Goal: Task Accomplishment & Management: Manage account settings

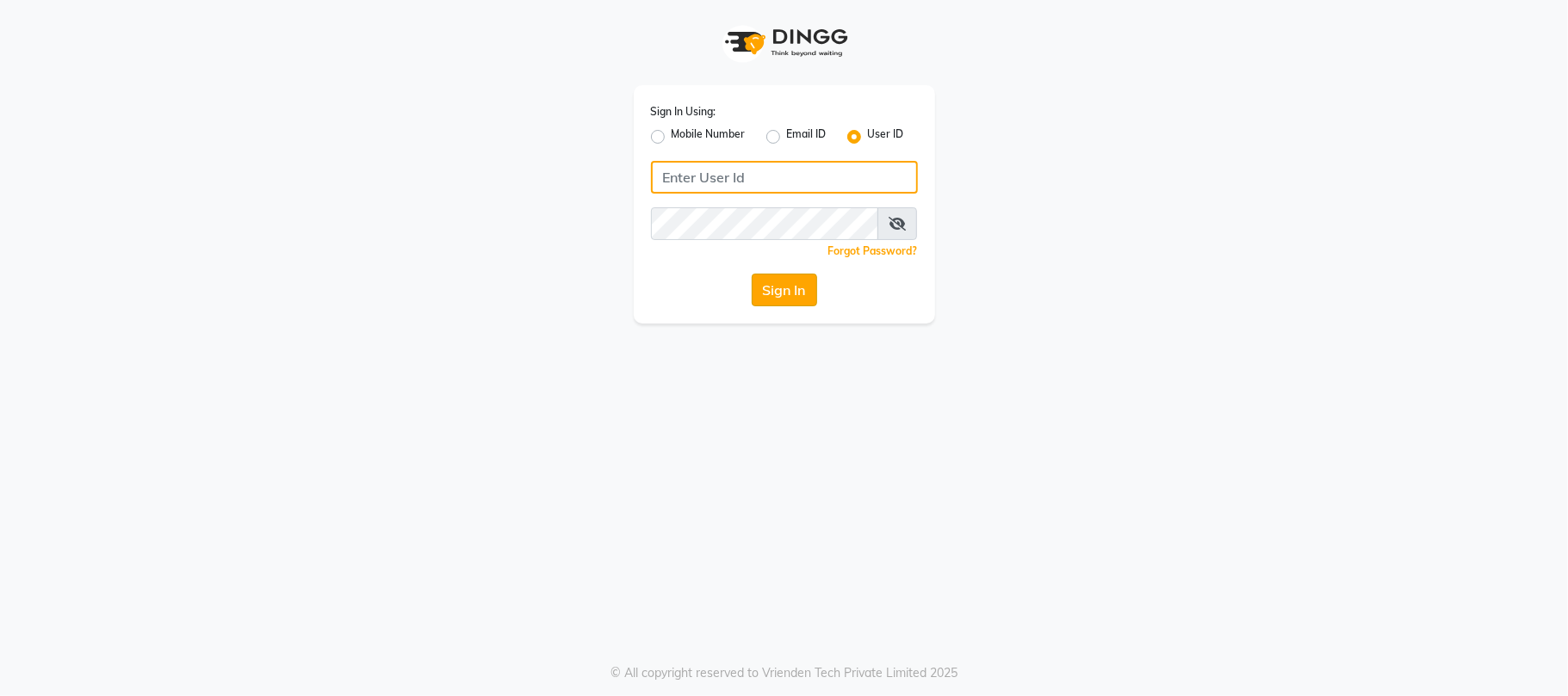
type input "simran"
click at [756, 287] on button "Sign In" at bounding box center [784, 290] width 66 height 33
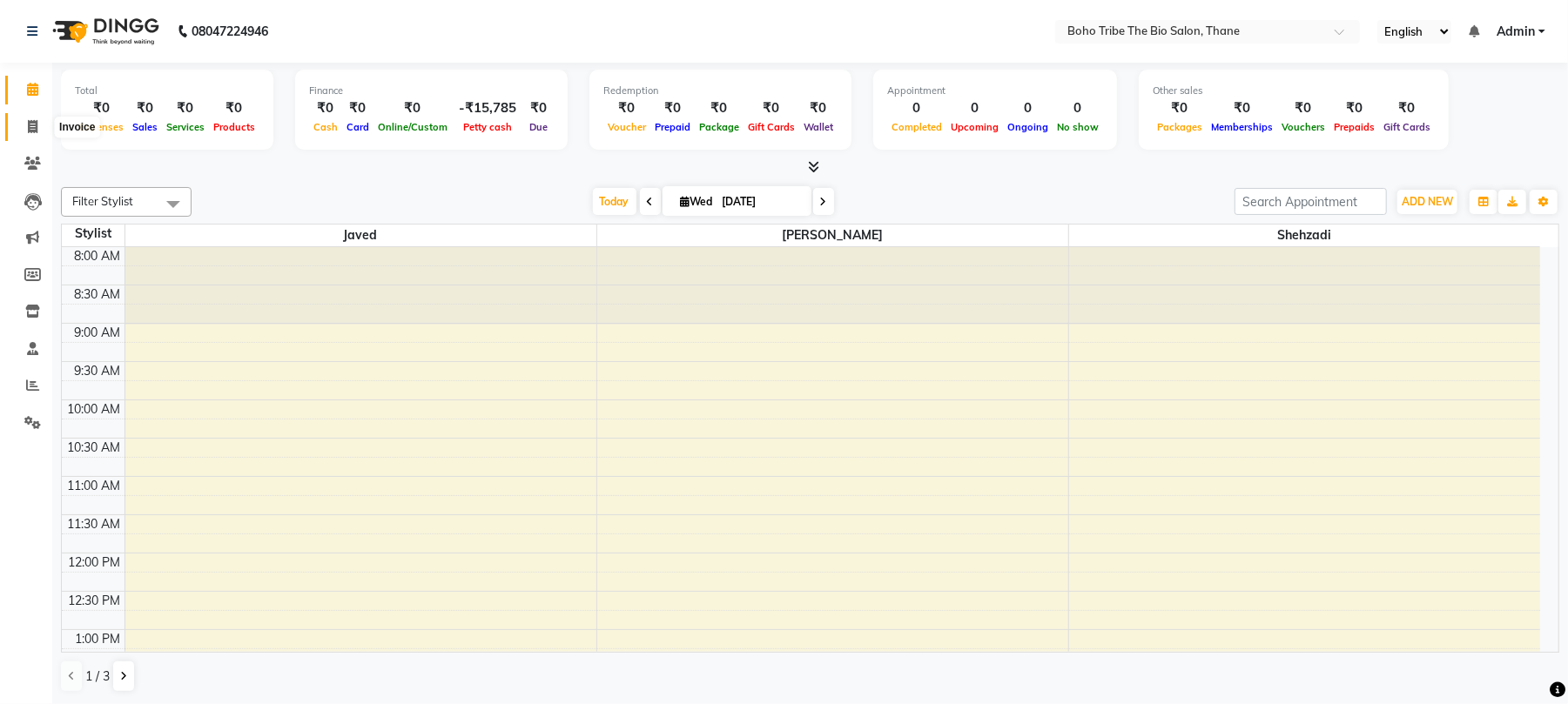
click at [25, 129] on span at bounding box center [32, 127] width 30 height 20
select select "service"
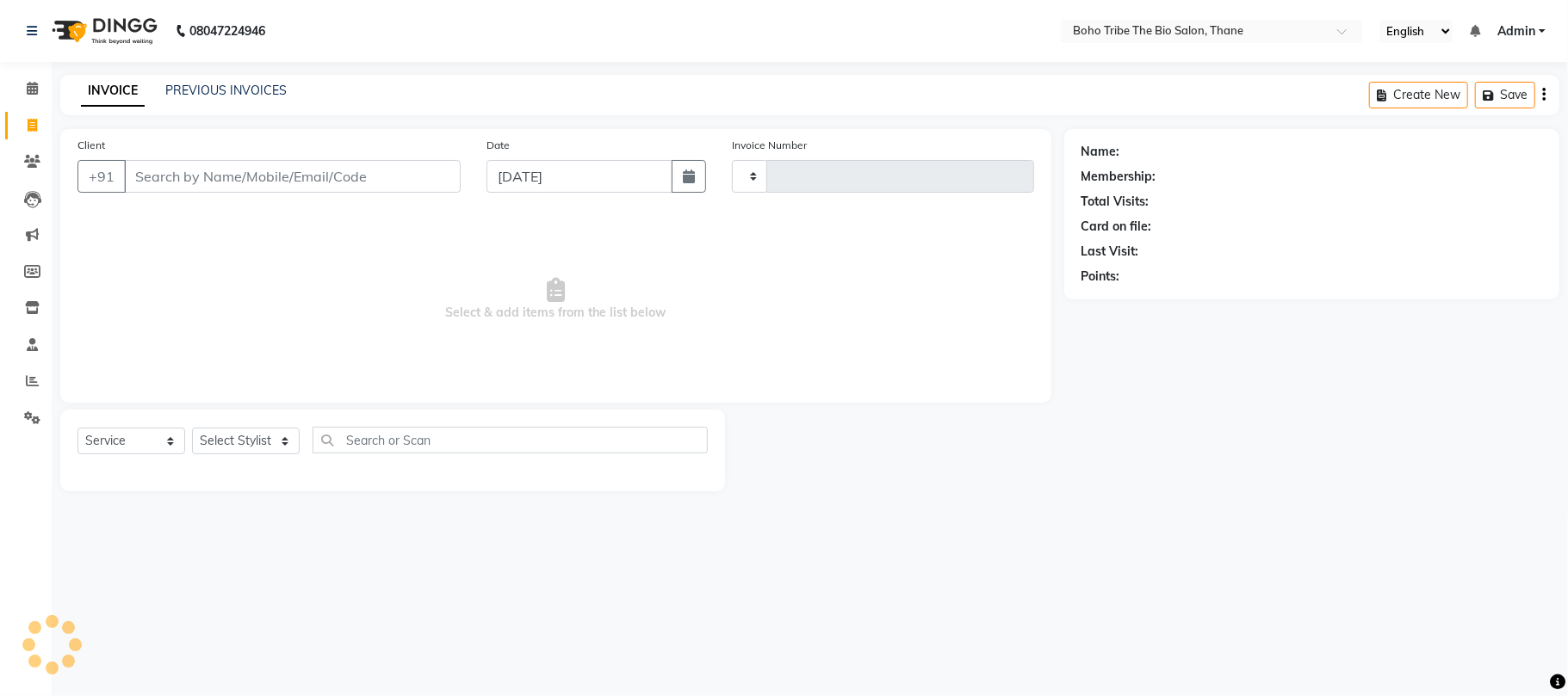
type input "0525"
select select "7406"
click at [297, 170] on input "Client" at bounding box center [292, 176] width 337 height 33
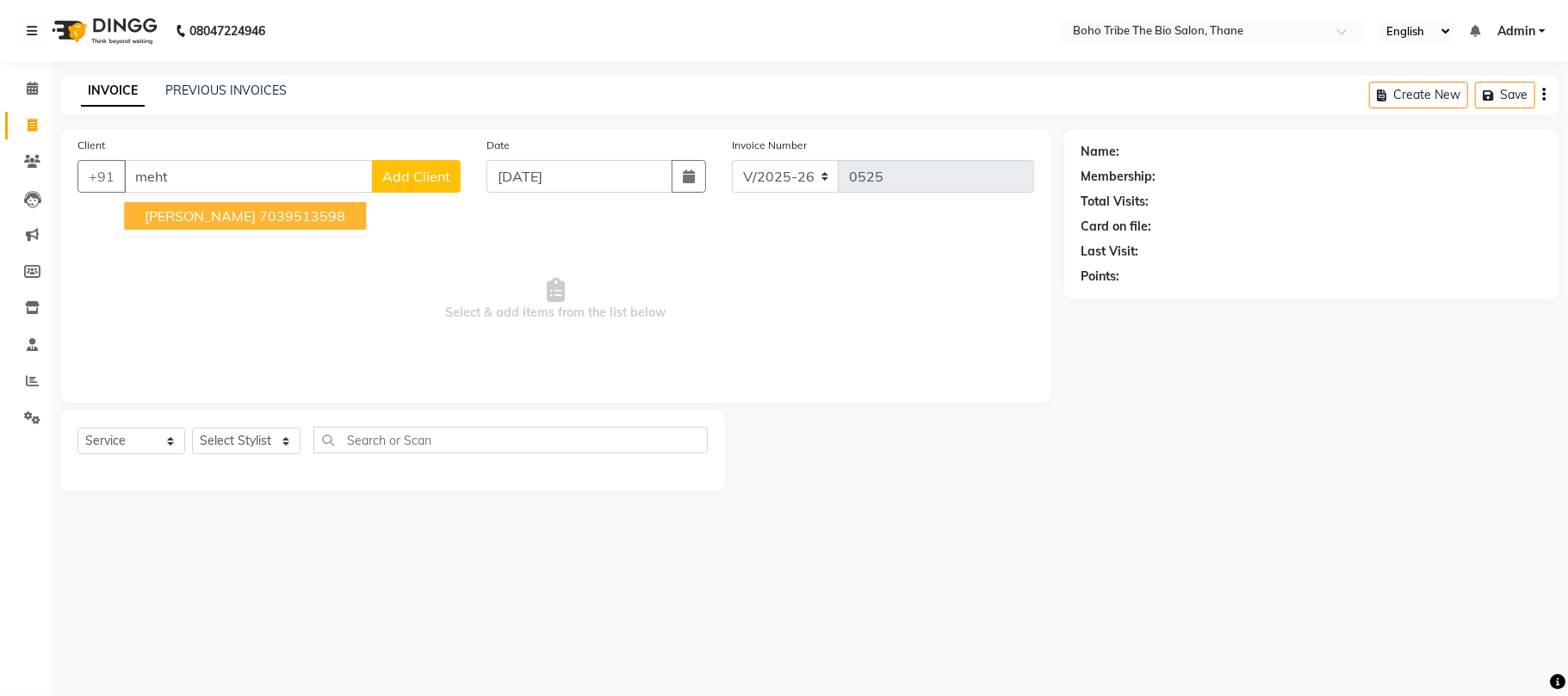
click at [266, 224] on button "Ravi Mehta 7039513598" at bounding box center [245, 216] width 242 height 27
type input "7039513598"
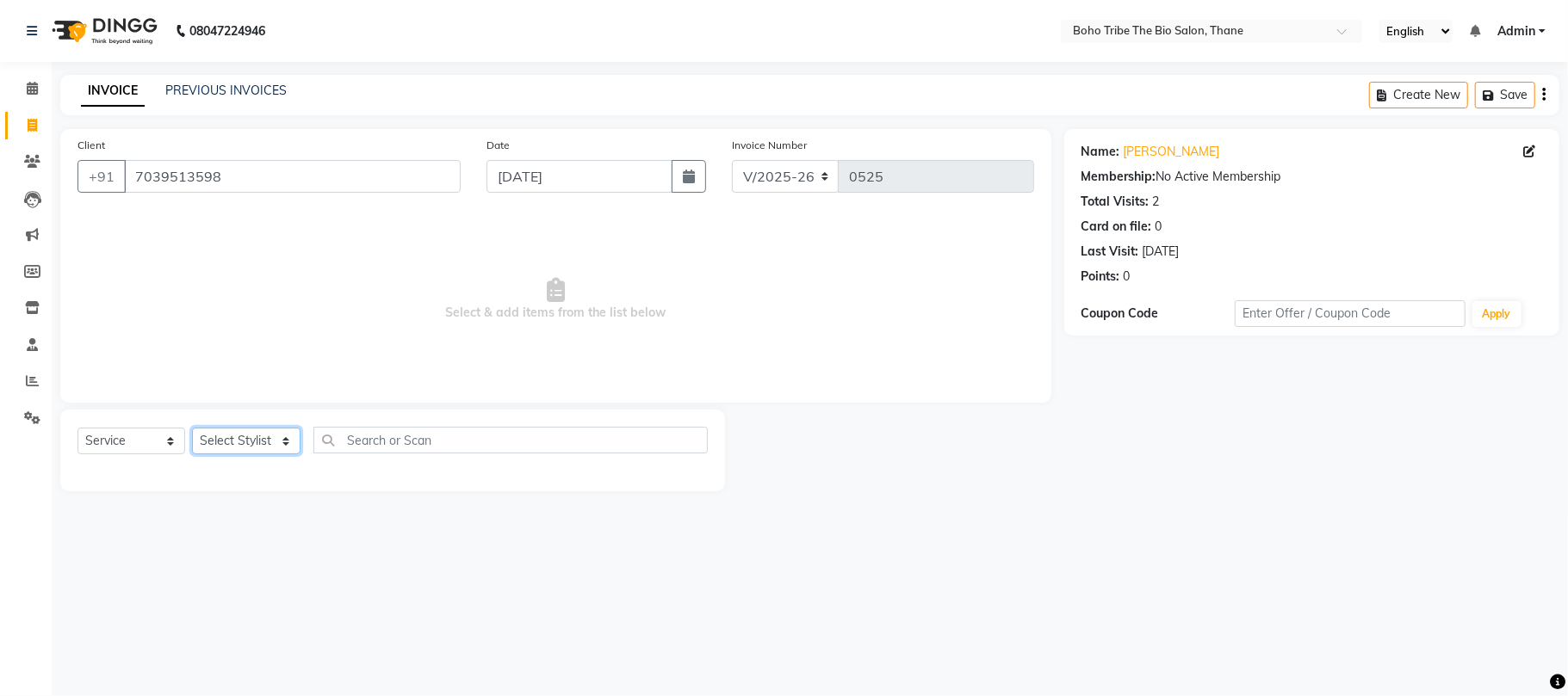
click at [229, 432] on select "Select Stylist Babina Joshi Javed Shehzadi Simran Joshi Sonali Kuril Sonam salm…" at bounding box center [247, 441] width 109 height 26
select select "68789"
click at [192, 428] on select "Select Stylist Babina Joshi Javed Shehzadi Simran Joshi Sonali Kuril Sonam salm…" at bounding box center [247, 441] width 109 height 26
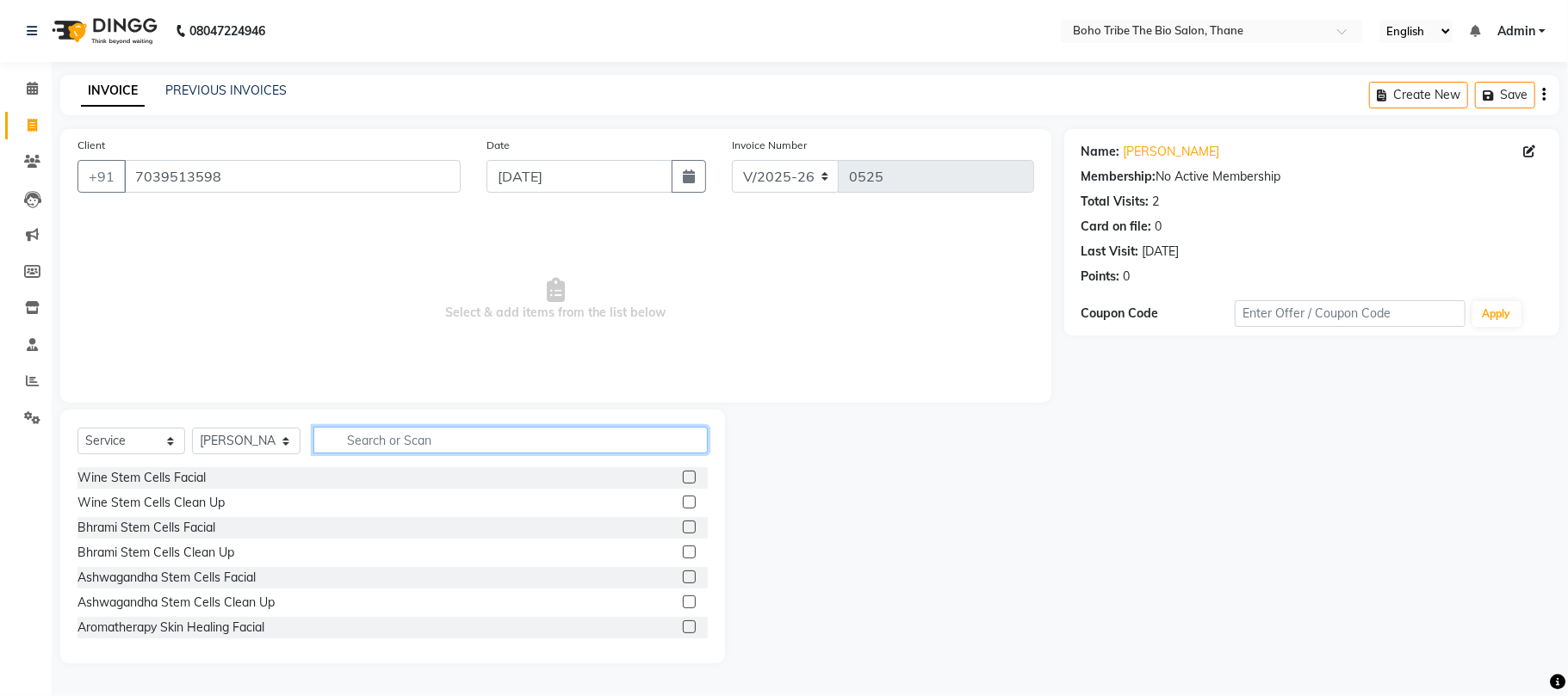
click at [438, 443] on input "text" at bounding box center [510, 440] width 394 height 26
type input "head"
click at [683, 476] on label at bounding box center [690, 477] width 13 height 13
click at [683, 476] on input "checkbox" at bounding box center [689, 478] width 11 height 11
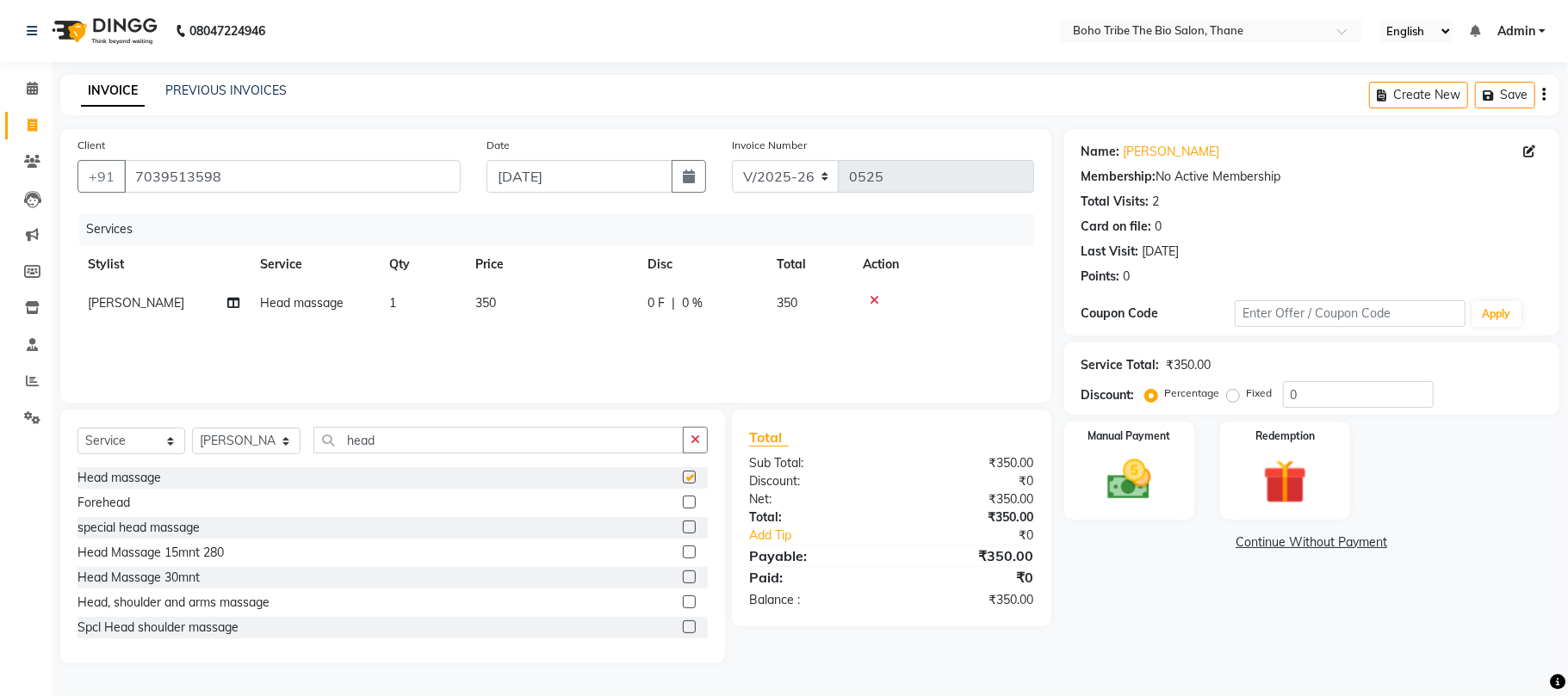
checkbox input "false"
click at [683, 576] on label at bounding box center [690, 577] width 13 height 13
click at [683, 576] on input "checkbox" at bounding box center [689, 578] width 11 height 11
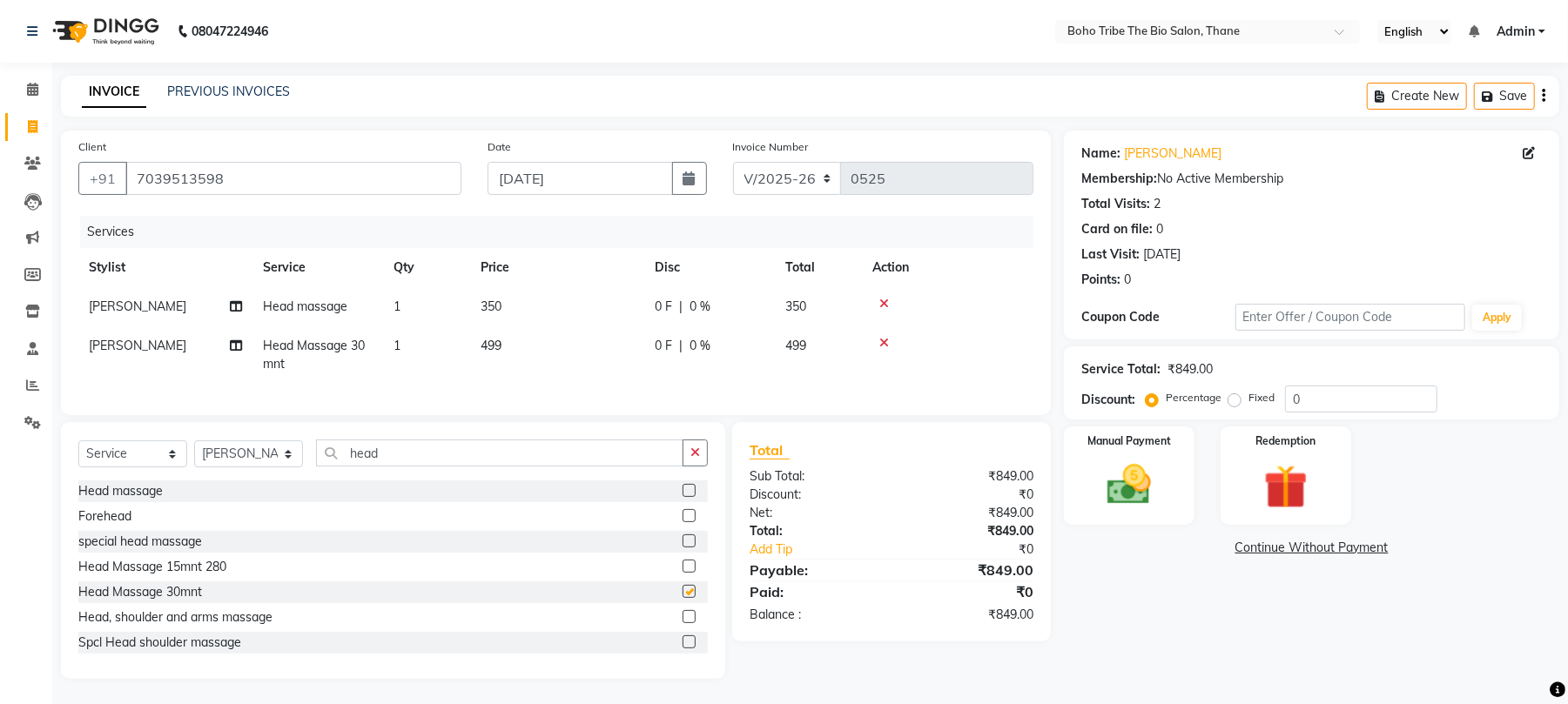
checkbox input "false"
click at [886, 298] on icon at bounding box center [885, 304] width 9 height 12
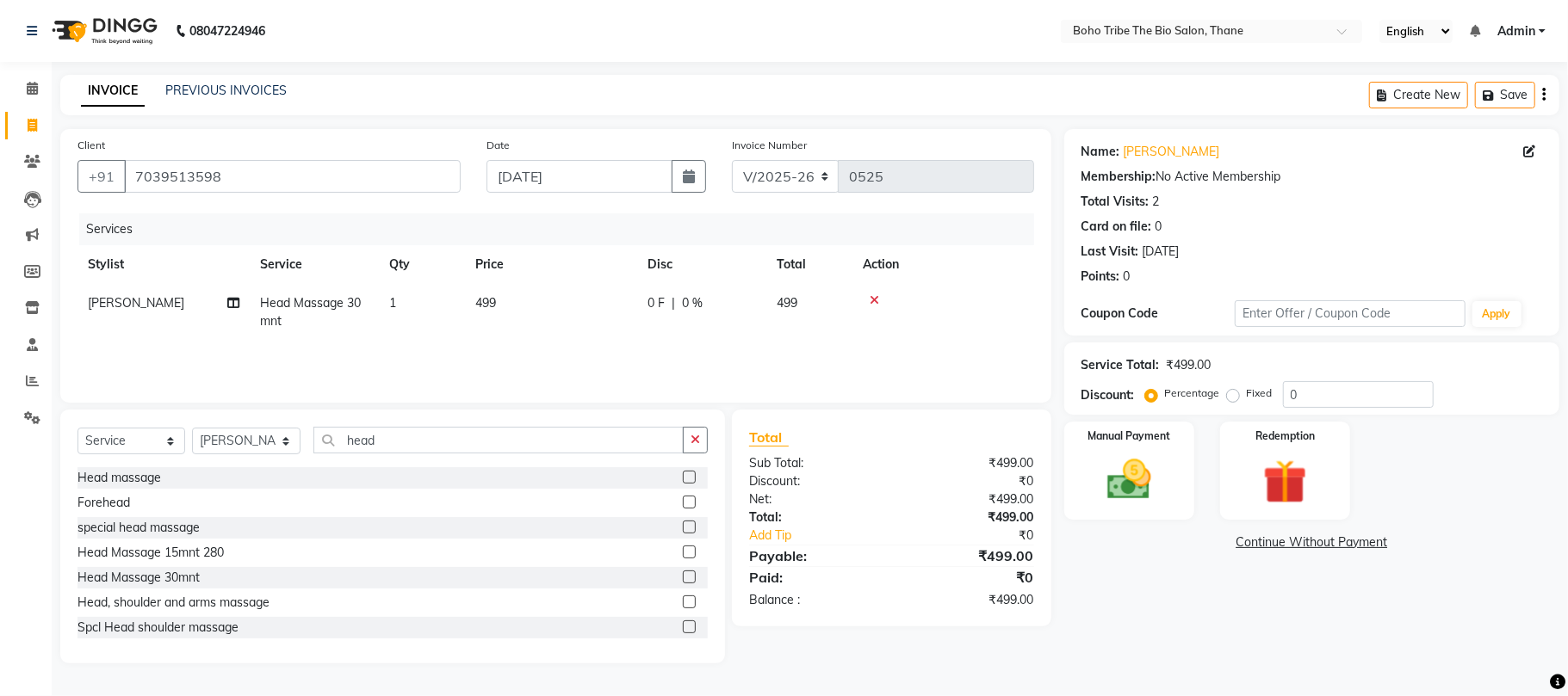
click at [493, 296] on span "499" at bounding box center [485, 303] width 21 height 16
select select "68789"
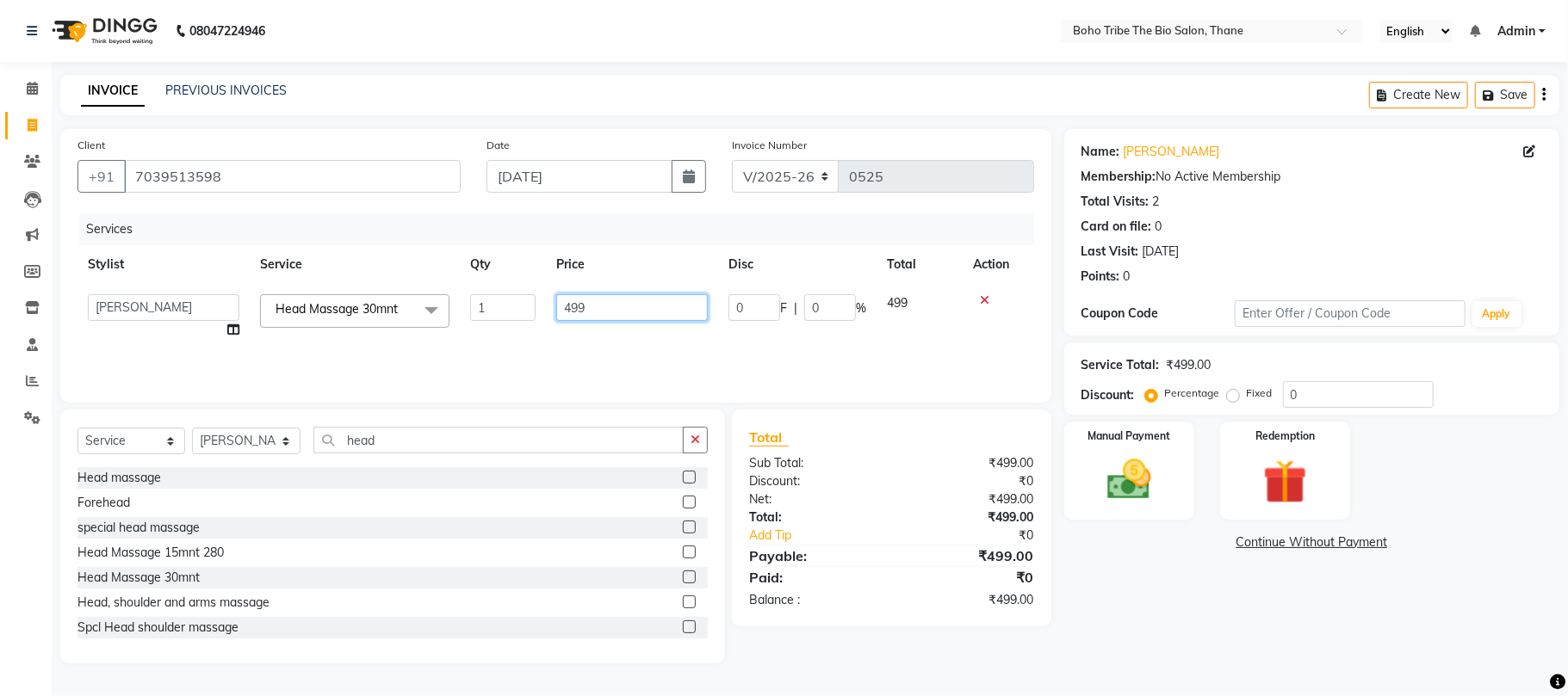
click at [597, 308] on input "499" at bounding box center [632, 308] width 151 height 26
type input "4"
type input "599"
click at [601, 310] on input "599" at bounding box center [632, 308] width 151 height 26
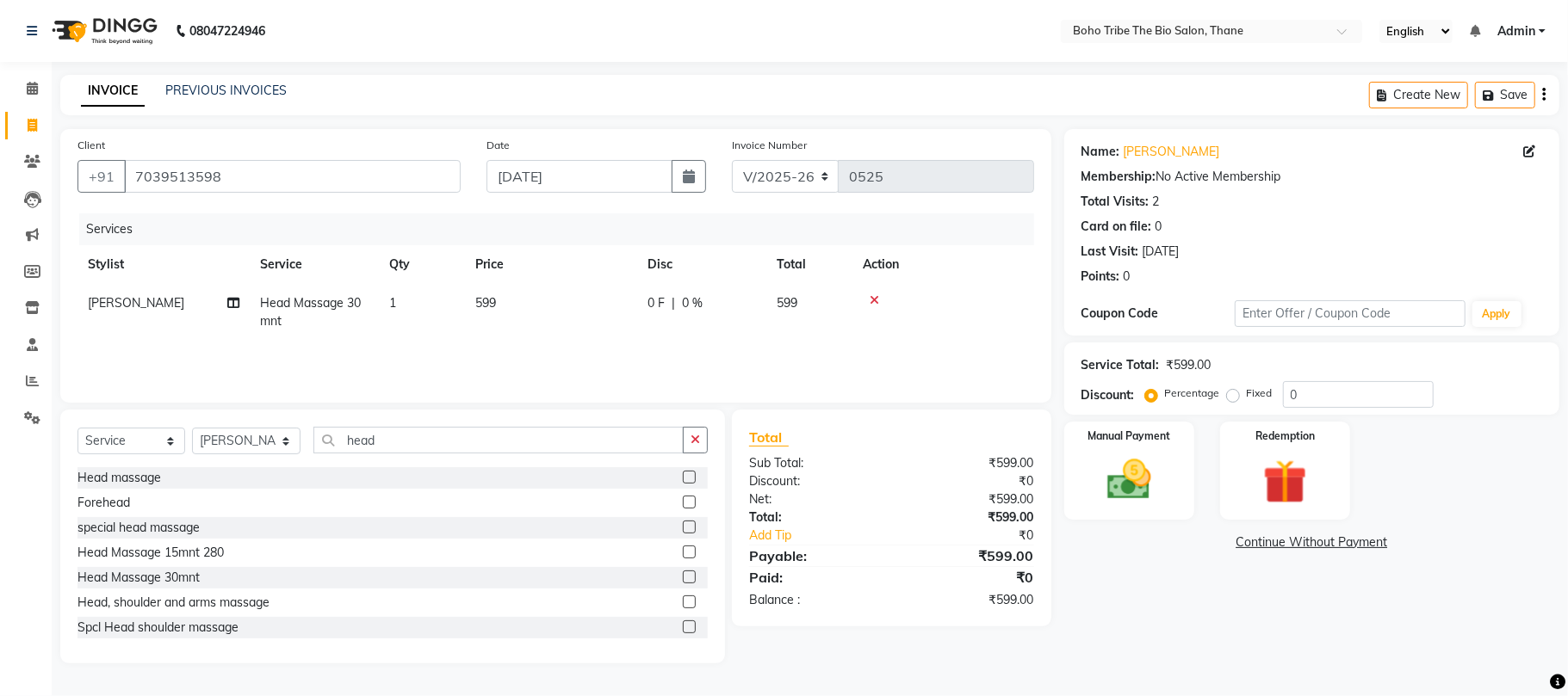
click at [666, 297] on div "0 F | 0 %" at bounding box center [702, 303] width 109 height 18
select select "68789"
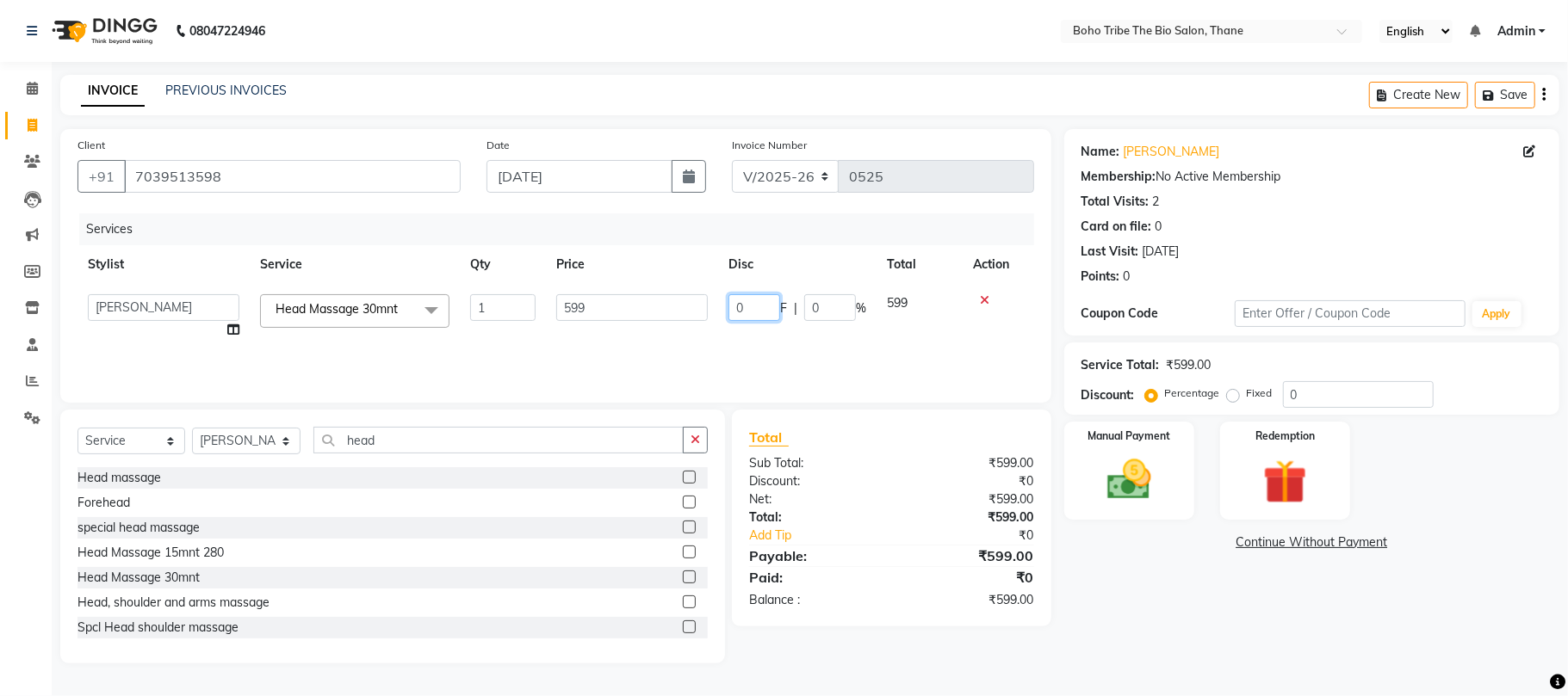
click at [766, 310] on input "0" at bounding box center [754, 308] width 52 height 26
type input "19"
click at [766, 348] on div "Services Stylist Service Qty Price Disc Total Action Babina Joshi Javed Shehzad…" at bounding box center [556, 299] width 956 height 172
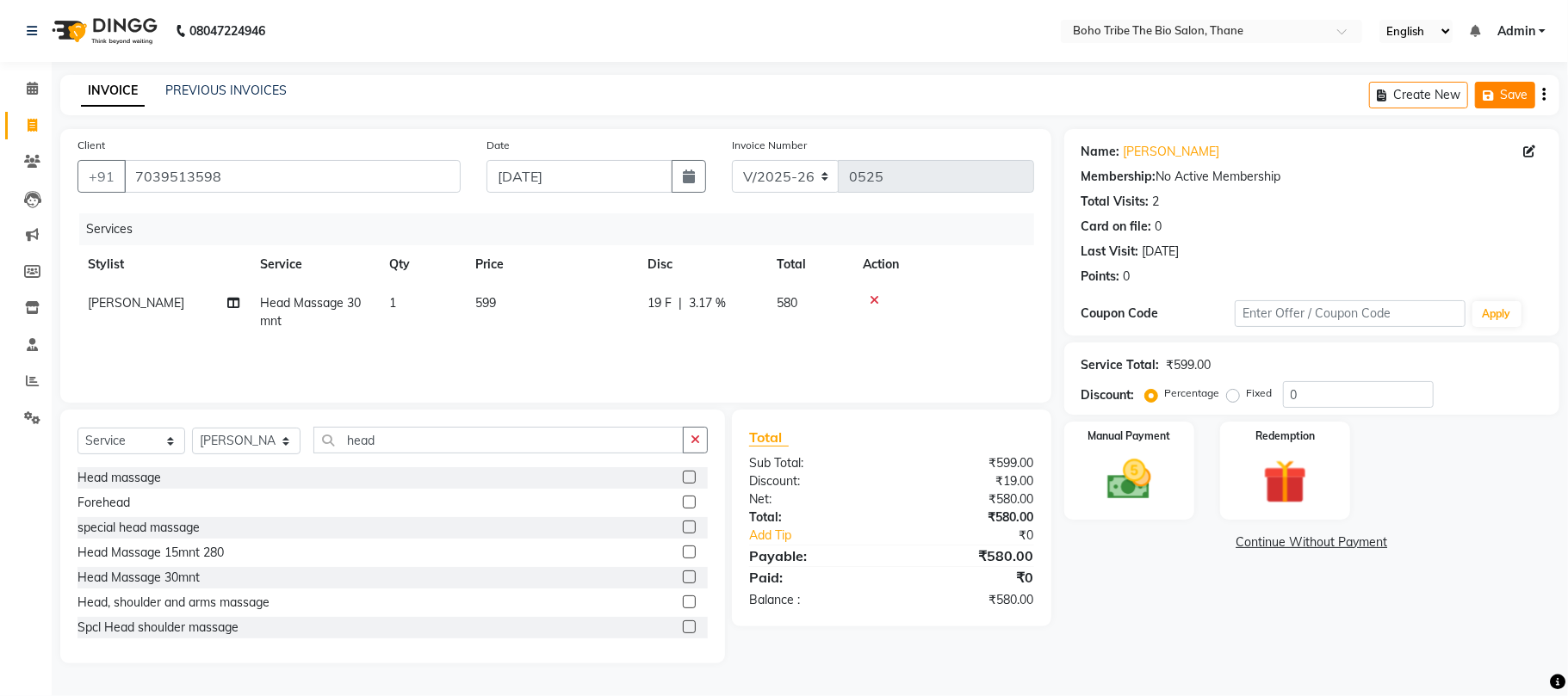
click at [1501, 93] on button "Save" at bounding box center [1505, 95] width 60 height 26
click at [35, 276] on icon at bounding box center [32, 272] width 16 height 13
select select
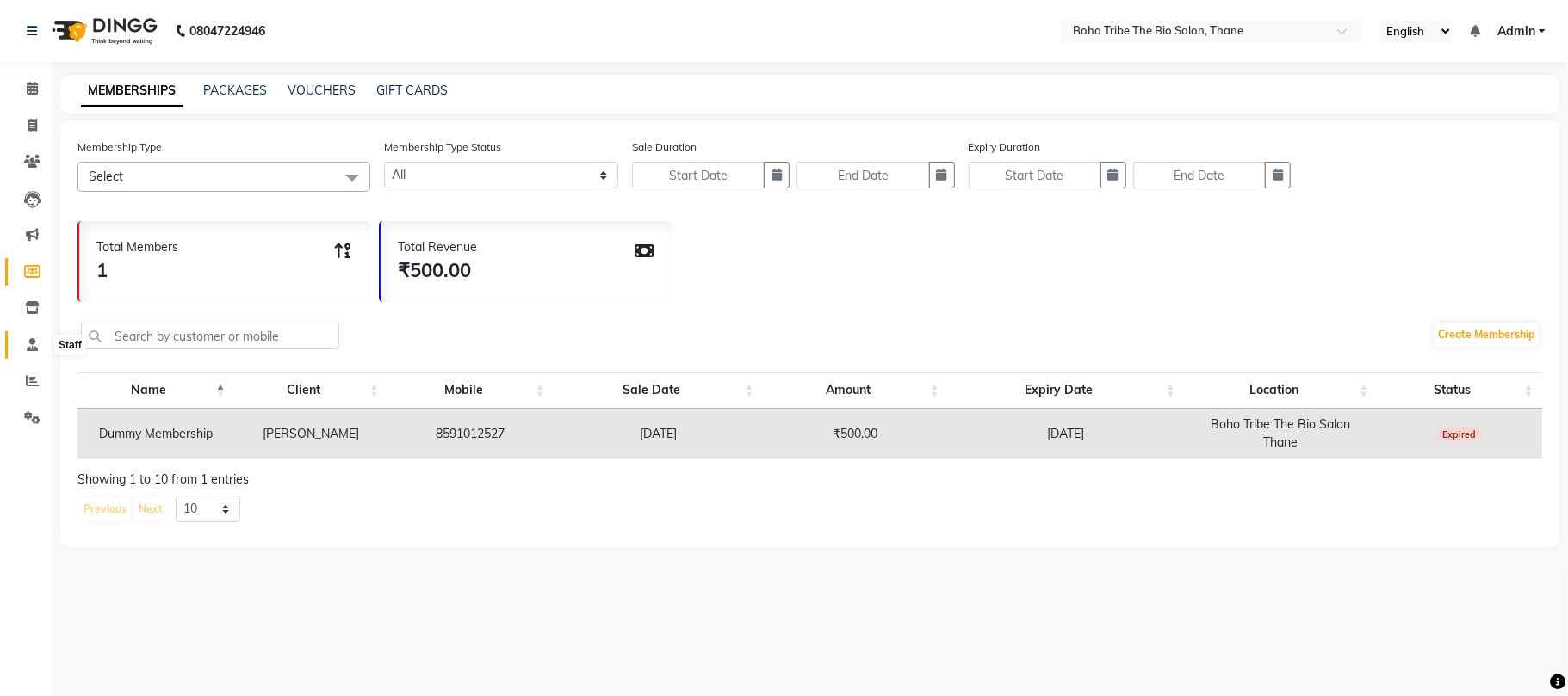
click at [27, 348] on icon at bounding box center [32, 345] width 11 height 13
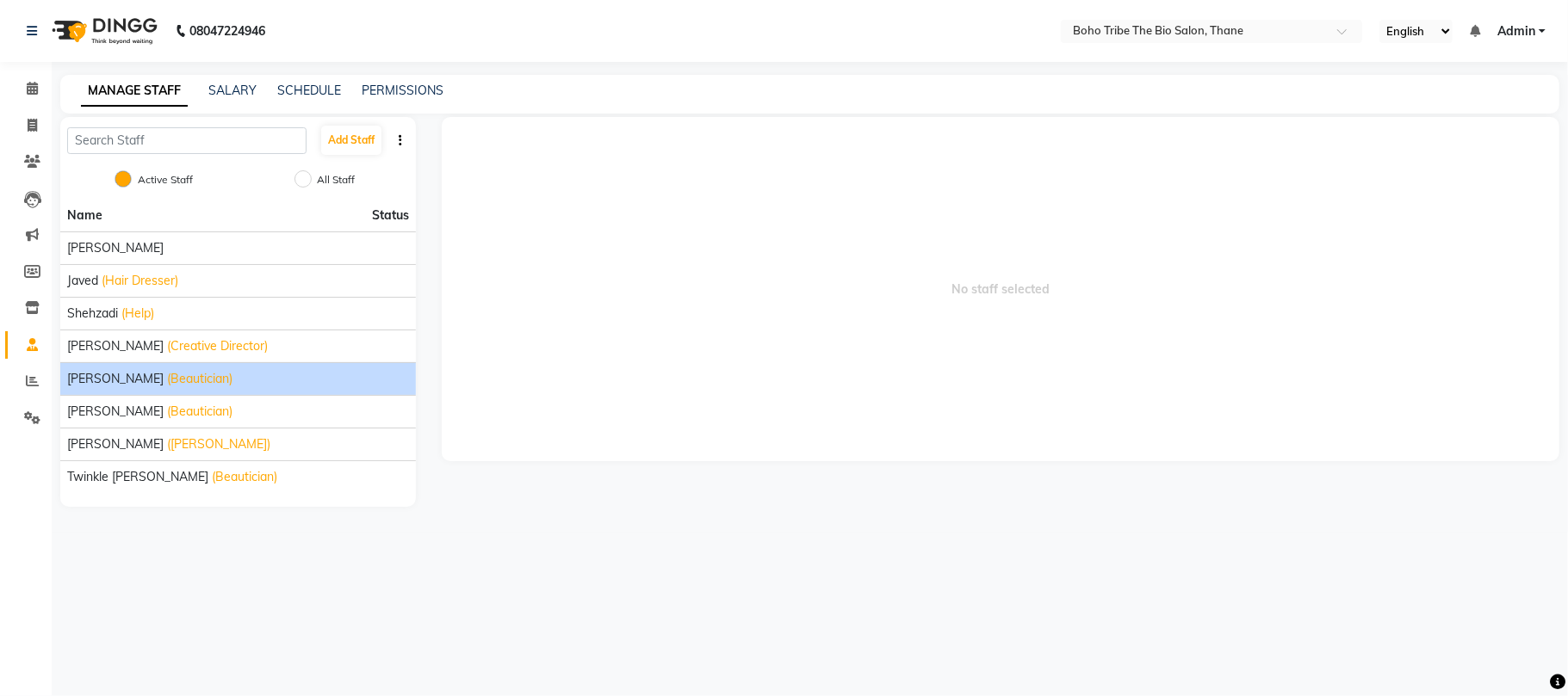
click at [233, 373] on div "Sonali Kuril (Beautician)" at bounding box center [238, 379] width 342 height 18
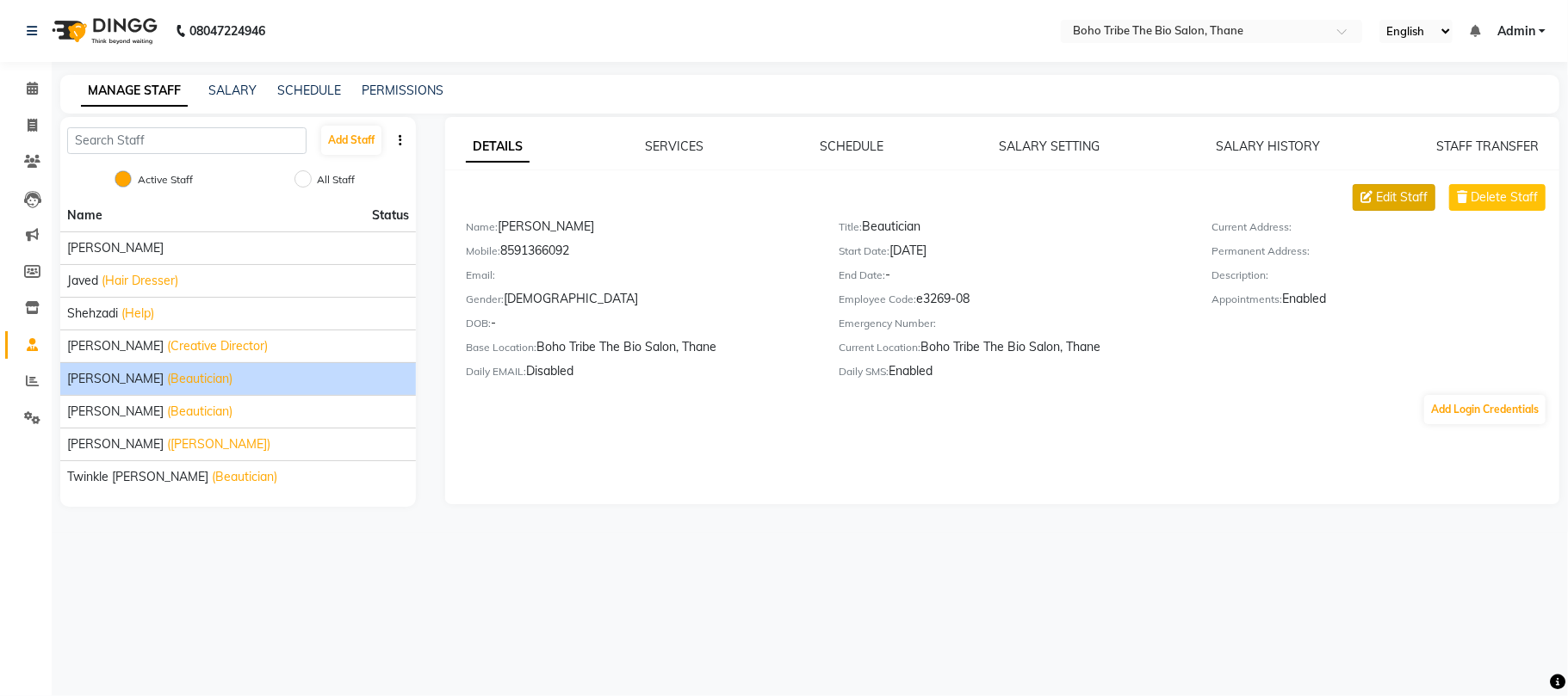
click at [1412, 198] on span "Edit Staff" at bounding box center [1401, 197] width 52 height 18
select select "female"
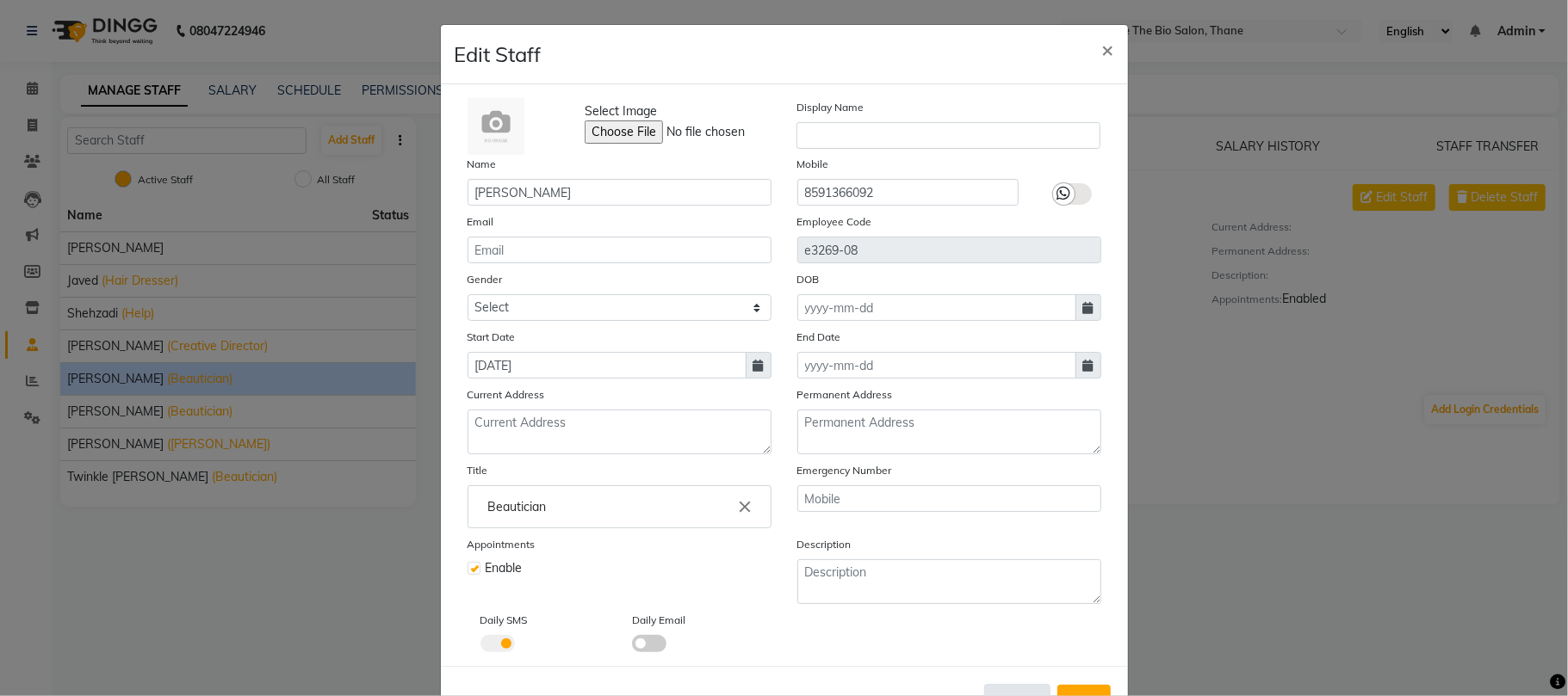
click at [1003, 687] on button "Cancel" at bounding box center [1017, 700] width 67 height 33
select select
checkbox input "false"
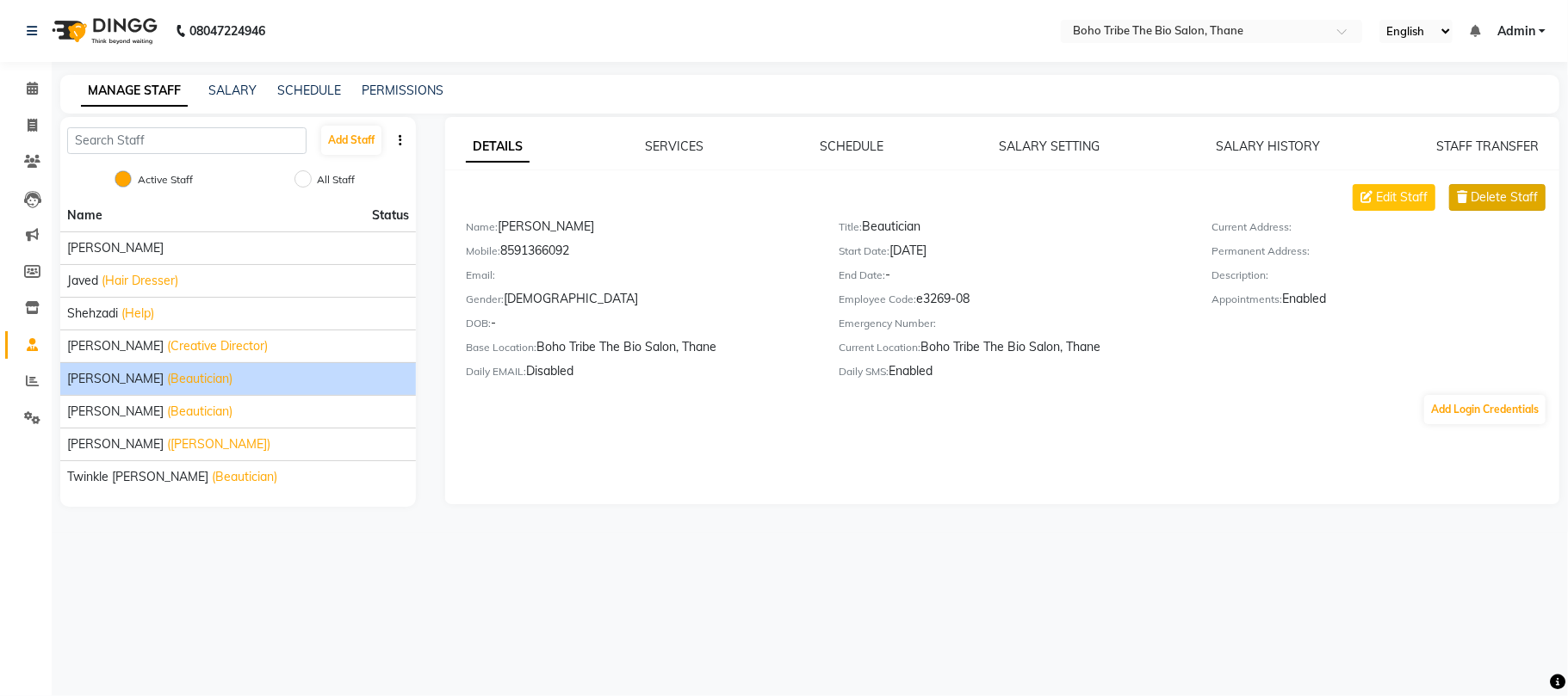
click at [1501, 189] on span "Delete Staff" at bounding box center [1504, 197] width 68 height 18
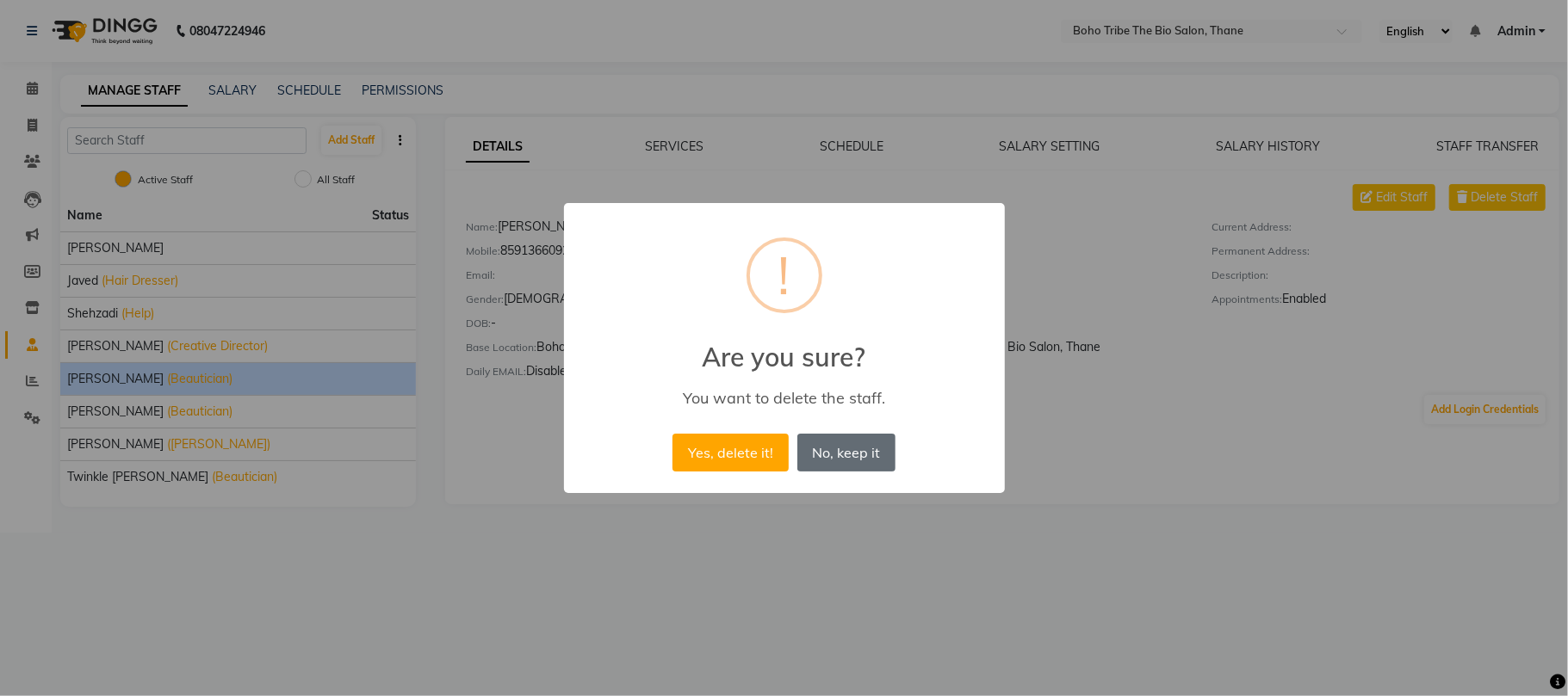
click at [829, 448] on button "No, keep it" at bounding box center [846, 452] width 99 height 38
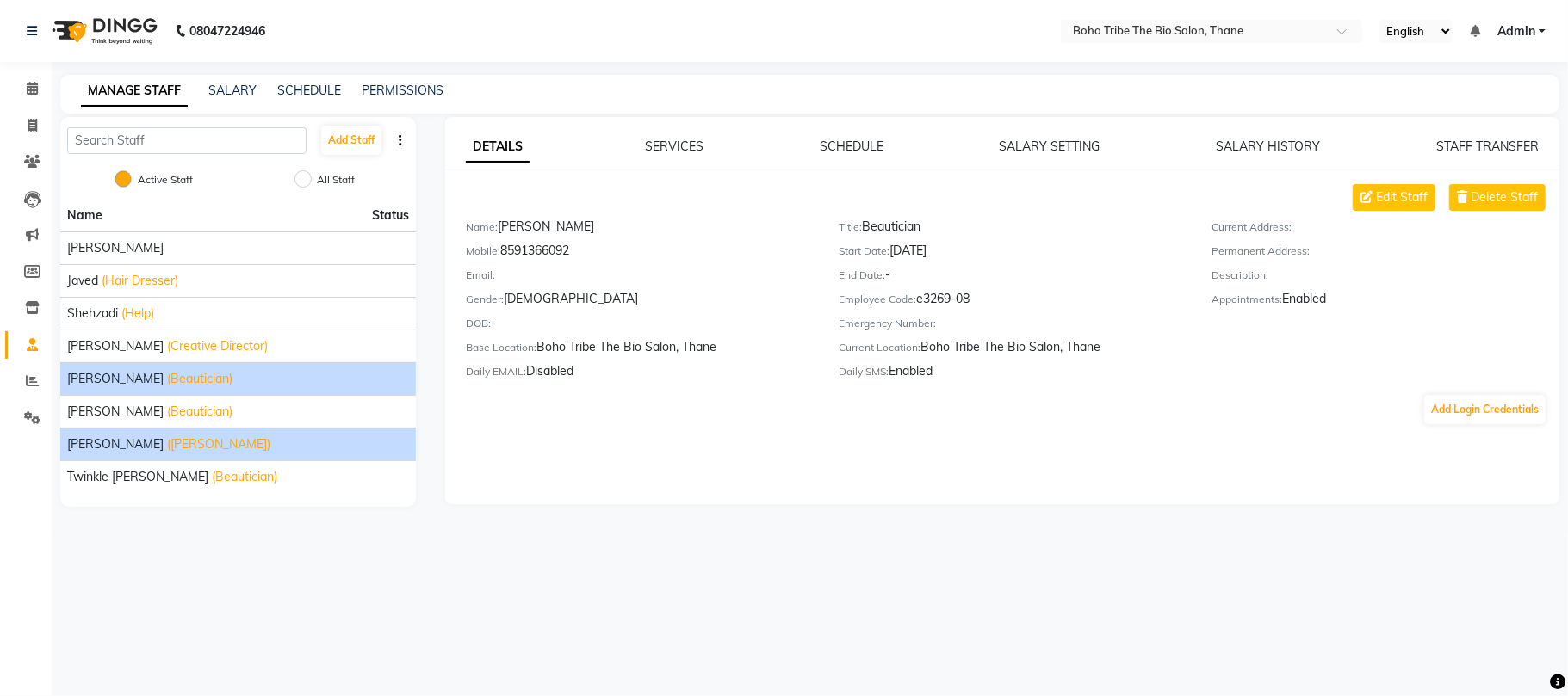
click at [100, 439] on span "Subhan salmani" at bounding box center [115, 444] width 97 height 18
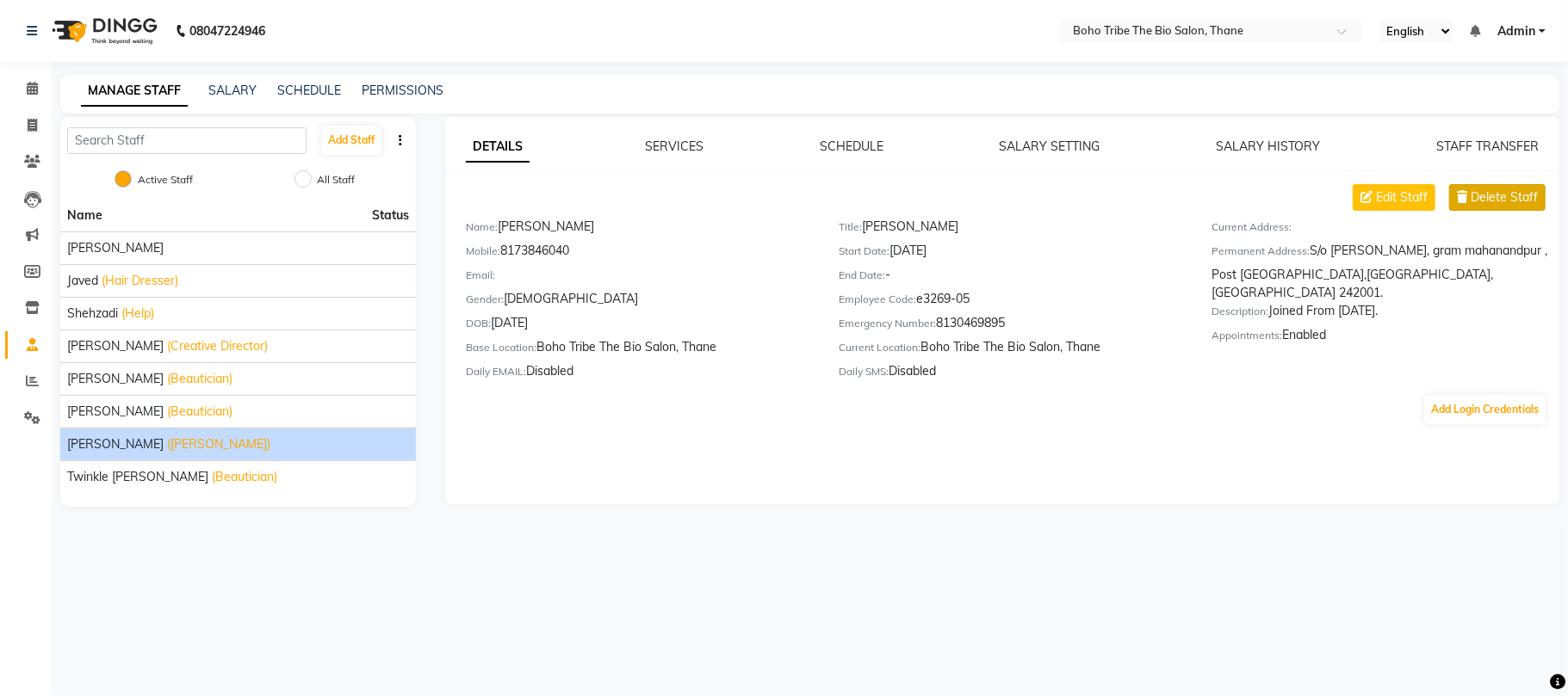
click at [1495, 191] on span "Delete Staff" at bounding box center [1504, 197] width 68 height 18
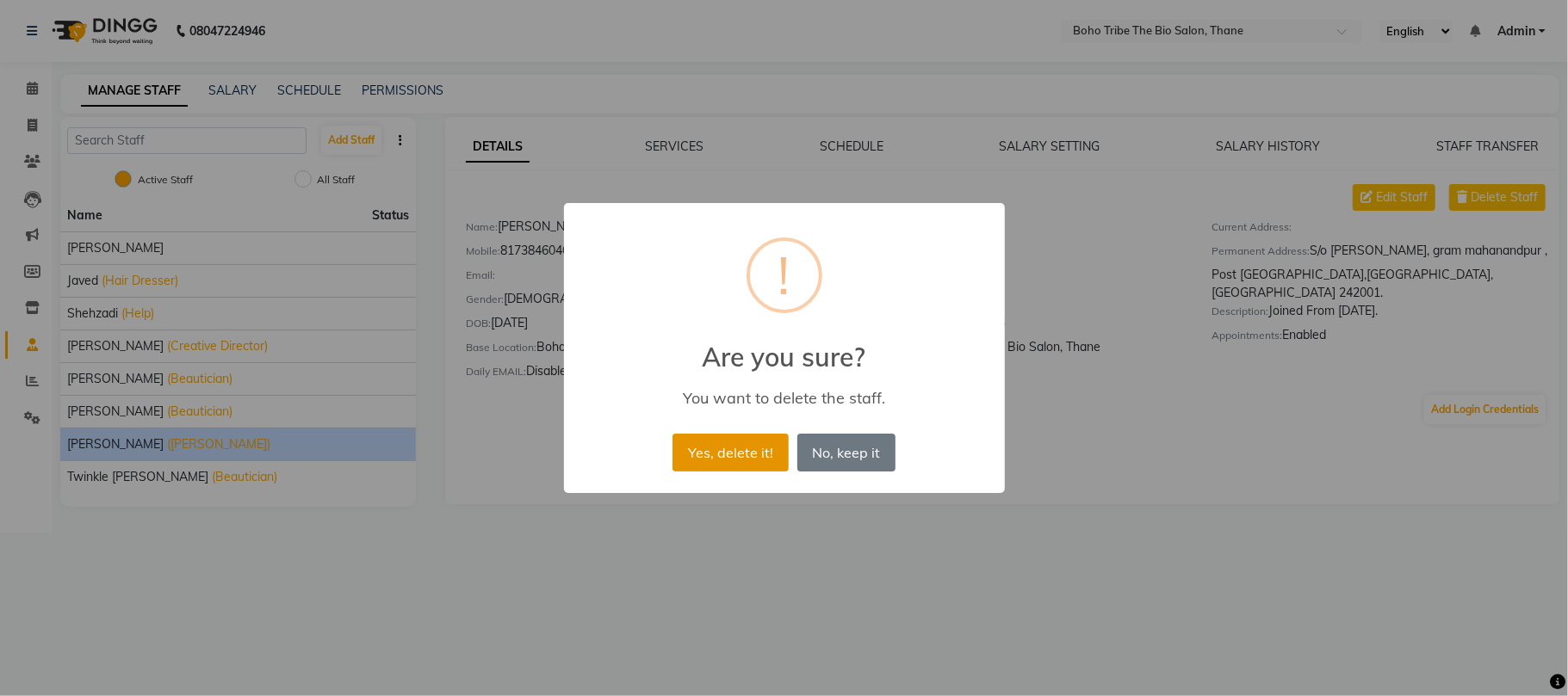
click at [724, 449] on button "Yes, delete it!" at bounding box center [730, 452] width 115 height 38
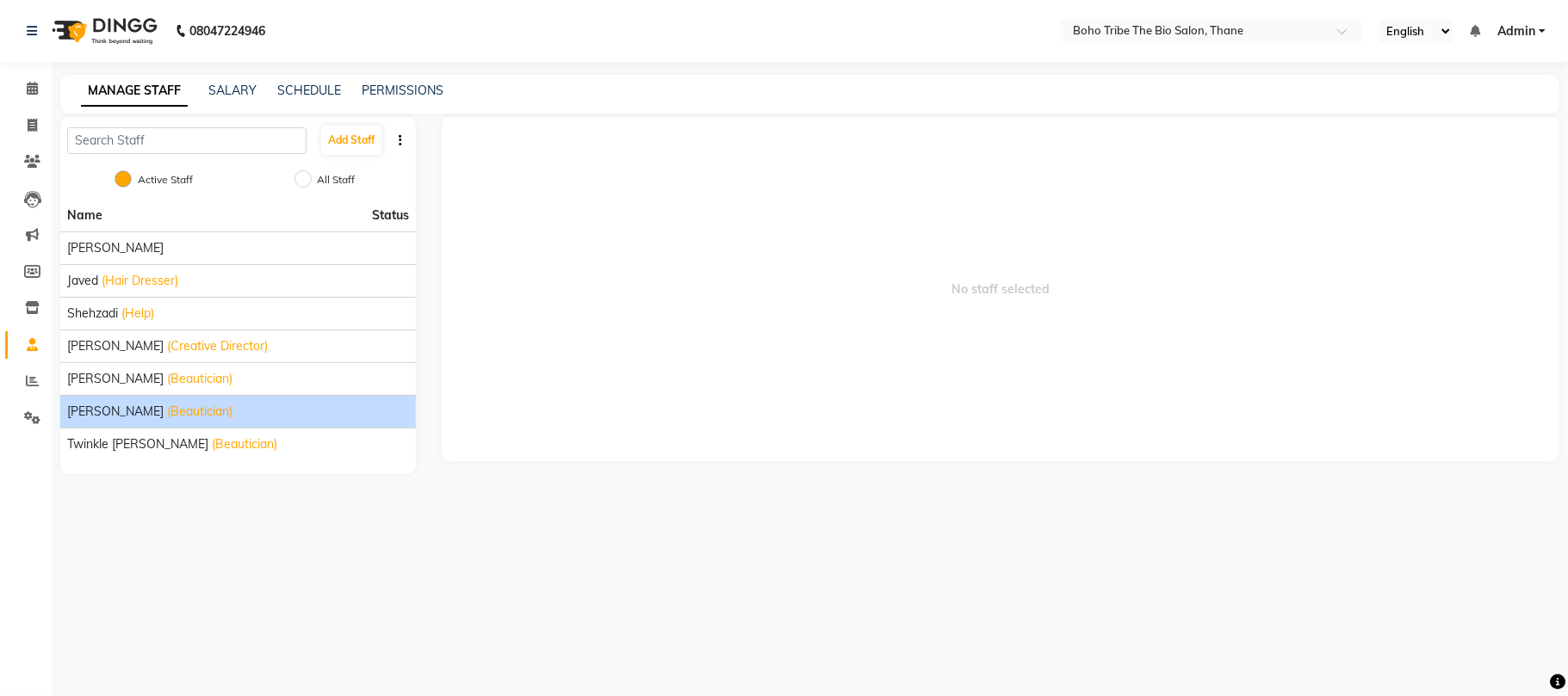
click at [188, 414] on span "(Beautician)" at bounding box center [200, 411] width 66 height 18
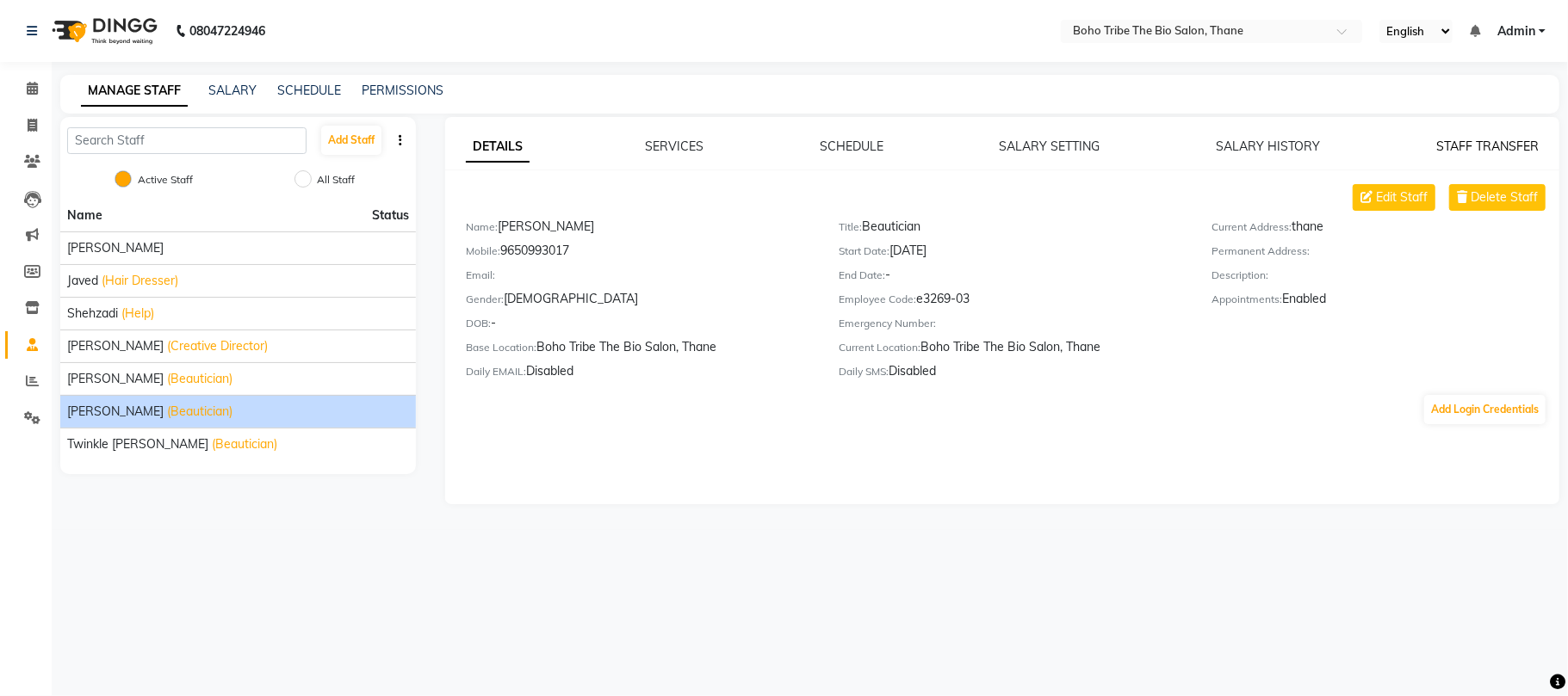
click at [1477, 148] on link "STAFF TRANSFER" at bounding box center [1486, 146] width 102 height 16
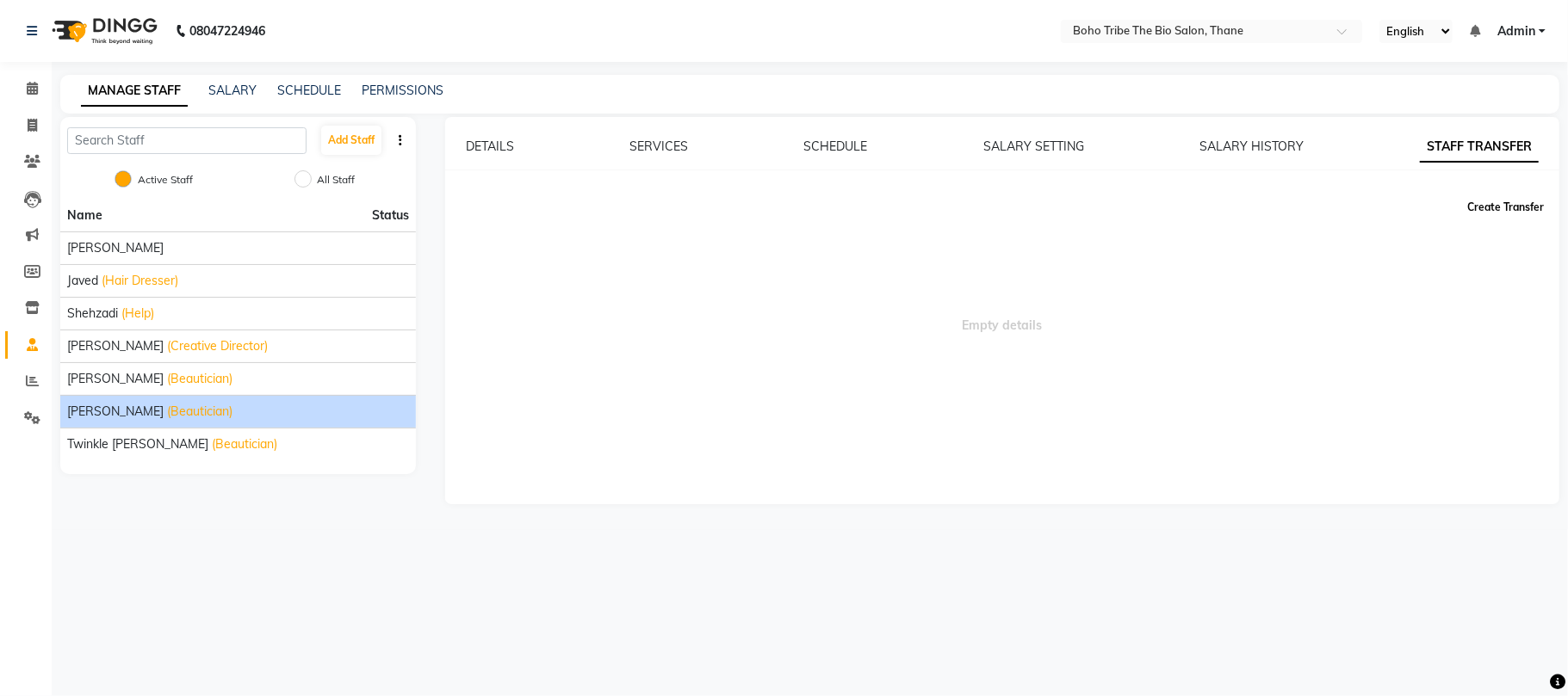
click at [1510, 212] on button "Create Transfer" at bounding box center [1505, 207] width 90 height 29
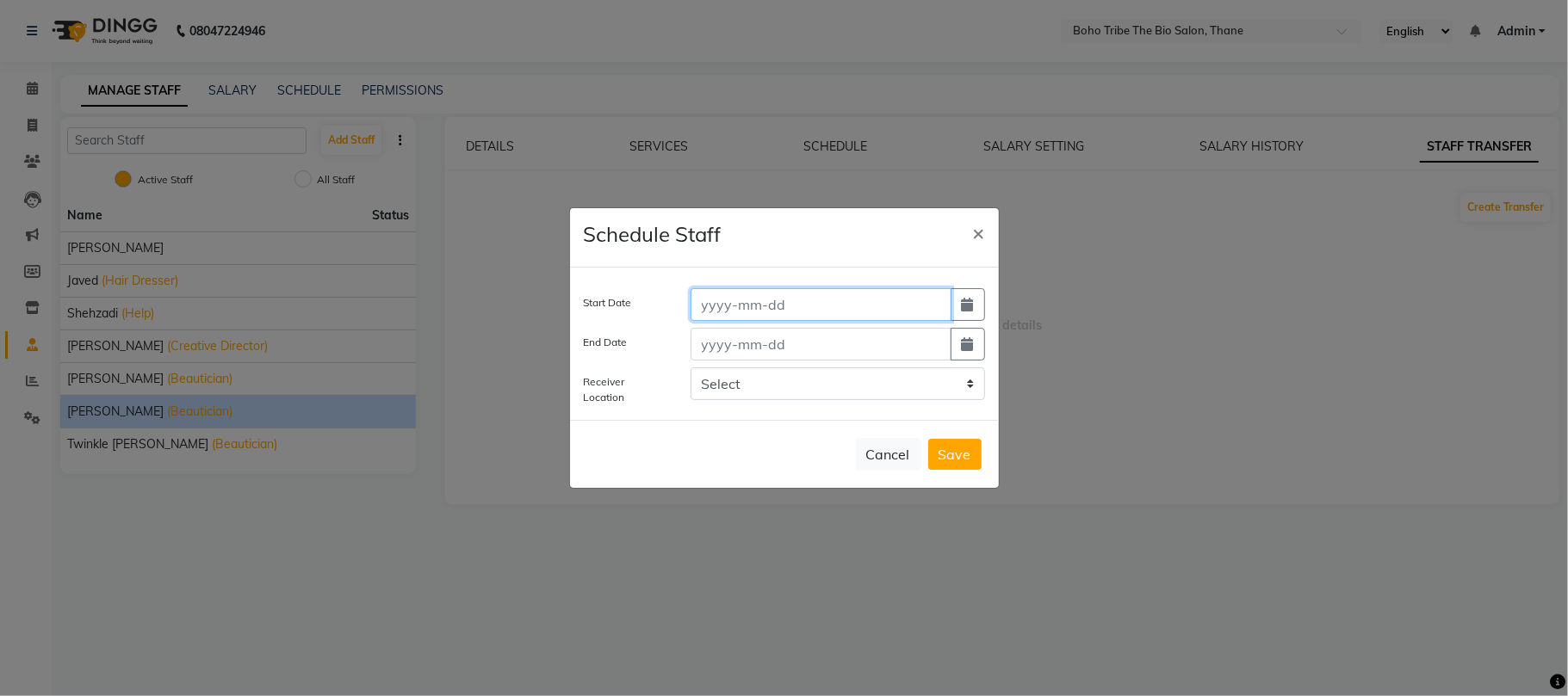
click at [772, 310] on input at bounding box center [821, 304] width 261 height 33
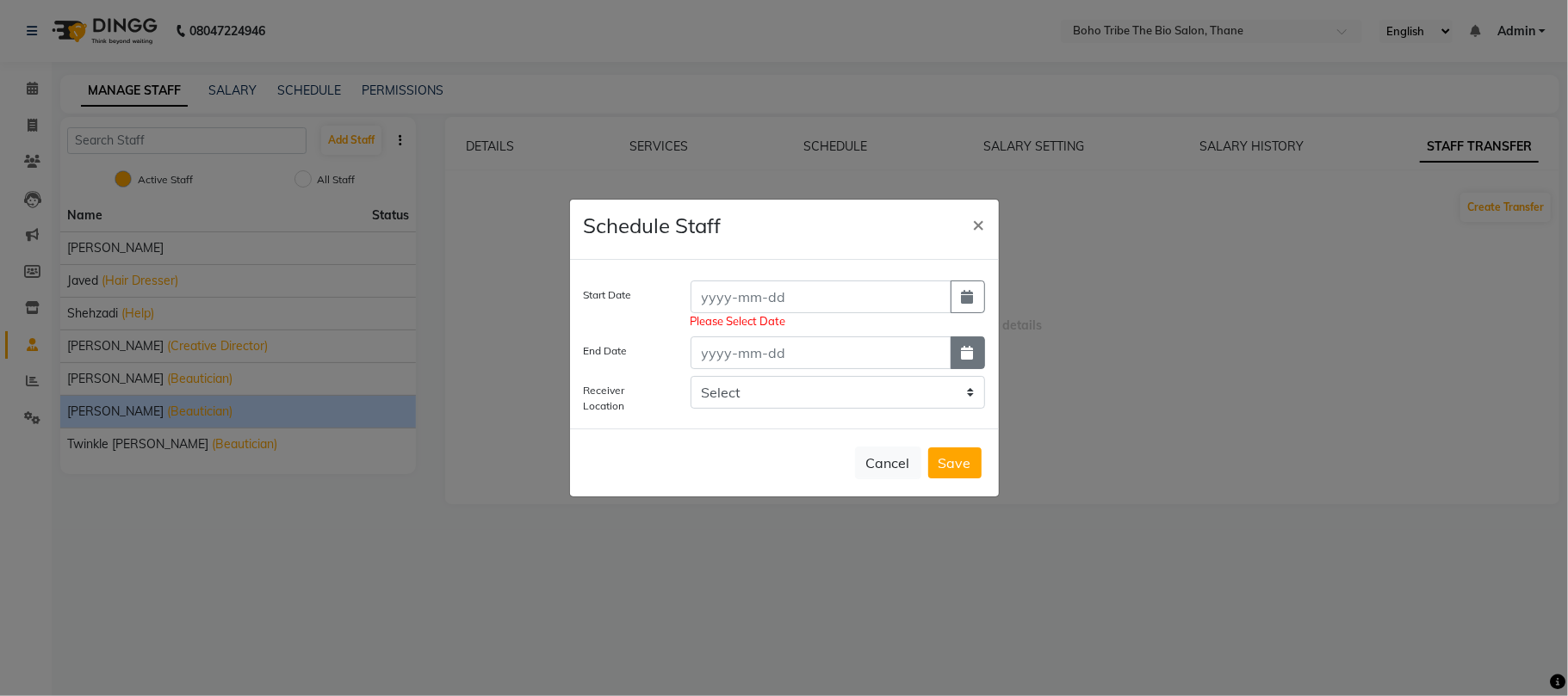
click at [963, 342] on button "button" at bounding box center [967, 353] width 35 height 33
select select "9"
select select "2025"
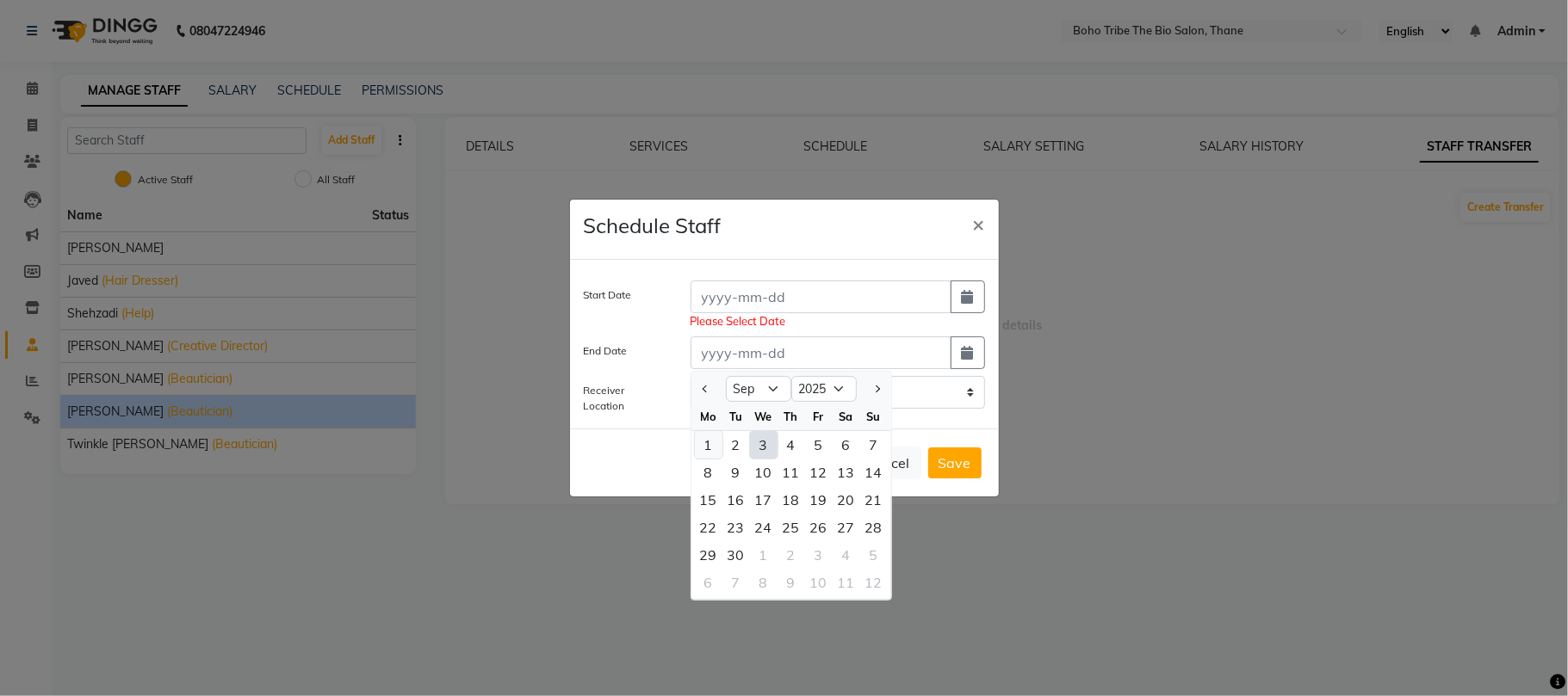
click at [706, 442] on div "1" at bounding box center [708, 445] width 27 height 27
type input "01-09-2025"
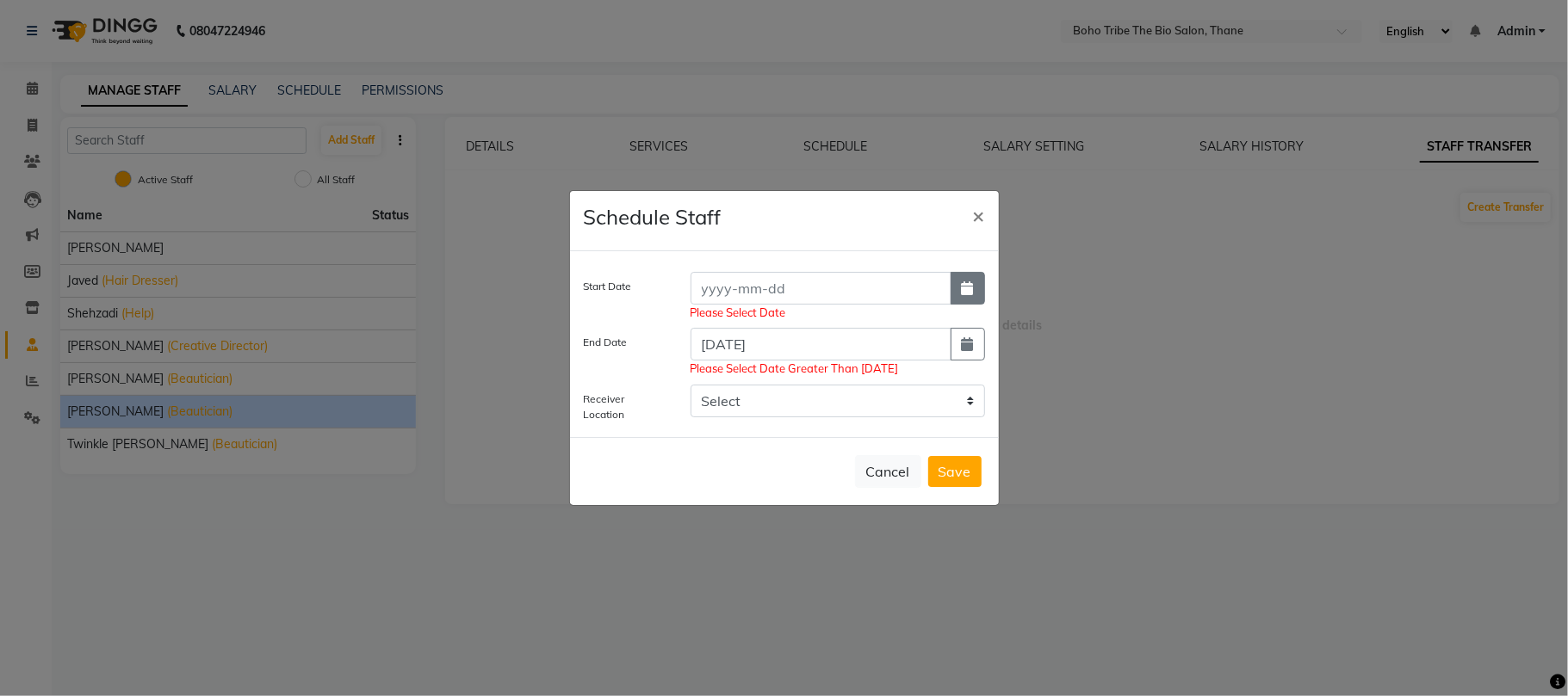
click at [961, 296] on button "button" at bounding box center [967, 288] width 35 height 33
select select "9"
select select "2025"
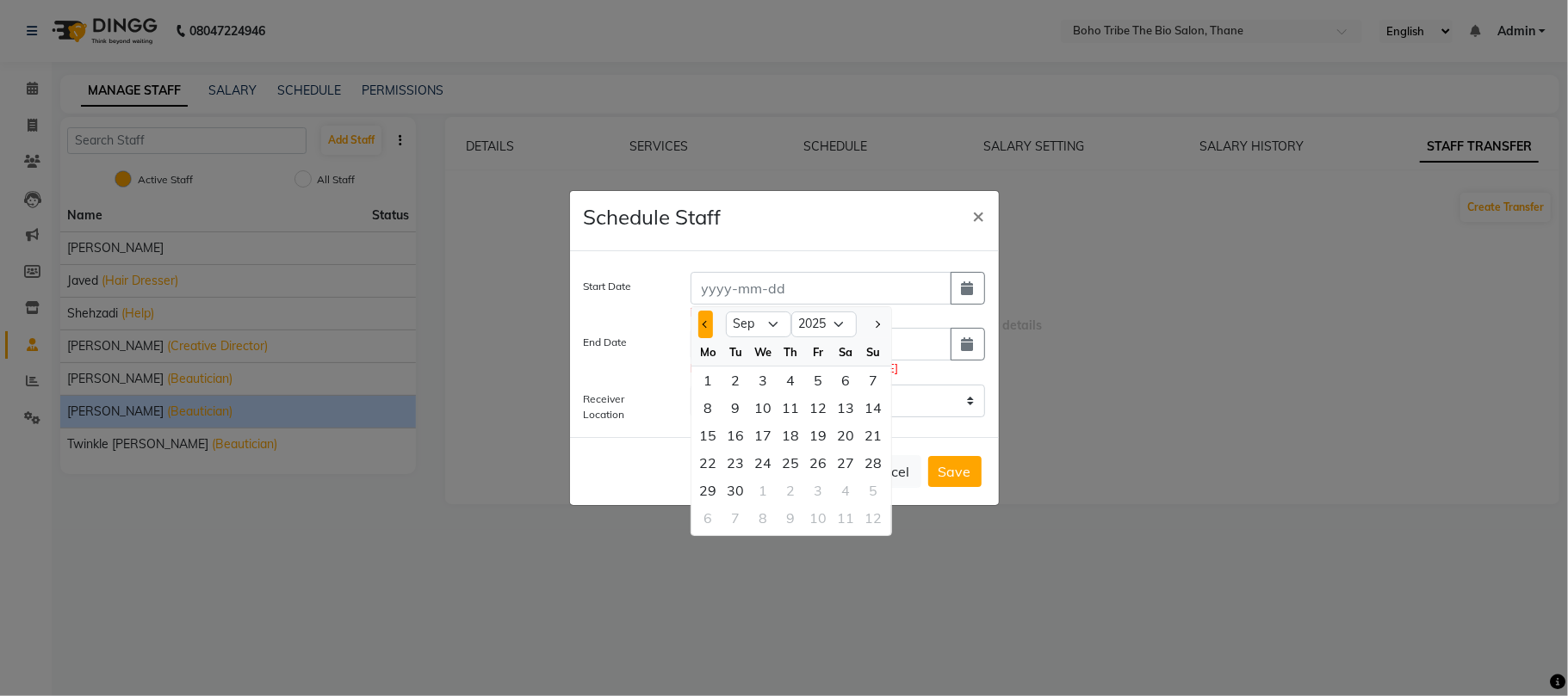
click at [711, 324] on button "Previous month" at bounding box center [706, 324] width 15 height 27
click at [711, 322] on button "Previous month" at bounding box center [706, 324] width 15 height 27
click at [882, 317] on button "Next month" at bounding box center [876, 324] width 15 height 27
select select "7"
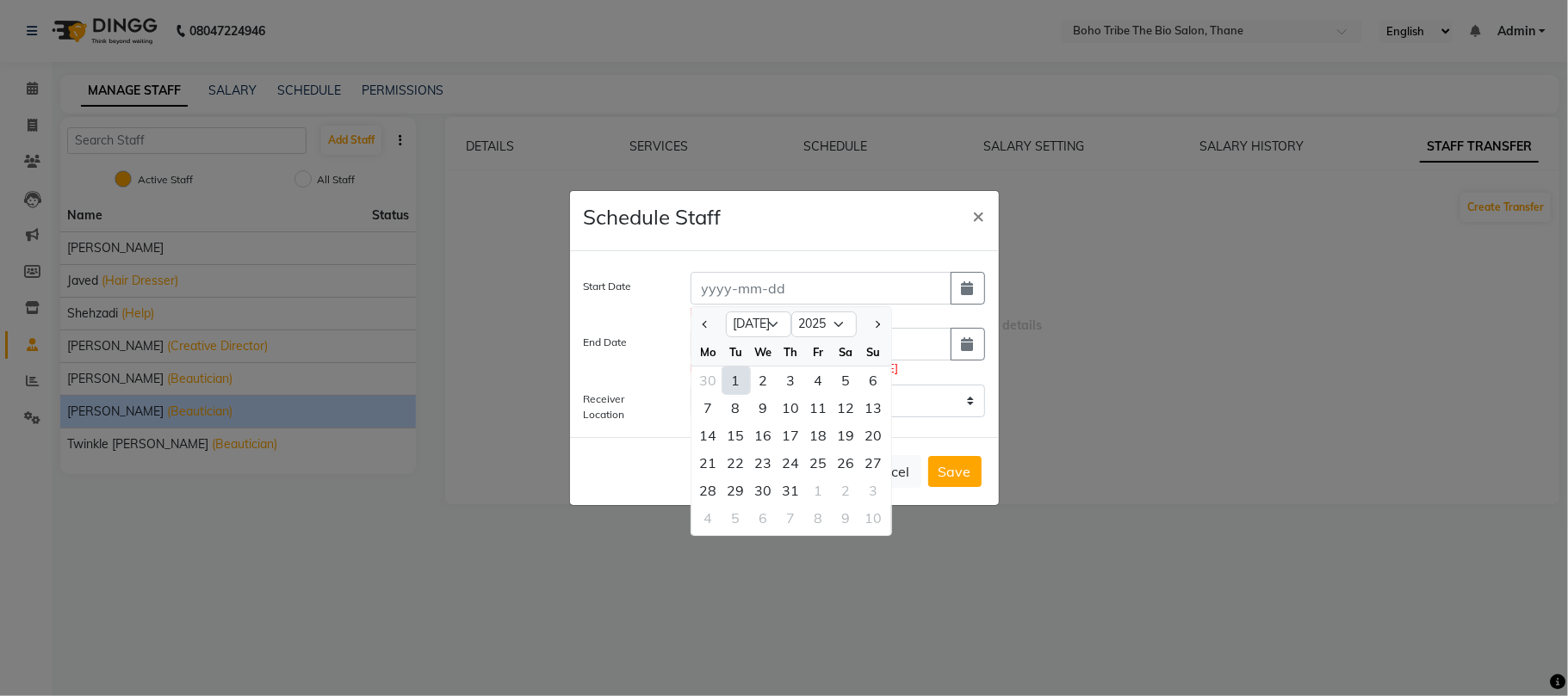
click at [736, 377] on div "1" at bounding box center [736, 380] width 27 height 27
type input "01-07-2025"
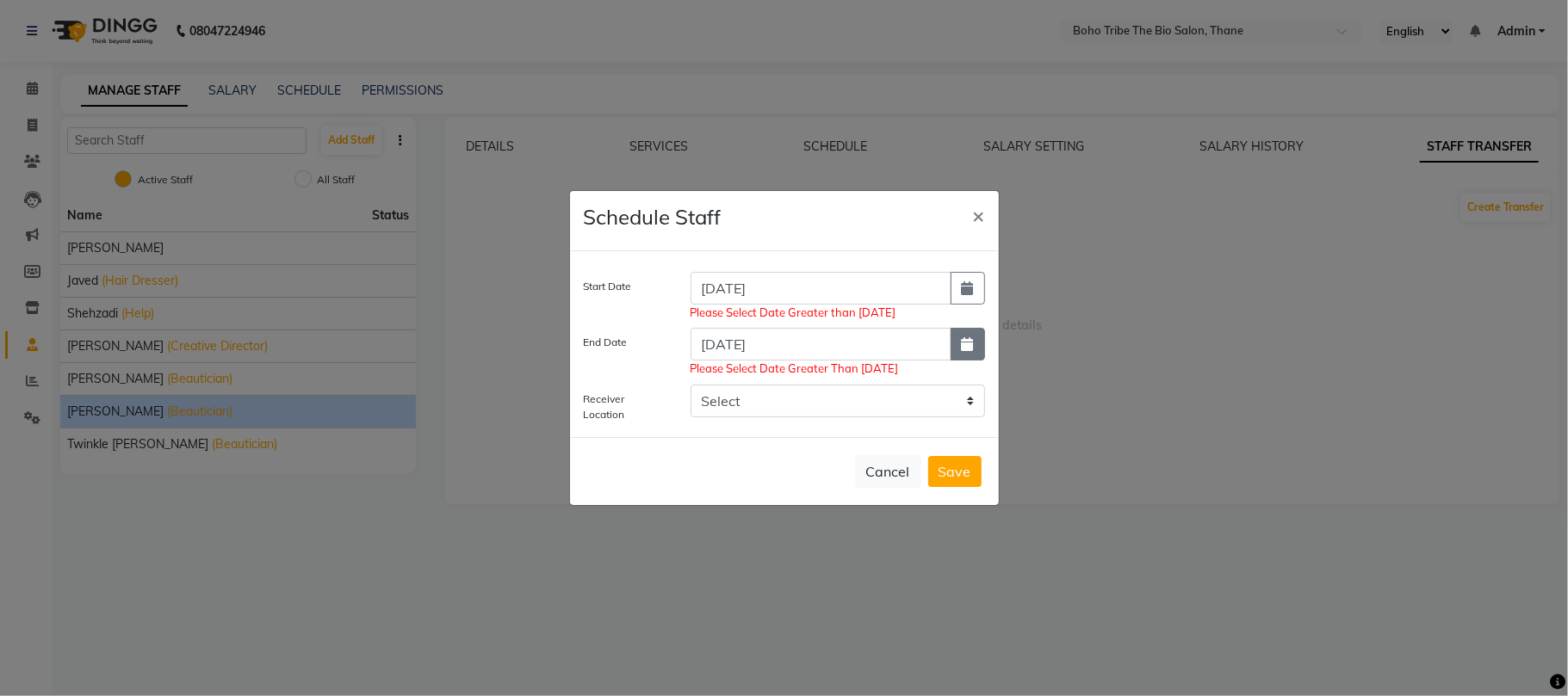
click at [969, 334] on button "button" at bounding box center [967, 344] width 35 height 33
select select "9"
select select "2025"
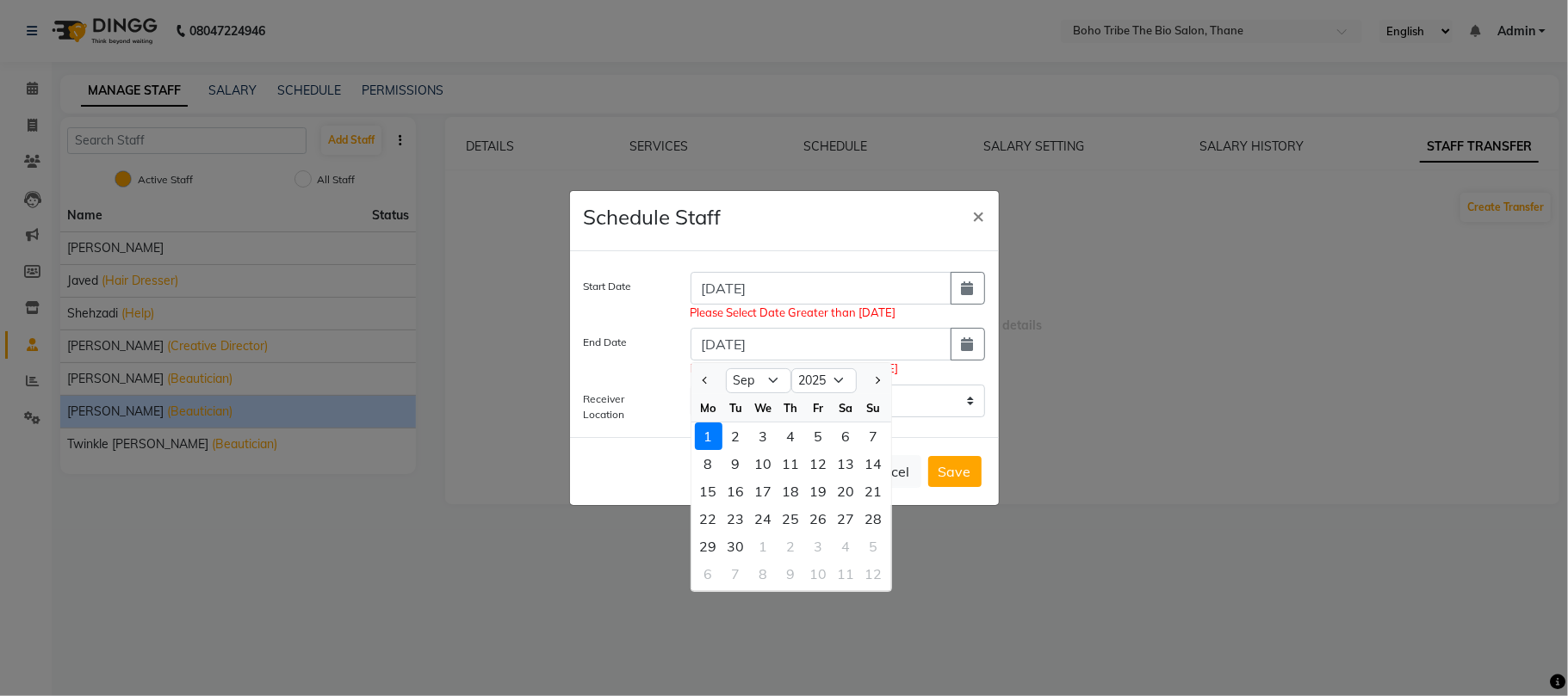
click at [708, 433] on div "1" at bounding box center [708, 435] width 27 height 27
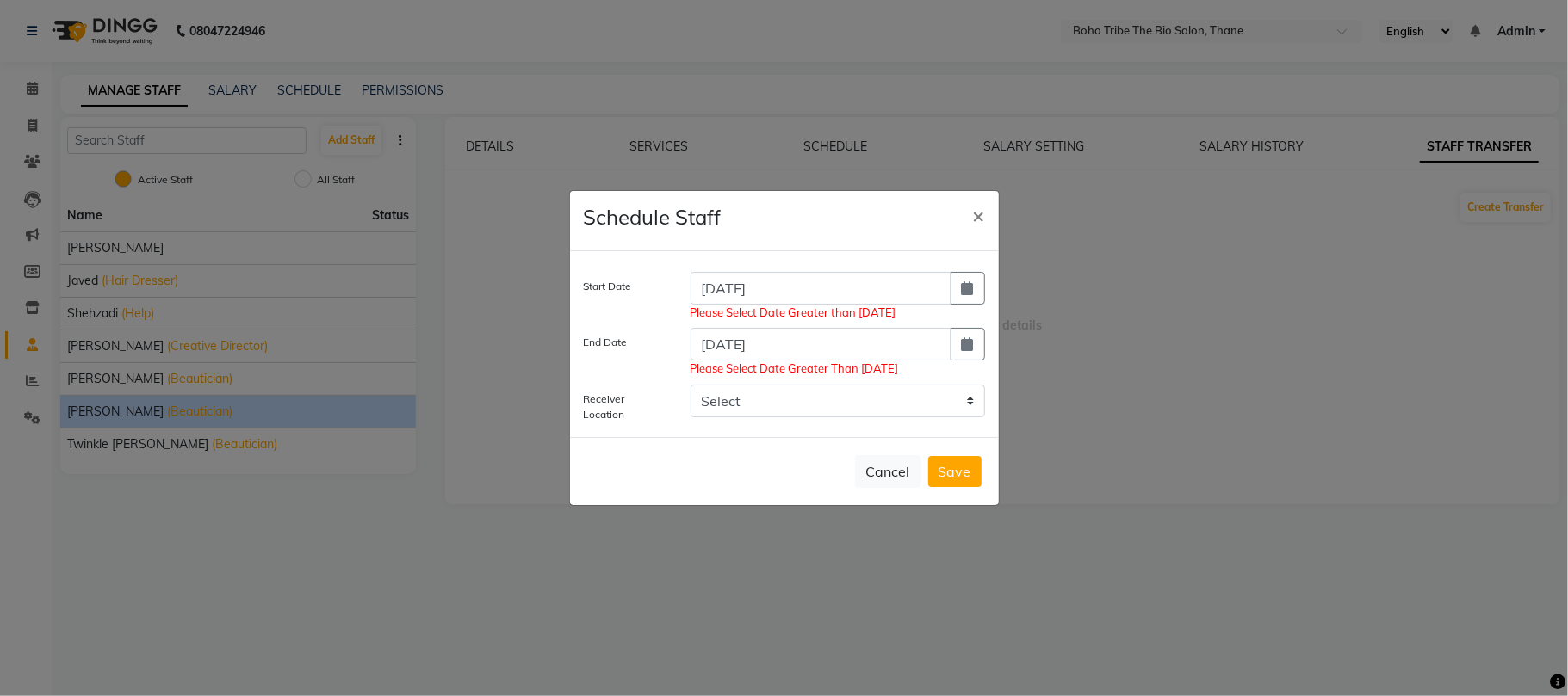
click at [951, 463] on button "Save" at bounding box center [954, 471] width 53 height 31
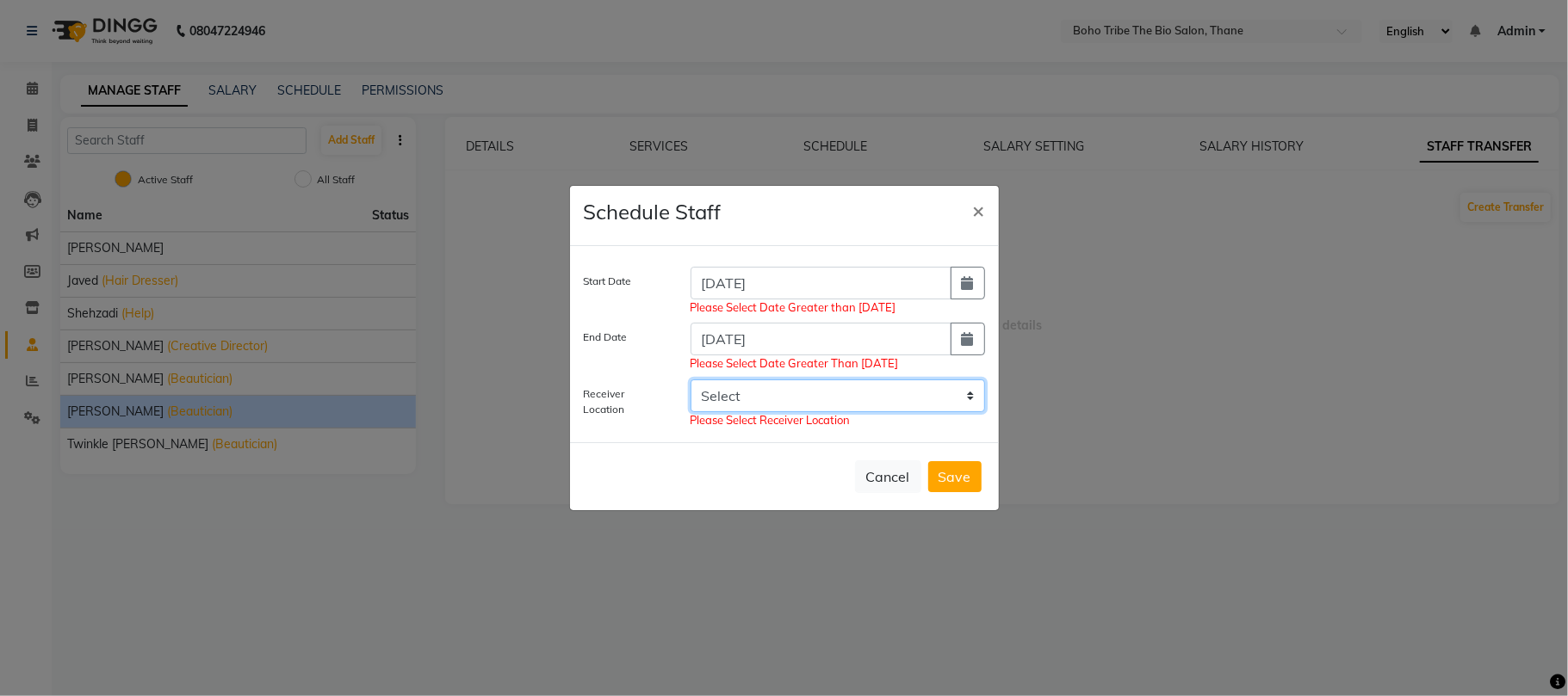
click at [968, 397] on select "Select" at bounding box center [838, 396] width 295 height 33
click at [889, 387] on select "Select" at bounding box center [838, 396] width 295 height 33
click at [967, 266] on button "button" at bounding box center [967, 282] width 35 height 33
select select "7"
select select "2025"
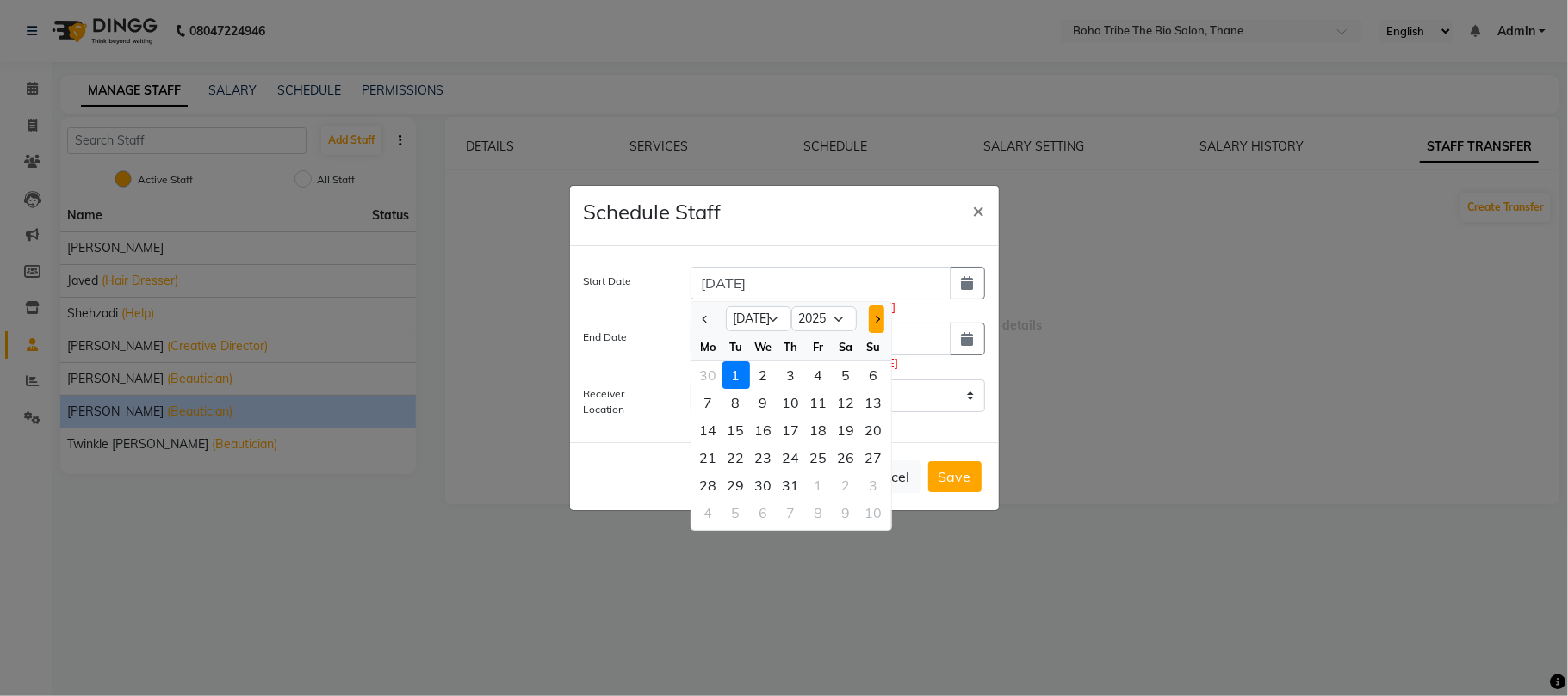
click at [876, 315] on span "Next month" at bounding box center [875, 318] width 7 height 7
select select "9"
click at [701, 365] on div "1" at bounding box center [708, 374] width 27 height 27
type input "01-09-2025"
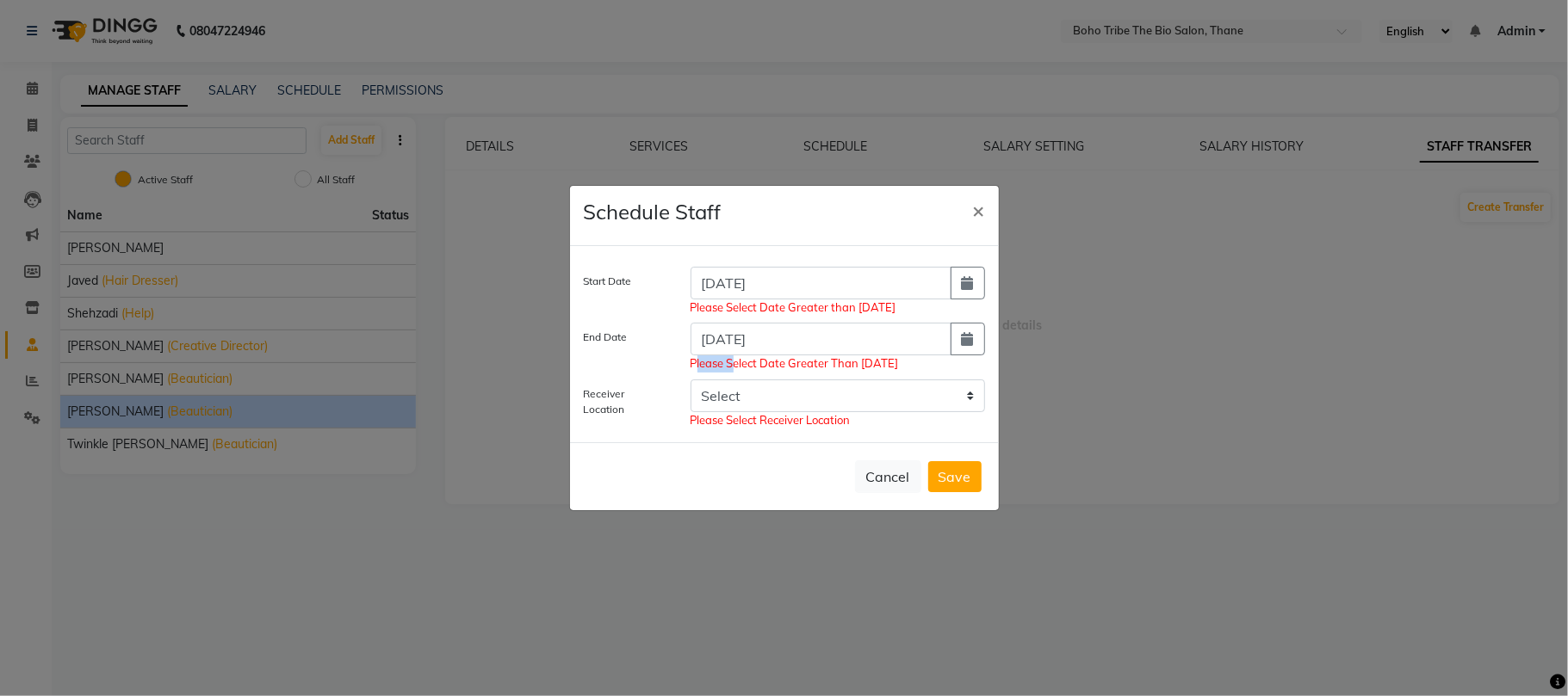
click at [701, 365] on span "Please Select Date Greater Than Today" at bounding box center [838, 364] width 295 height 17
click at [899, 479] on button "Cancel" at bounding box center [888, 477] width 67 height 33
select select
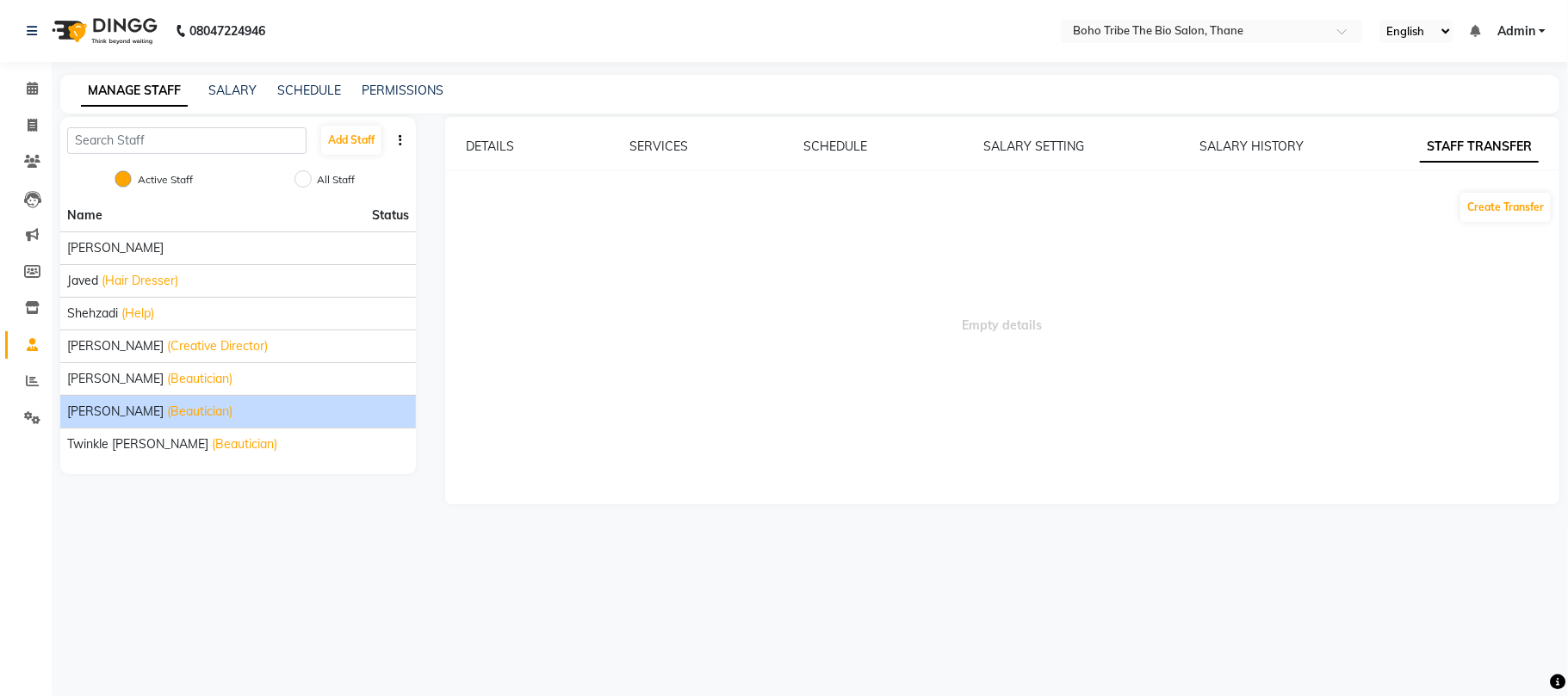
click at [402, 135] on icon "button" at bounding box center [401, 140] width 4 height 12
click at [483, 241] on span "Empty details" at bounding box center [1002, 316] width 1101 height 172
click at [303, 173] on input "All Staff" at bounding box center [303, 179] width 17 height 17
radio input "true"
radio input "false"
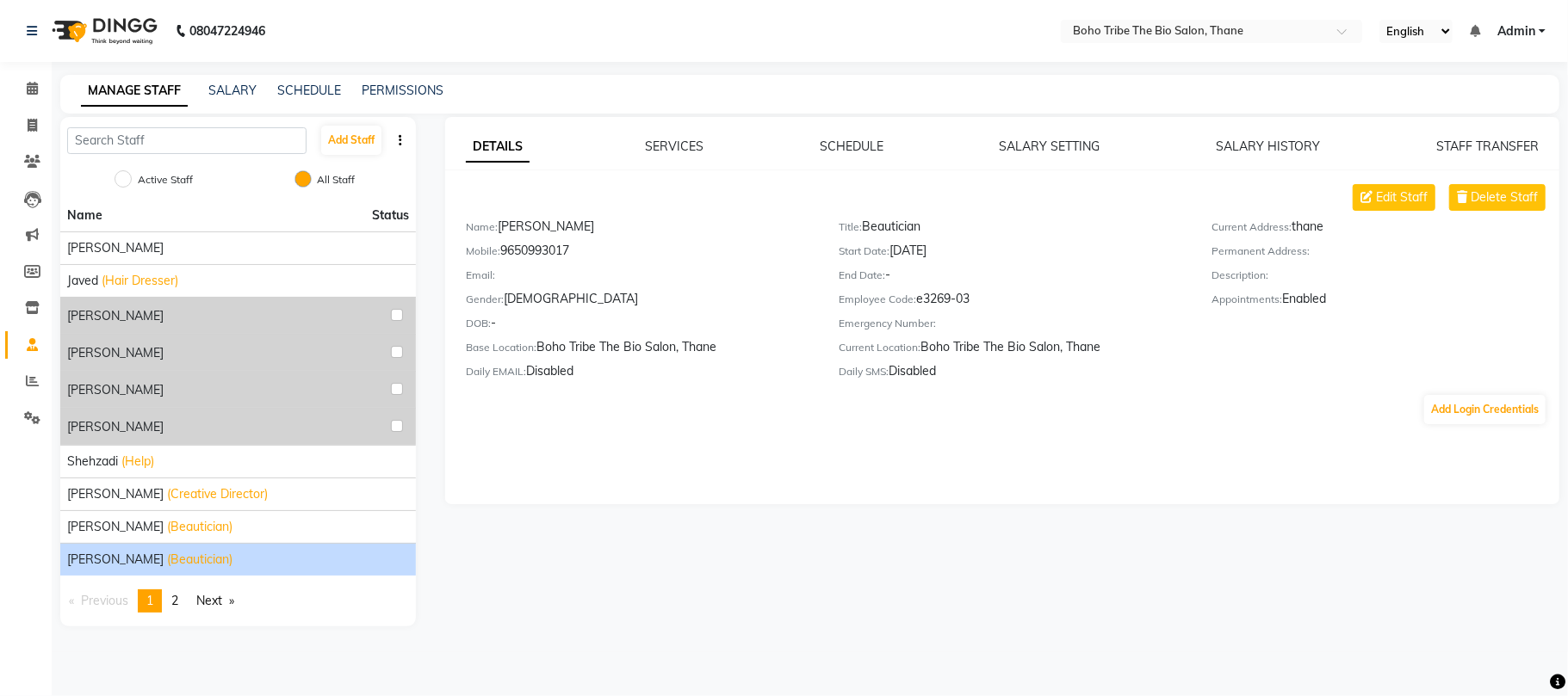
click at [332, 568] on div "Sonam salmani (Beautician)" at bounding box center [238, 559] width 342 height 18
click at [406, 132] on button "button" at bounding box center [400, 140] width 17 height 18
select select
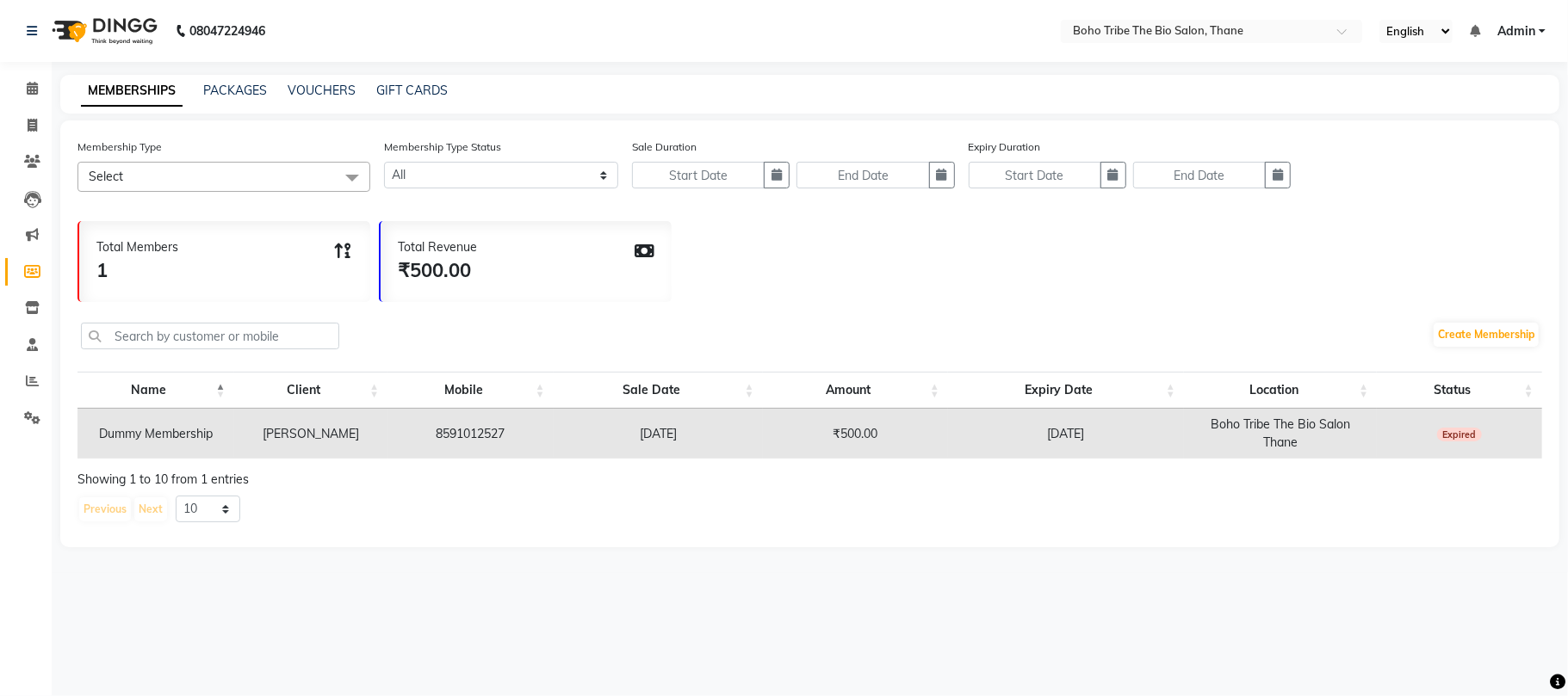
select select "service"
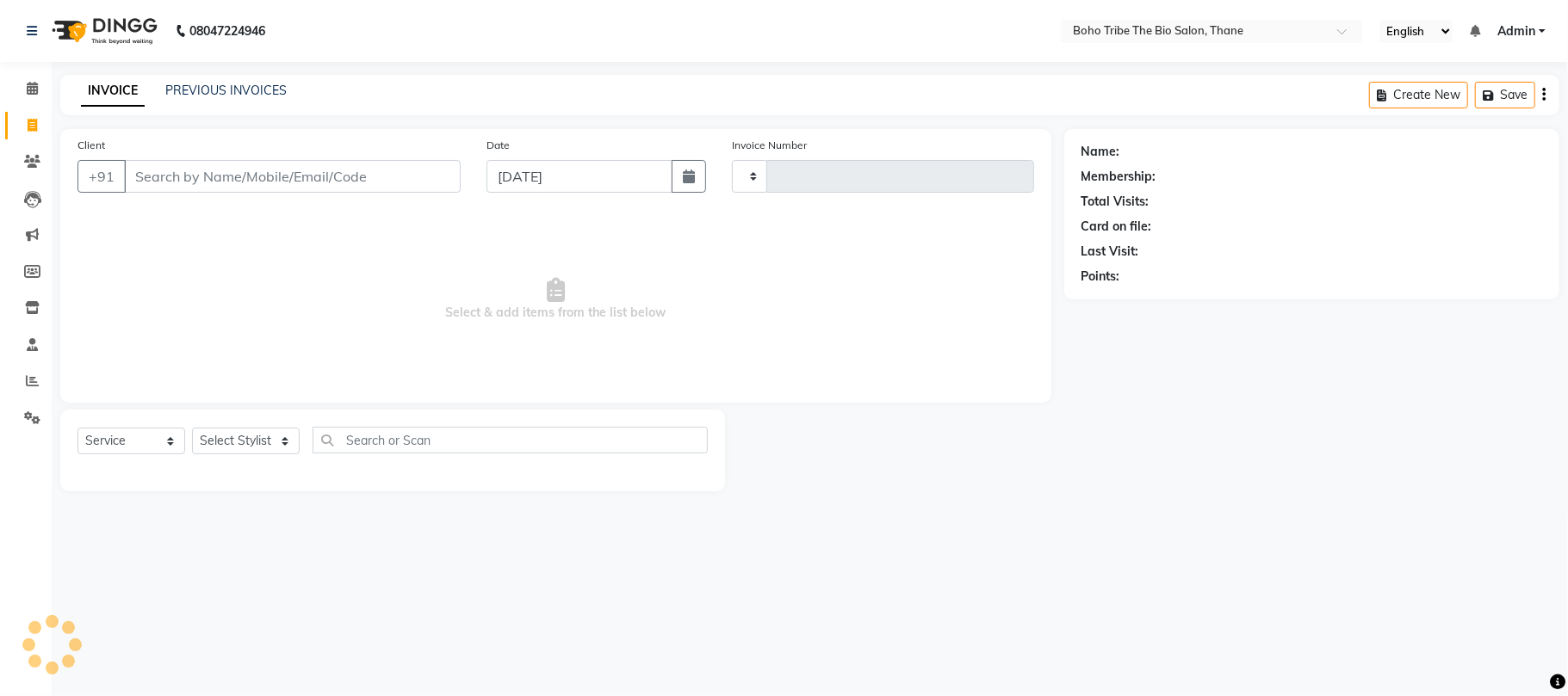
type input "0525"
select select "7406"
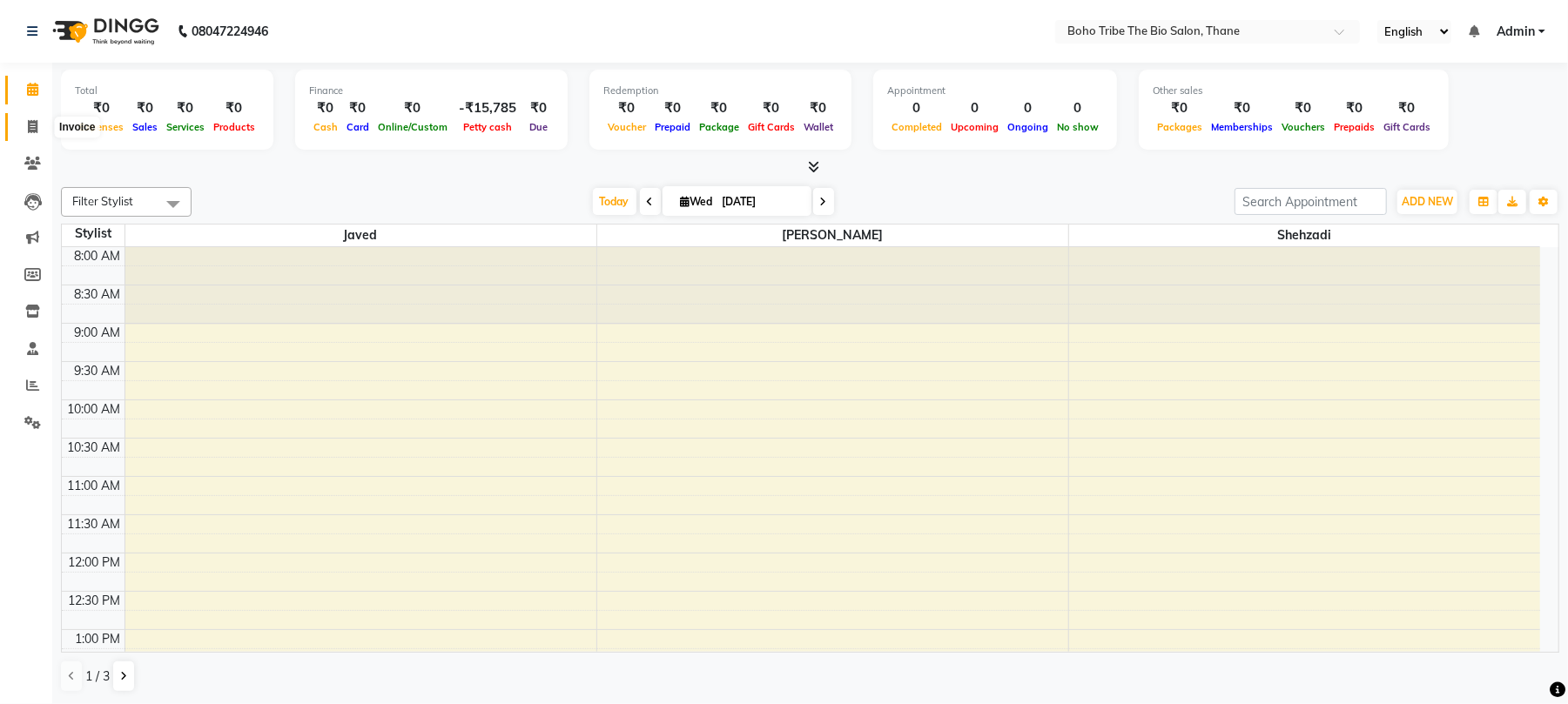
click at [28, 122] on icon at bounding box center [32, 127] width 9 height 13
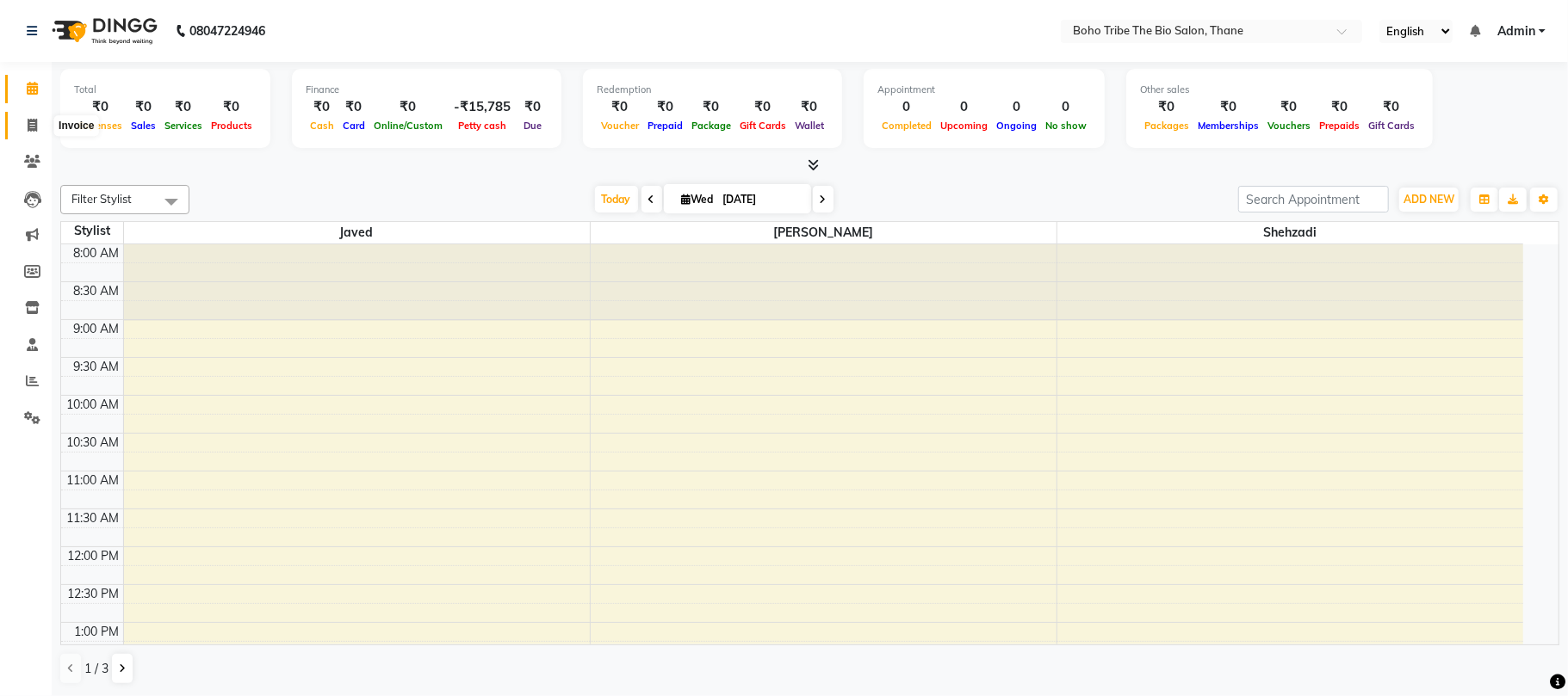
select select "service"
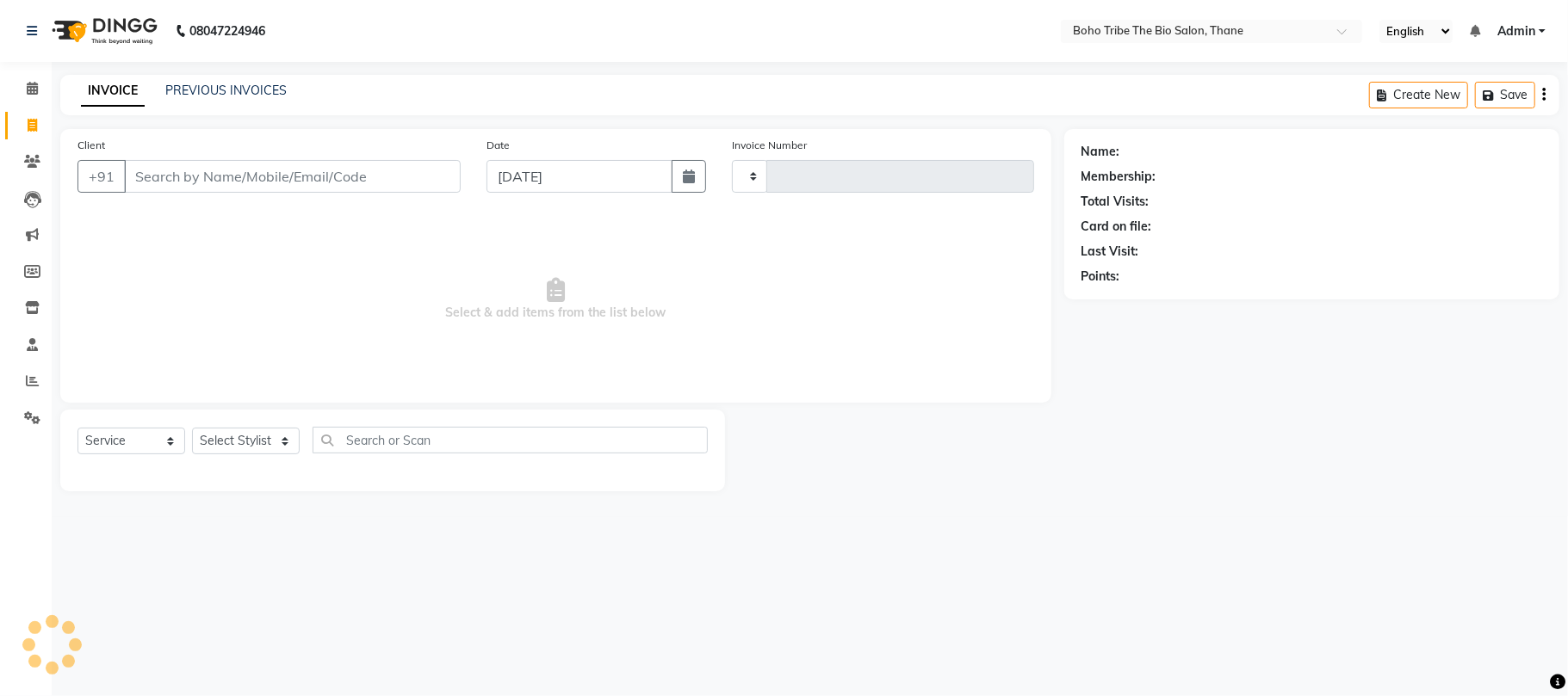
type input "0525"
select select "7406"
click at [1499, 83] on button "Open Invoices" at bounding box center [1478, 95] width 114 height 26
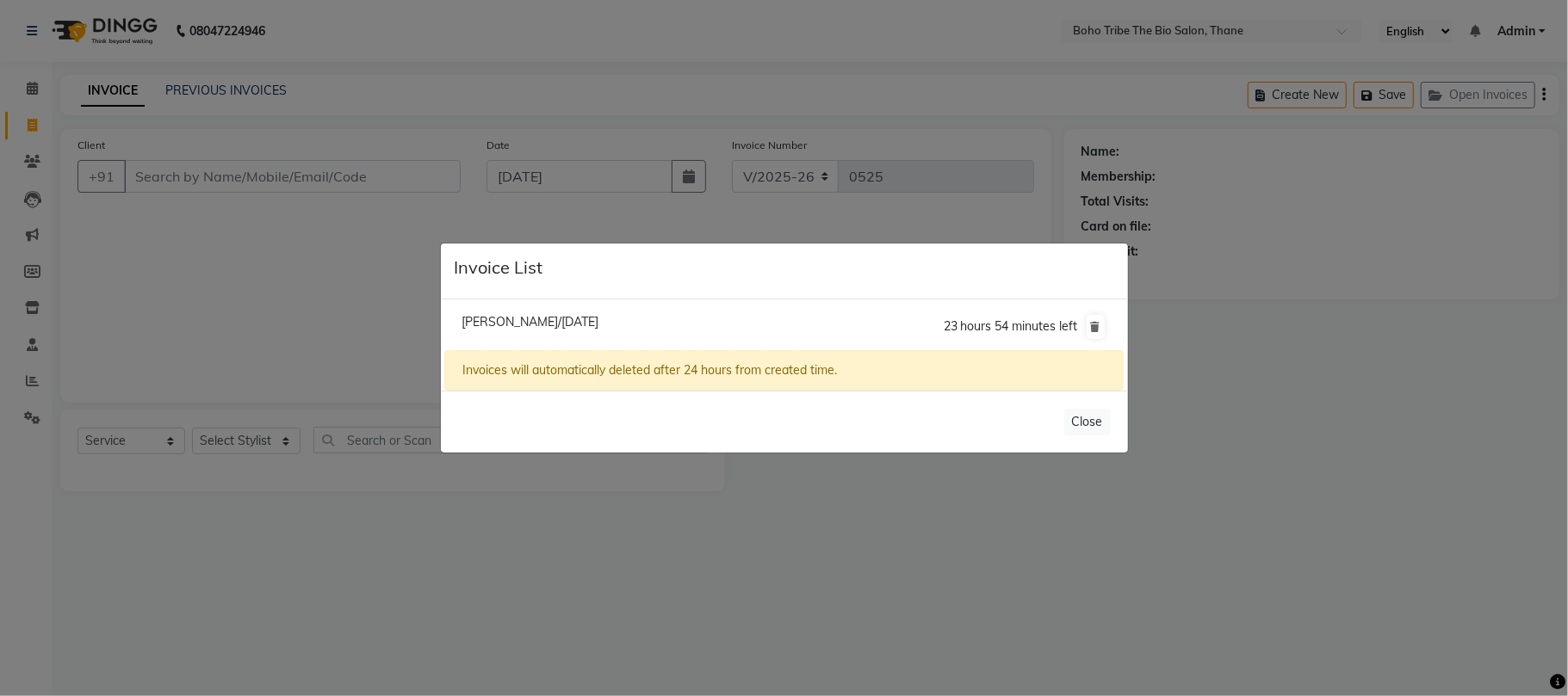
click at [516, 315] on span "Ravi Mehta/03 September 2025" at bounding box center [530, 322] width 137 height 16
type input "7039513598"
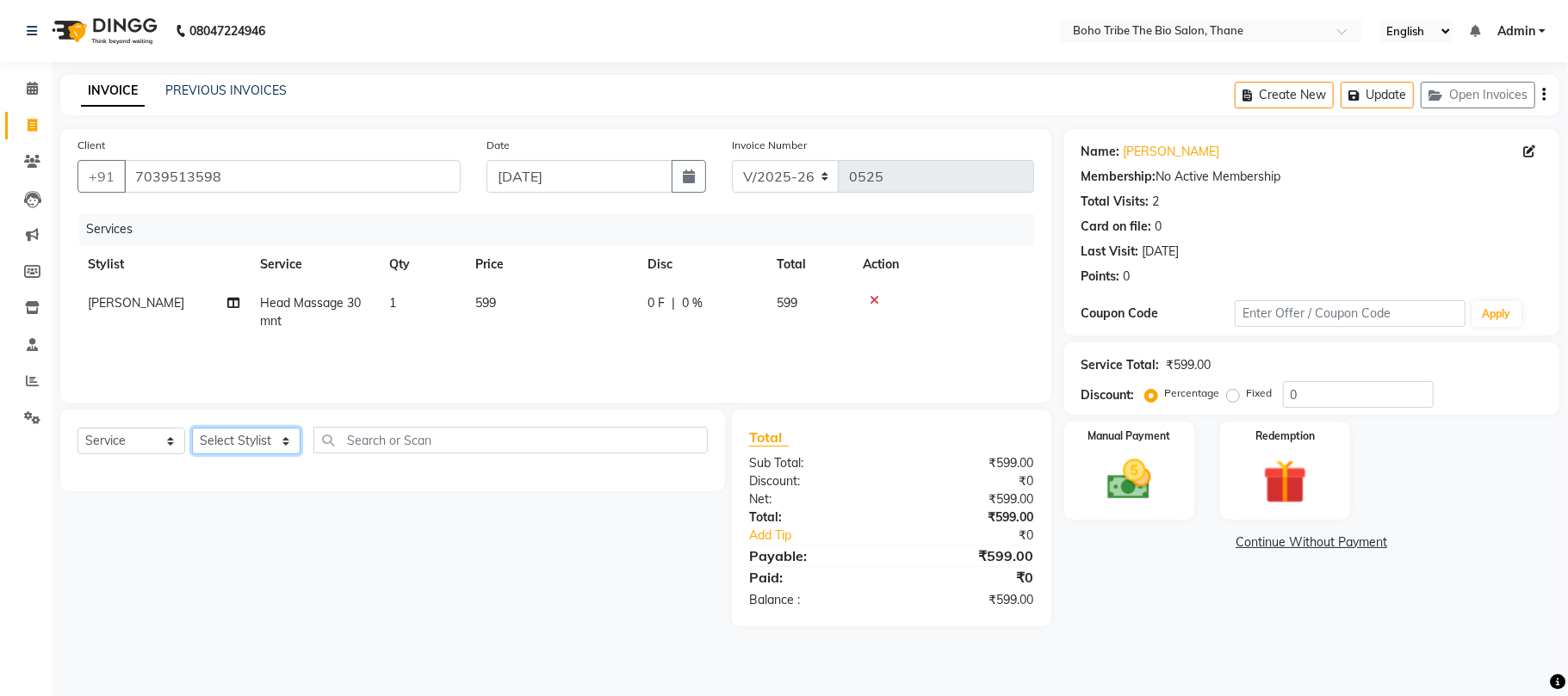
click at [251, 441] on select "Select Stylist Babina Joshi Javed Shehzadi Simran Joshi Sonali Kuril Sonam salm…" at bounding box center [247, 441] width 109 height 26
select select "80909"
click at [192, 428] on select "Select Stylist Babina Joshi Javed Shehzadi Simran Joshi Sonali Kuril Sonam salm…" at bounding box center [247, 441] width 109 height 26
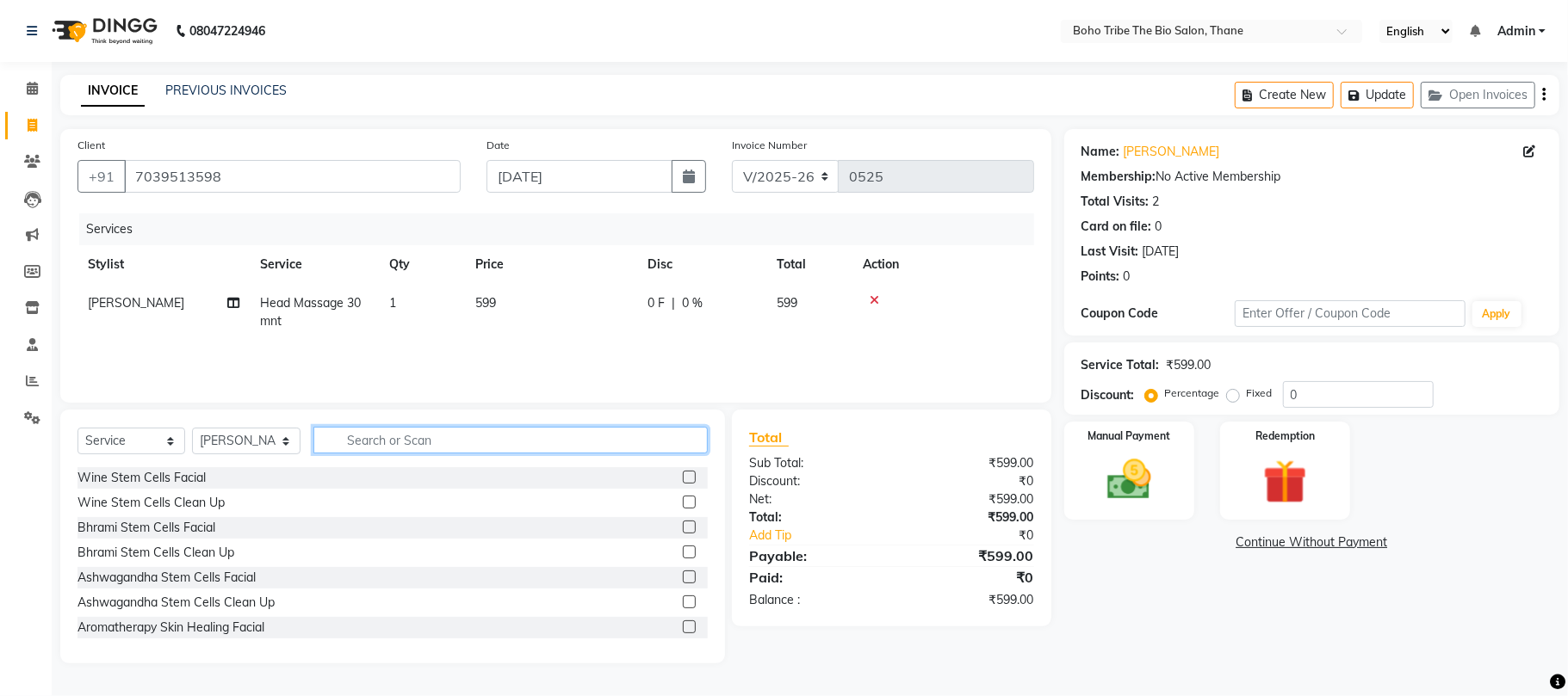
click at [514, 437] on input "text" at bounding box center [510, 440] width 394 height 26
type input "wine"
click at [683, 479] on label at bounding box center [690, 477] width 13 height 13
click at [683, 479] on input "checkbox" at bounding box center [689, 478] width 11 height 11
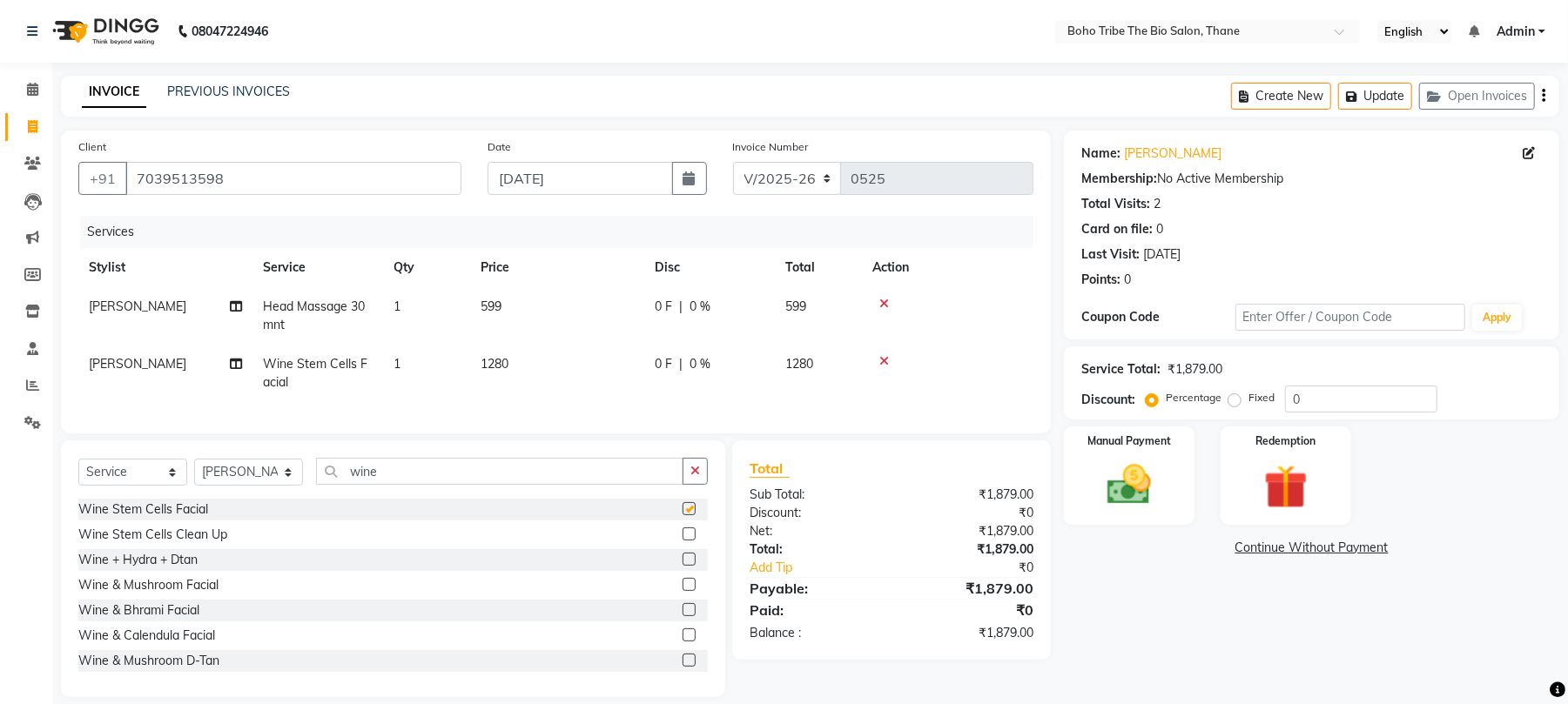
checkbox input "false"
click at [516, 360] on td "1280" at bounding box center [556, 373] width 174 height 58
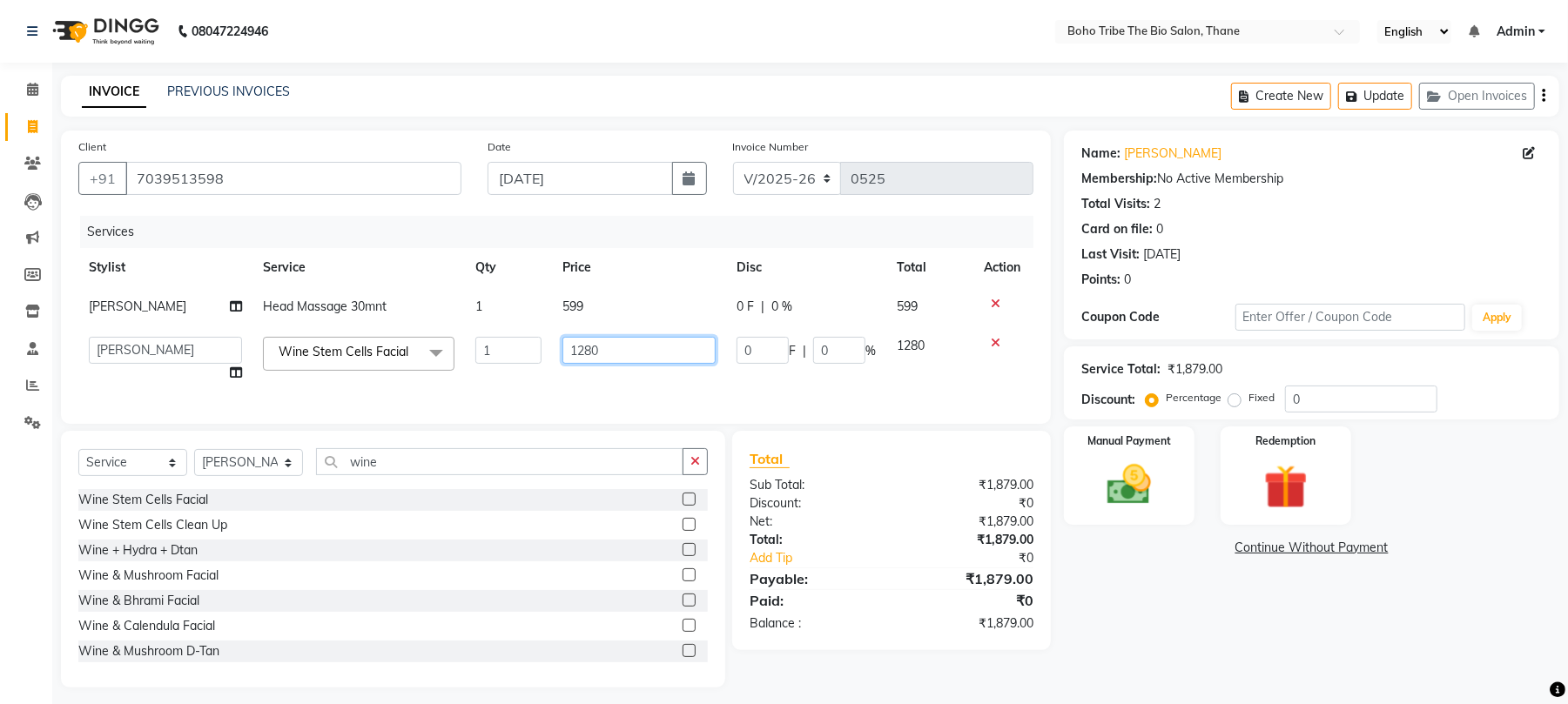
click at [615, 348] on input "1280" at bounding box center [639, 350] width 153 height 27
type input "1"
type input "3"
type input "2800"
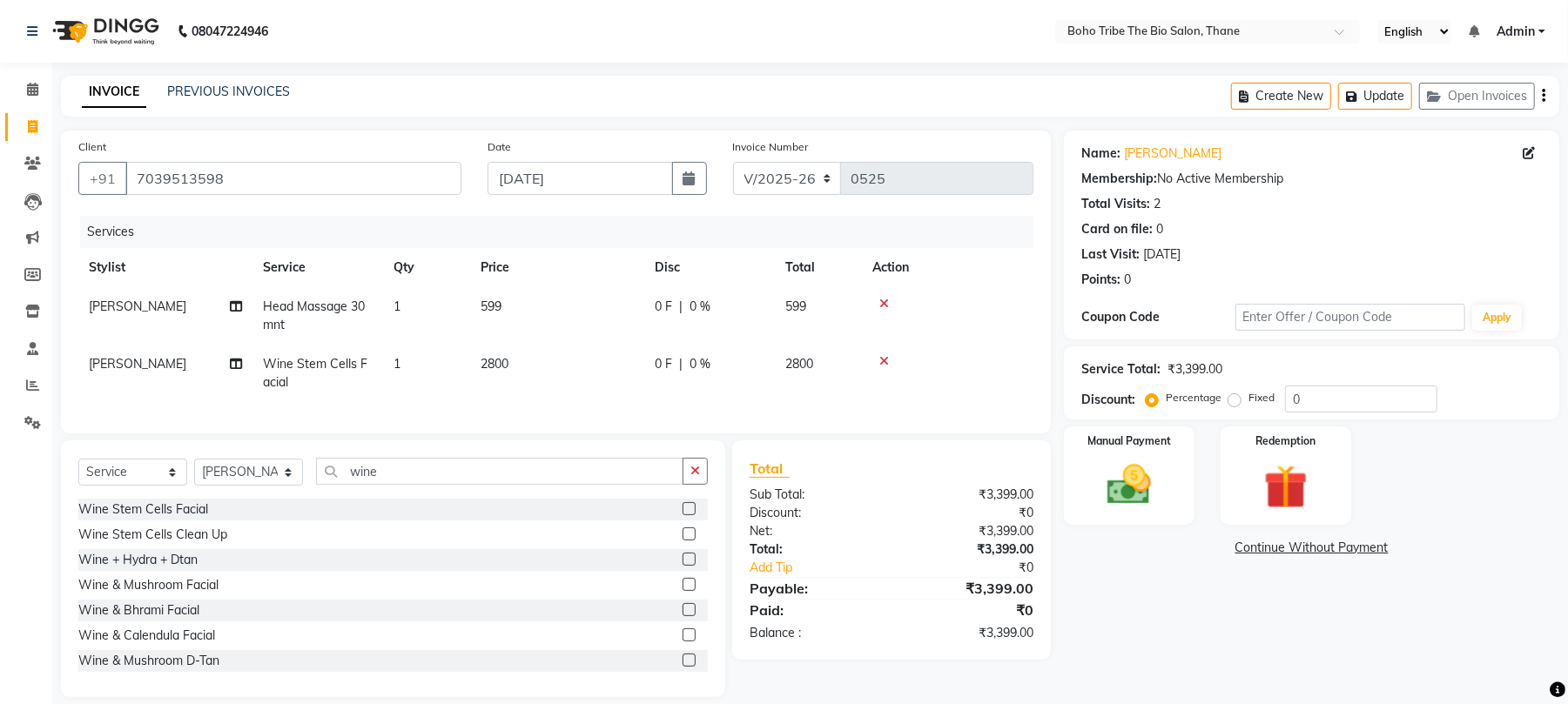
click at [663, 402] on div "Services Stylist Service Qty Price Disc Total Action Sonam salmani Head Massage…" at bounding box center [556, 316] width 955 height 200
click at [880, 361] on icon at bounding box center [885, 361] width 9 height 12
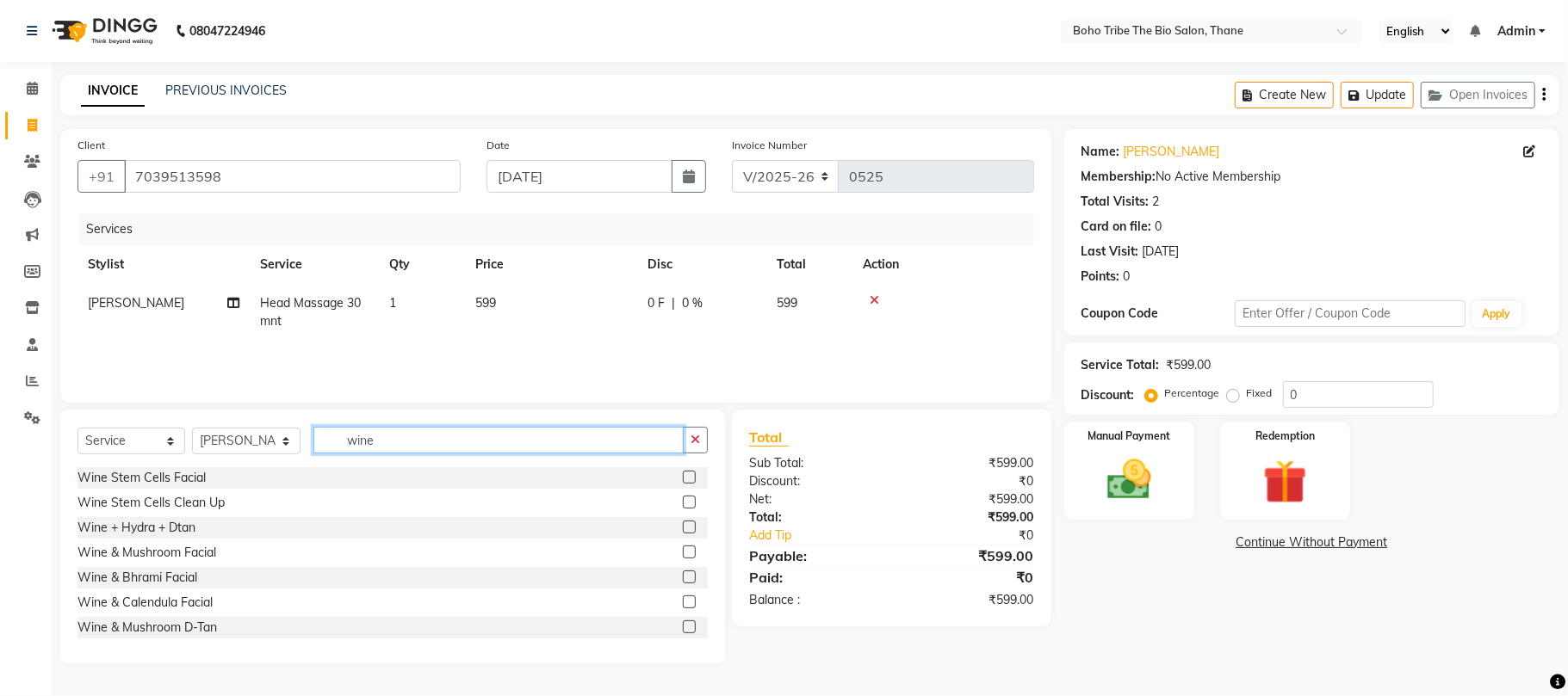
click at [414, 439] on input "wine" at bounding box center [498, 440] width 371 height 26
drag, startPoint x: 414, startPoint y: 439, endPoint x: 283, endPoint y: 444, distance: 131.1
click at [283, 444] on div "Select Service Product Membership Package Voucher Prepaid Gift Card Select Styl…" at bounding box center [393, 446] width 631 height 40
click at [283, 444] on select "Select Stylist Babina Joshi Javed Shehzadi Simran Joshi Sonali Kuril Sonam salm…" at bounding box center [247, 441] width 109 height 26
select select "68789"
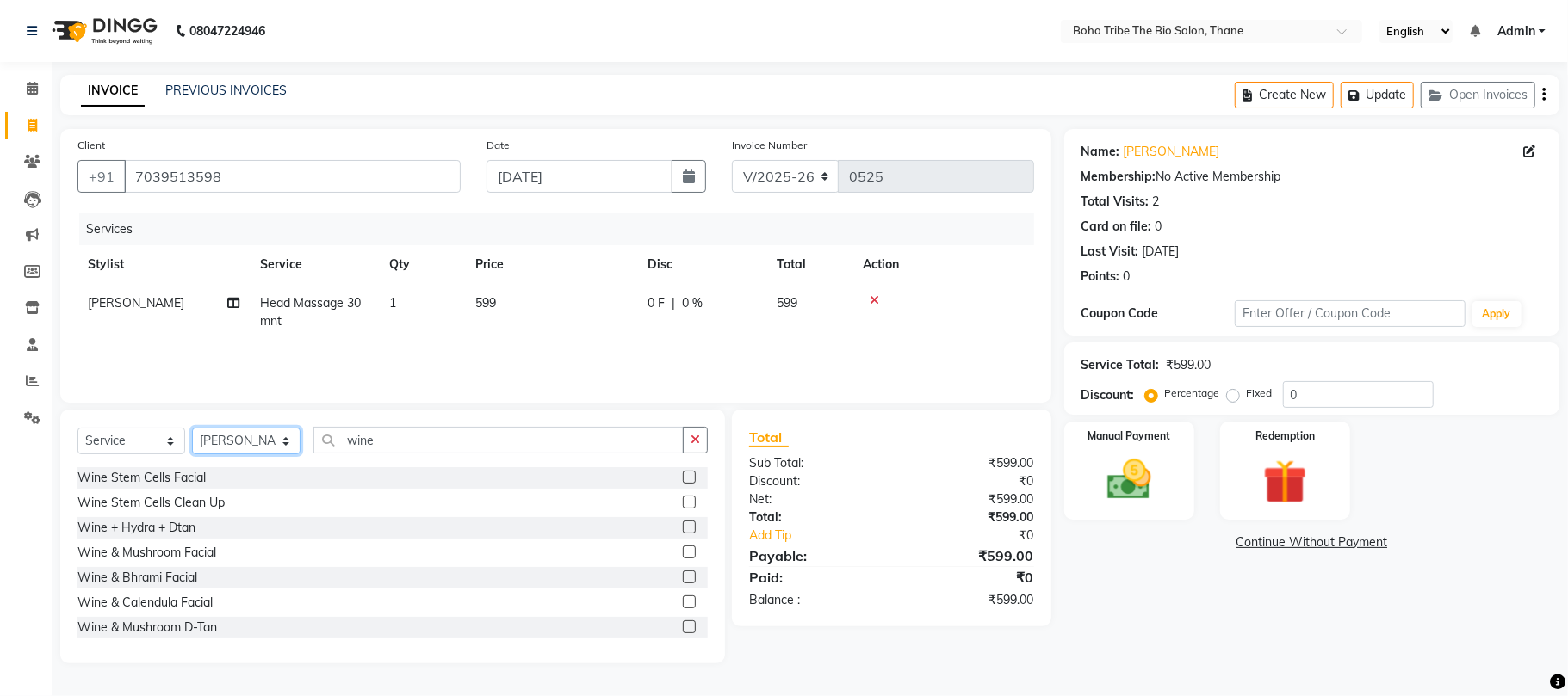
click at [192, 428] on select "Select Stylist Babina Joshi Javed Shehzadi Simran Joshi Sonali Kuril Sonam salm…" at bounding box center [247, 441] width 109 height 26
click at [470, 443] on input "wine" at bounding box center [498, 440] width 371 height 26
type input "w"
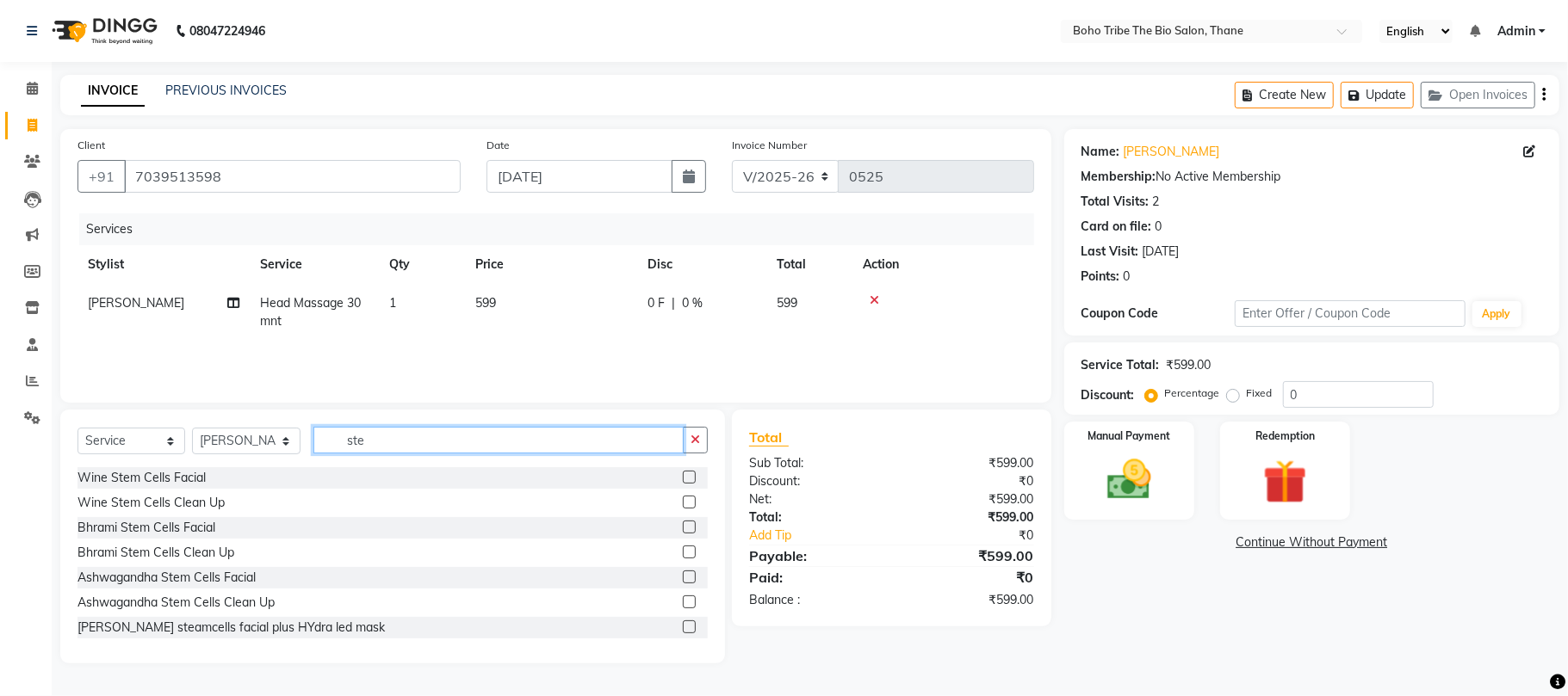
type input "ste"
click at [683, 527] on label at bounding box center [690, 527] width 13 height 13
click at [683, 527] on input "checkbox" at bounding box center [689, 528] width 11 height 11
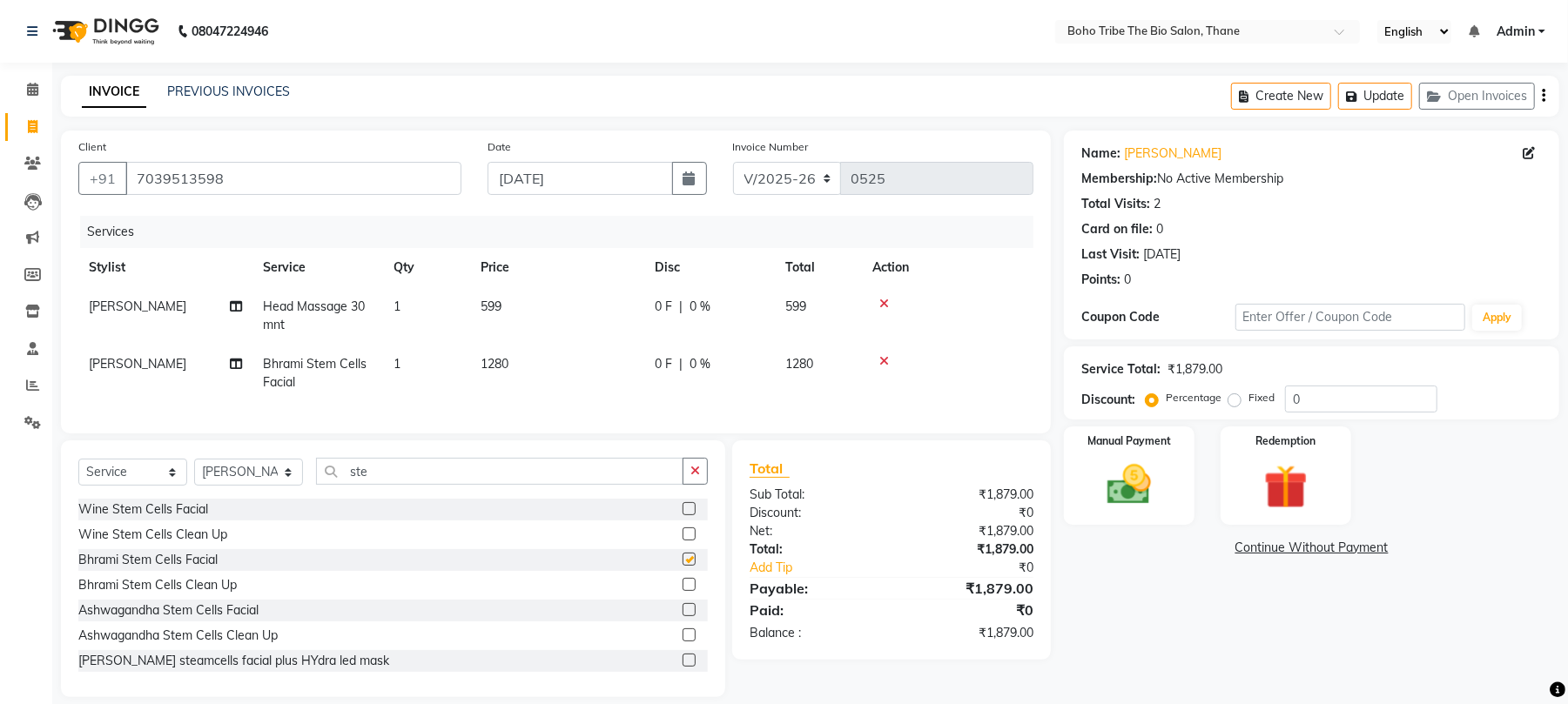
checkbox input "false"
click at [519, 357] on td "1280" at bounding box center [556, 373] width 174 height 58
select select "68789"
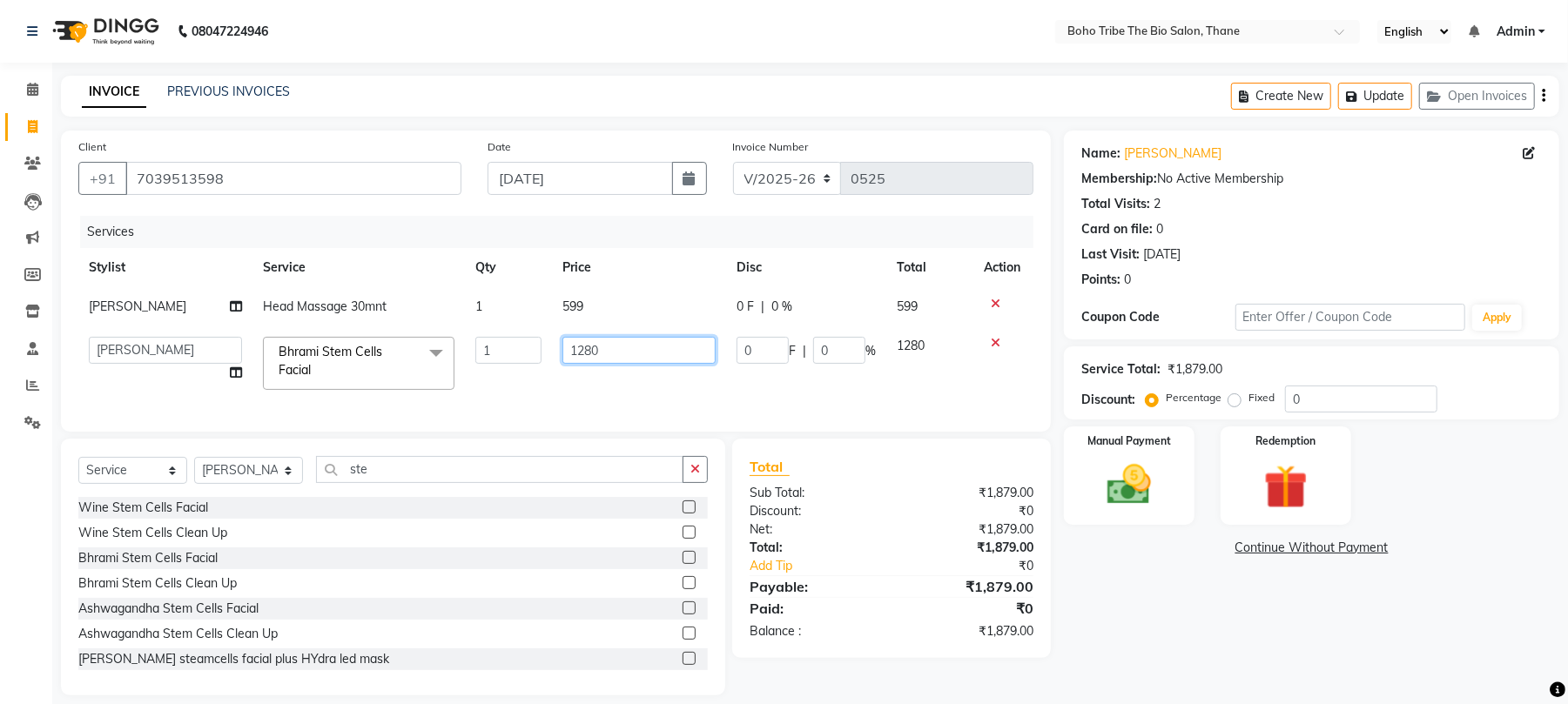
click at [575, 348] on input "1280" at bounding box center [639, 350] width 153 height 27
type input "2800"
click at [756, 406] on div "Services Stylist Service Qty Price Disc Total Action Sonam salmani Head Massage…" at bounding box center [556, 315] width 955 height 198
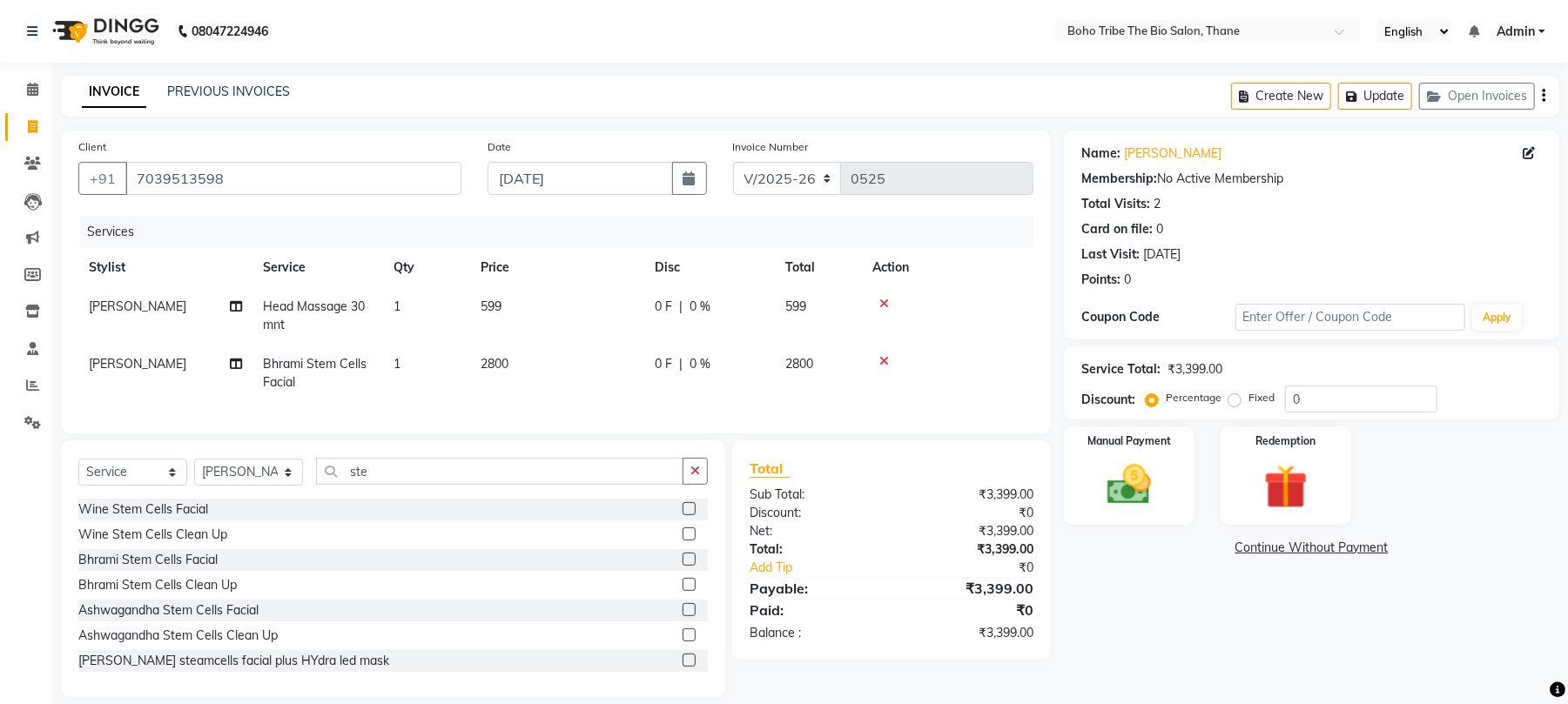
click at [796, 305] on span "599" at bounding box center [796, 306] width 21 height 16
select select "68789"
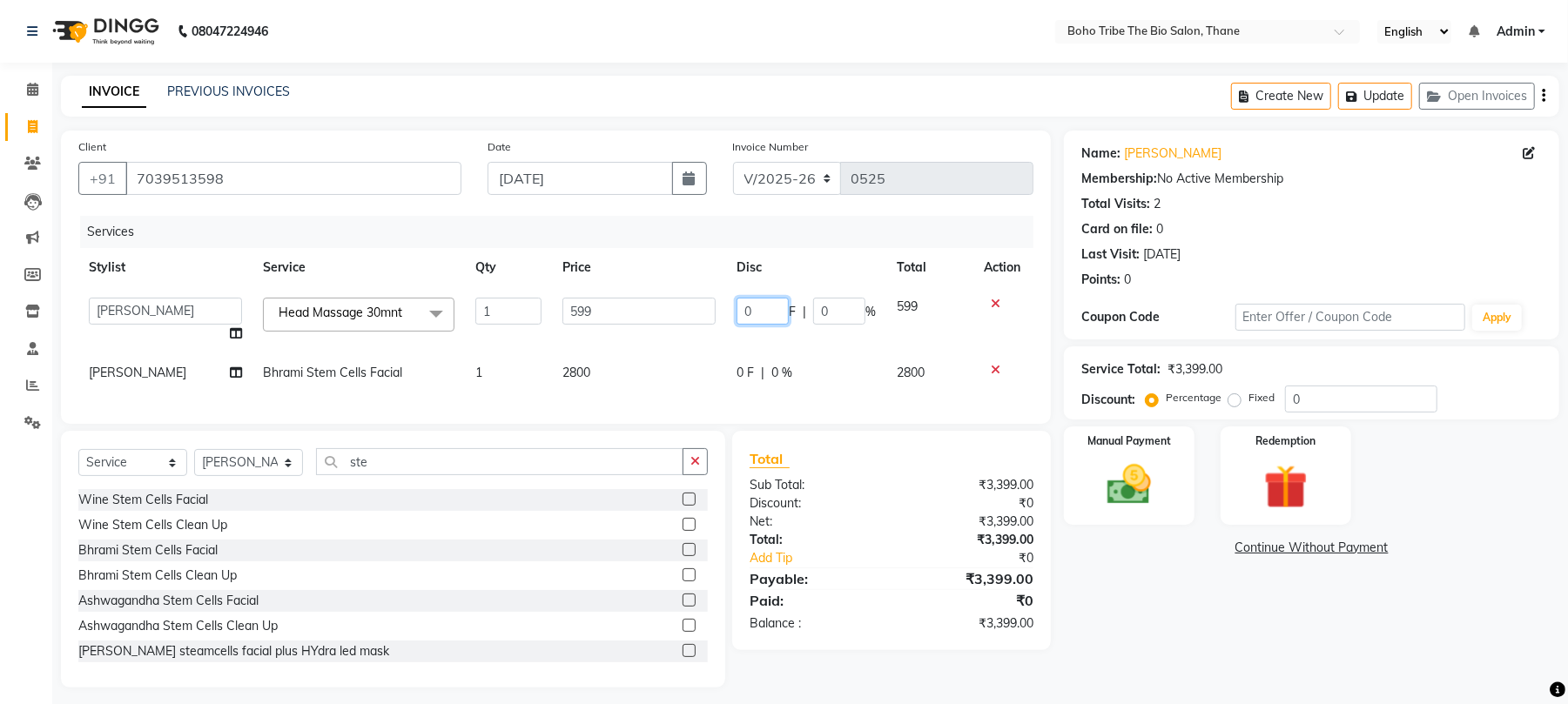
click at [756, 310] on input "0" at bounding box center [762, 311] width 52 height 27
type input "19"
click at [812, 352] on tbody "Babina Joshi Javed Shehzadi Simran Joshi Sonali Kuril Sonam salmani Twinkle Vai…" at bounding box center [556, 340] width 955 height 105
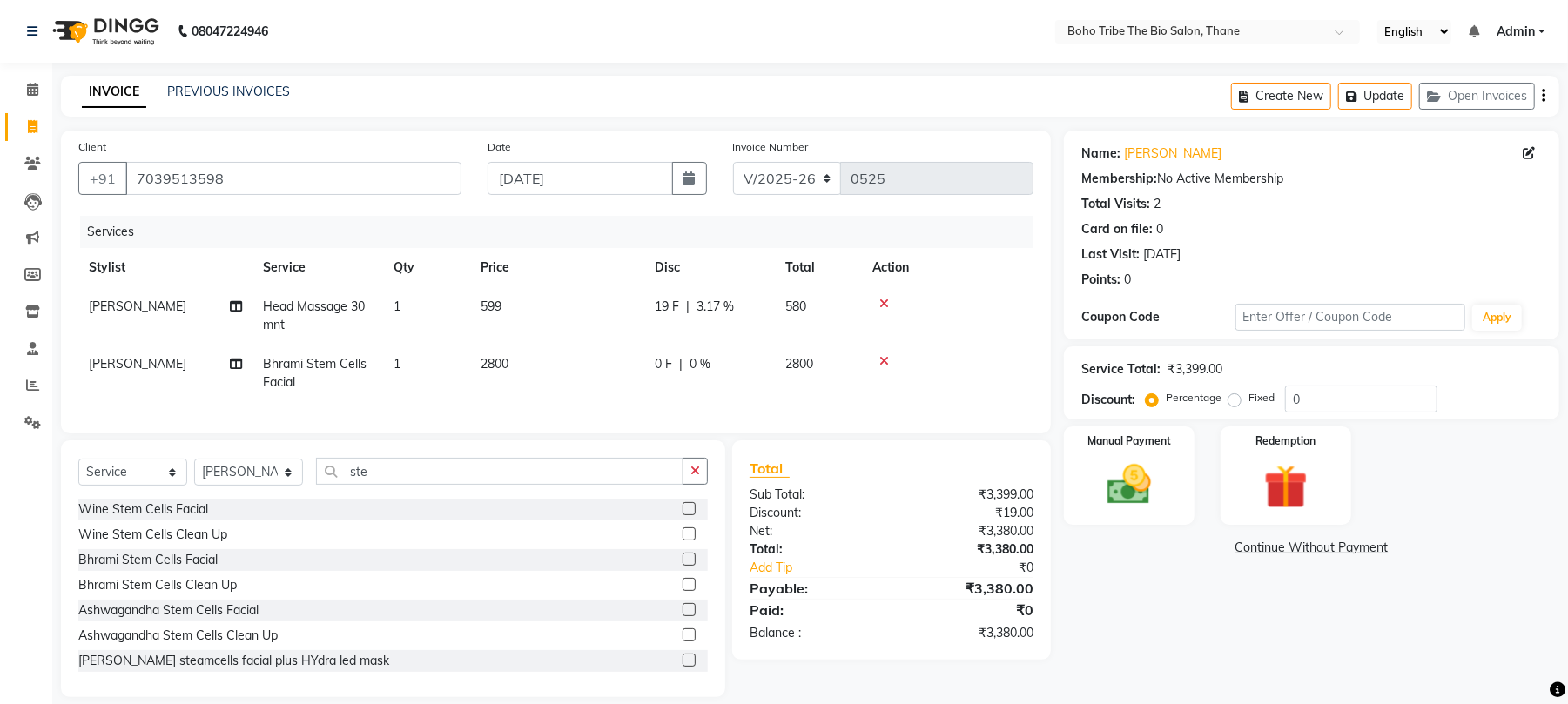
click at [694, 361] on span "0 %" at bounding box center [700, 363] width 21 height 18
select select "68789"
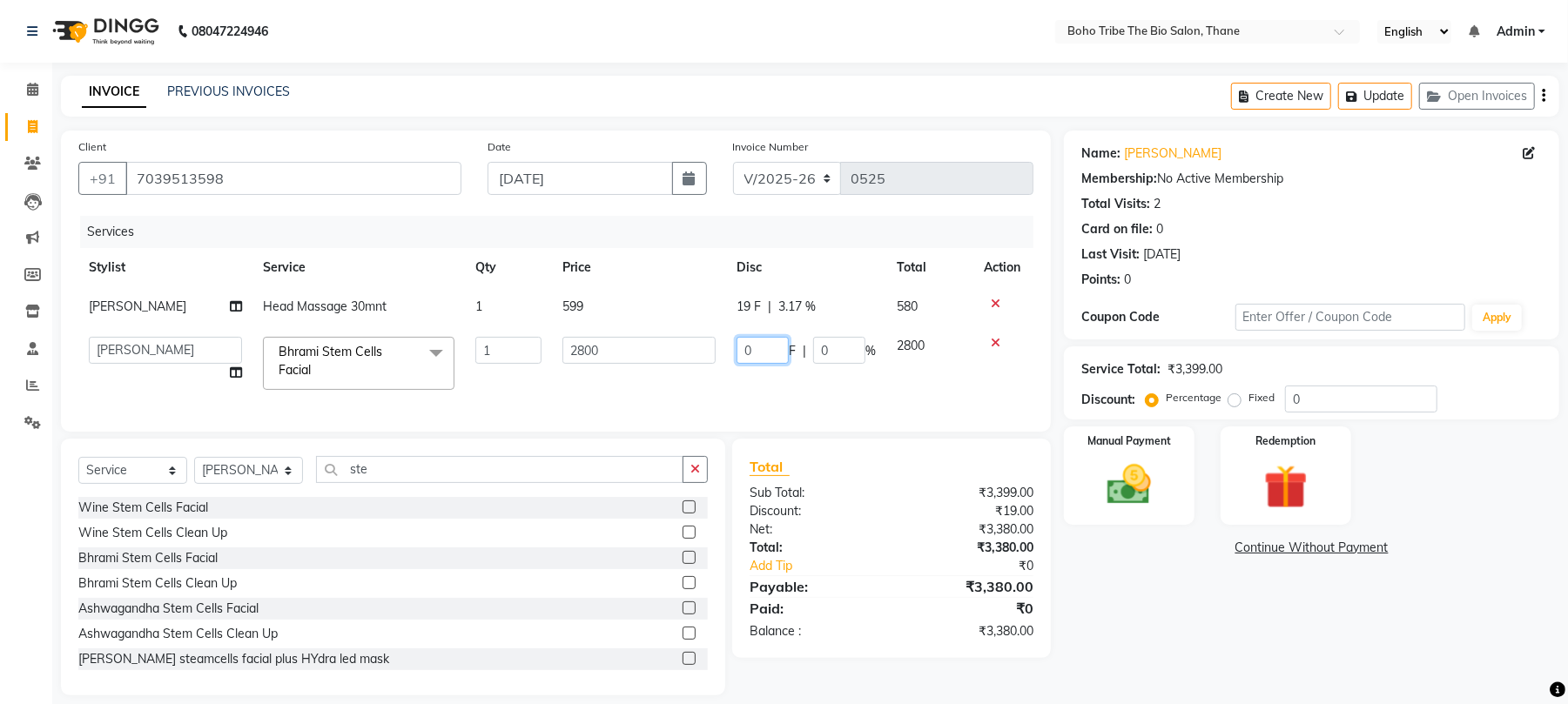
click at [771, 349] on input "0" at bounding box center [762, 350] width 52 height 27
type input "980"
click at [782, 381] on tr "Babina Joshi Javed Shehzadi Simran Joshi Sonali Kuril Sonam salmani Twinkle Vai…" at bounding box center [556, 363] width 955 height 74
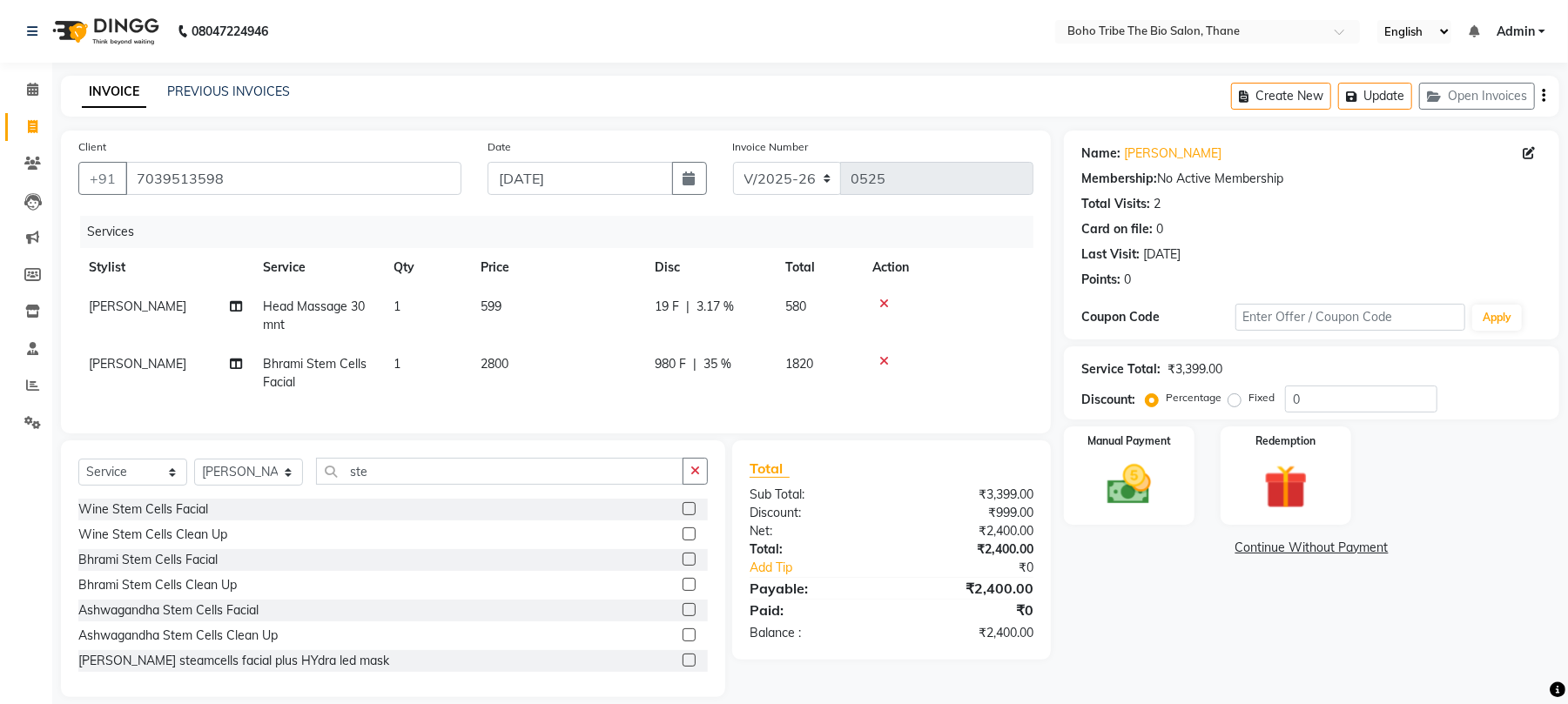
click at [669, 364] on span "980 F" at bounding box center [670, 363] width 31 height 18
select select "68789"
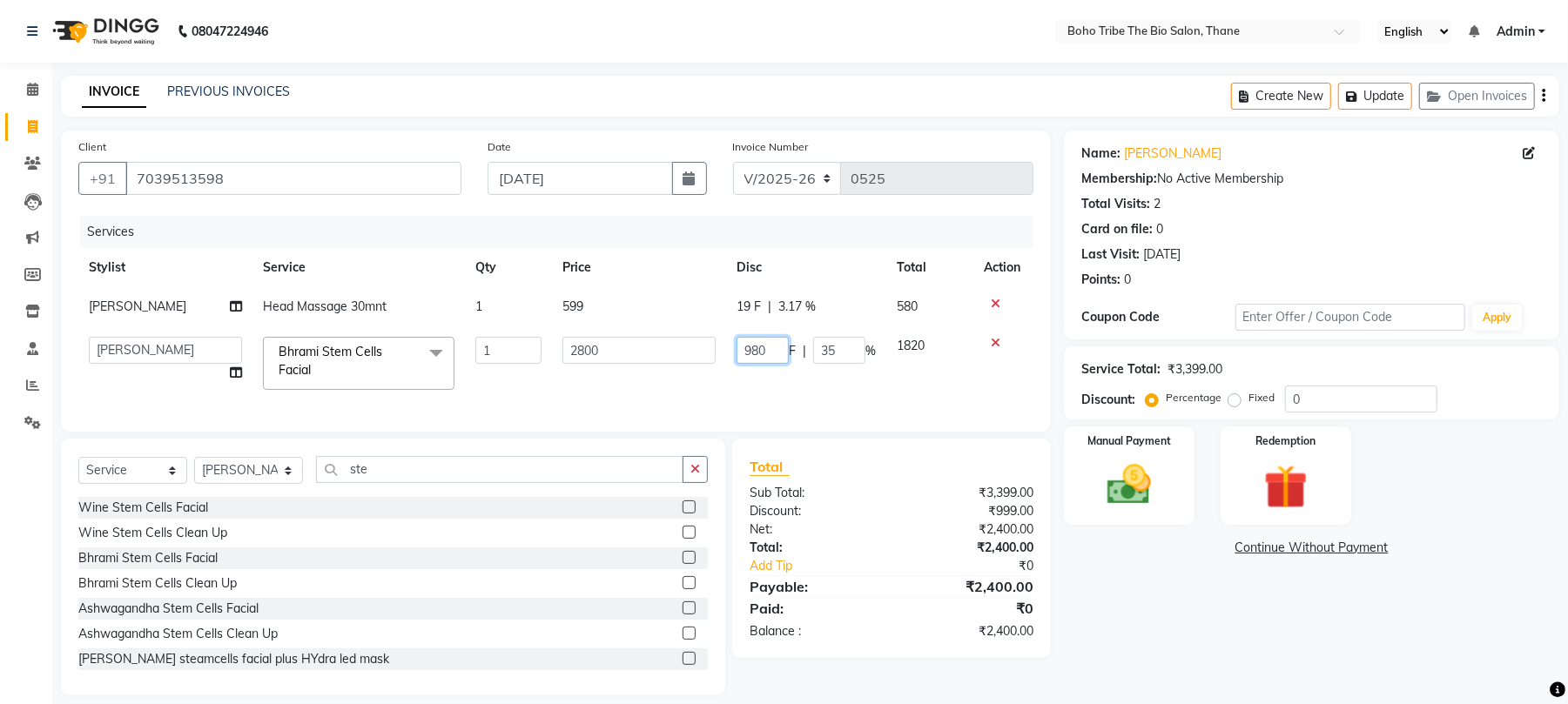
click at [774, 354] on input "980" at bounding box center [762, 350] width 52 height 27
type input "9"
type input "1220"
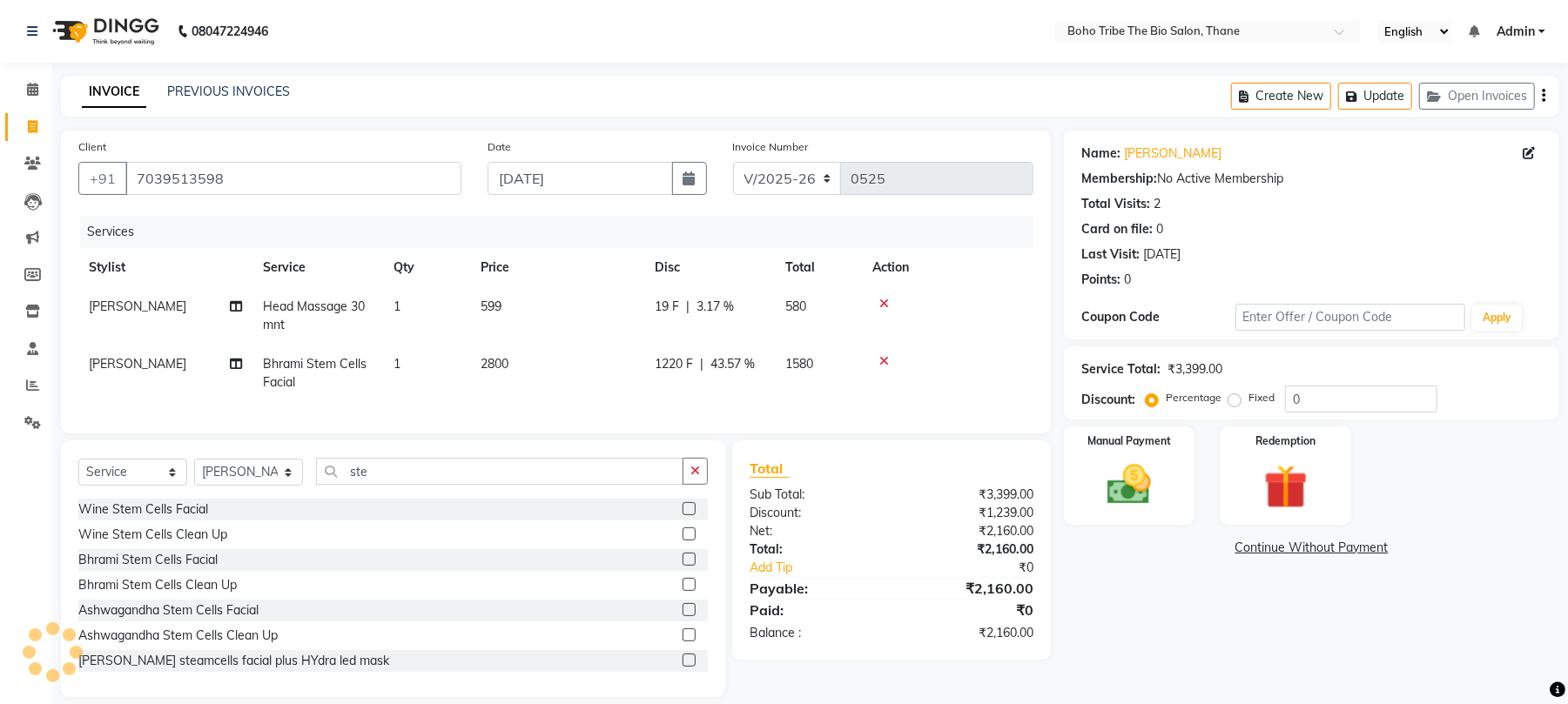
click at [807, 404] on div "Services Stylist Service Qty Price Disc Total Action Sonam salmani Head Massage…" at bounding box center [556, 316] width 955 height 200
click at [673, 363] on span "1220 F" at bounding box center [674, 363] width 38 height 18
select select "68789"
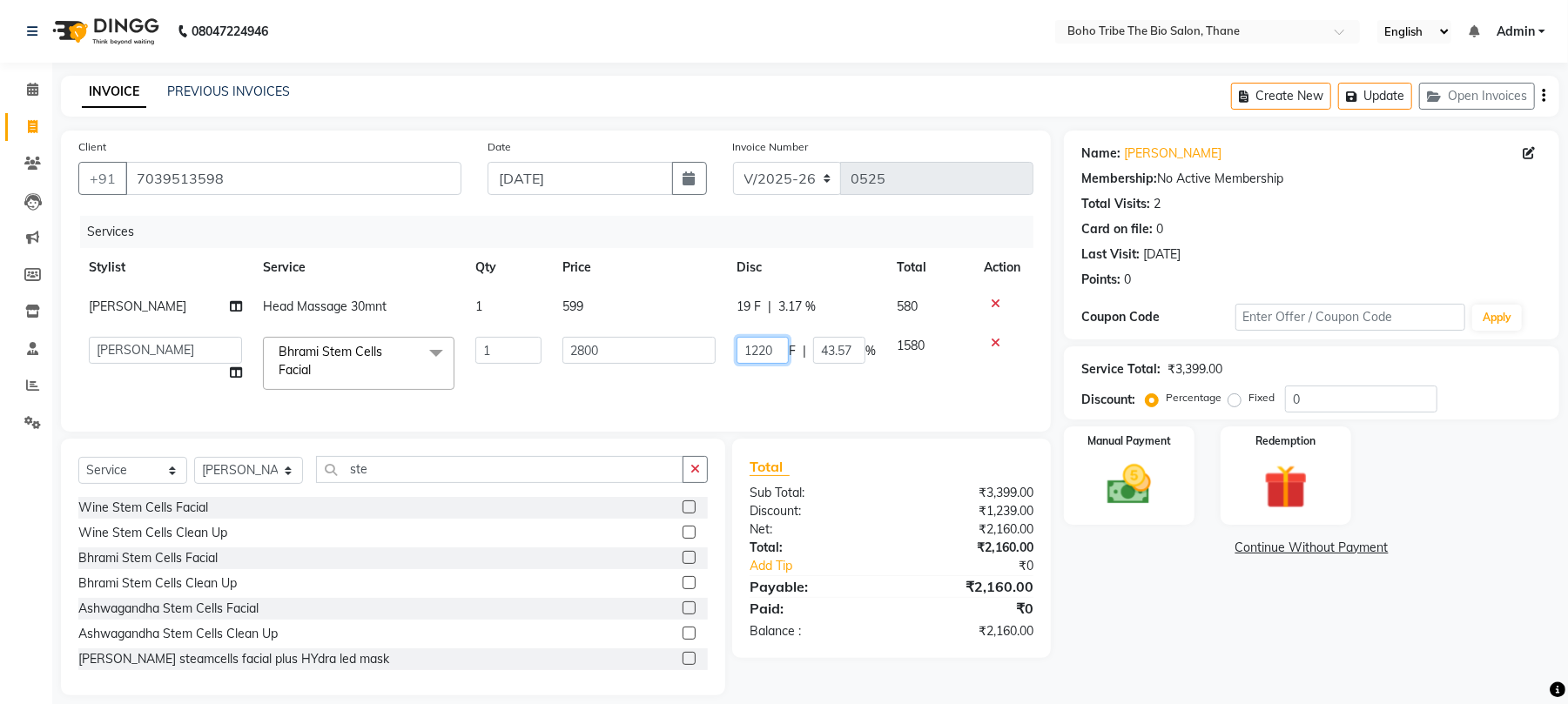
click at [759, 350] on input "1220" at bounding box center [762, 350] width 52 height 27
type input "1420"
click at [770, 380] on td "1420 F | 43.57 %" at bounding box center [806, 363] width 160 height 74
select select "68789"
click at [775, 346] on input "1420" at bounding box center [762, 350] width 52 height 27
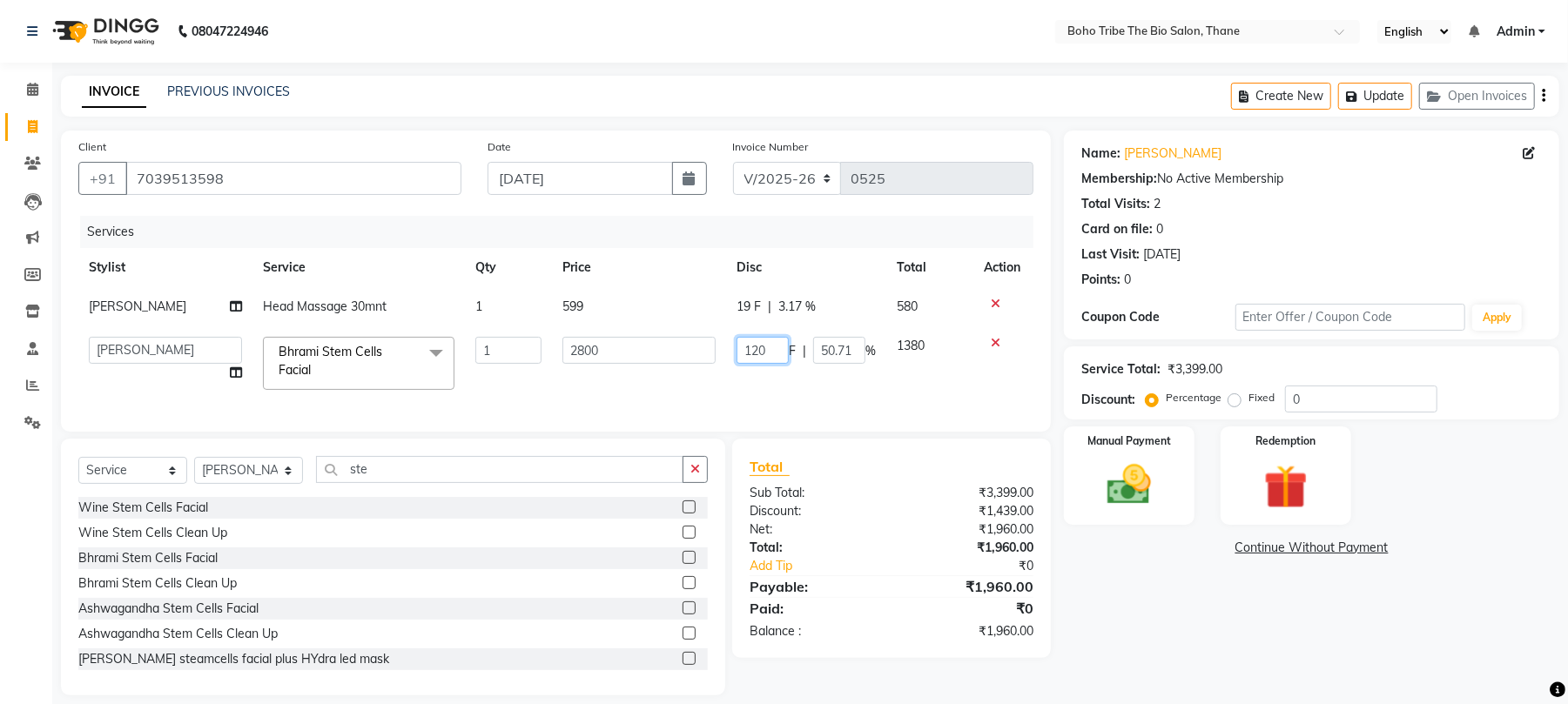
type input "1520"
click at [782, 371] on tr "Babina Joshi Javed Shehzadi Simran Joshi Sonali Kuril Sonam salmani Twinkle Vai…" at bounding box center [556, 363] width 955 height 74
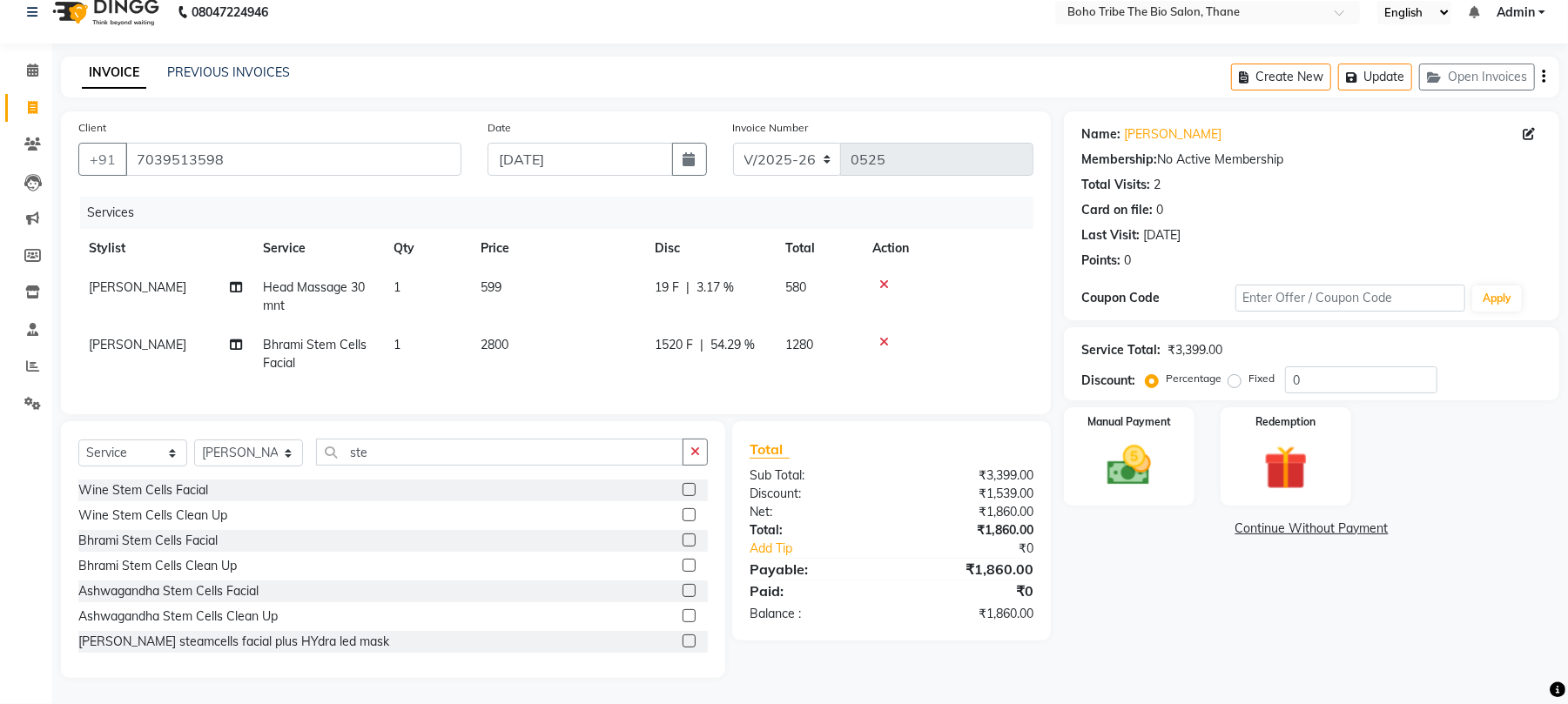
scroll to position [37, 0]
click at [1279, 572] on div "Name: Ravi Mehta Membership: No Active Membership Total Visits: 2 Card on file:…" at bounding box center [1318, 394] width 509 height 566
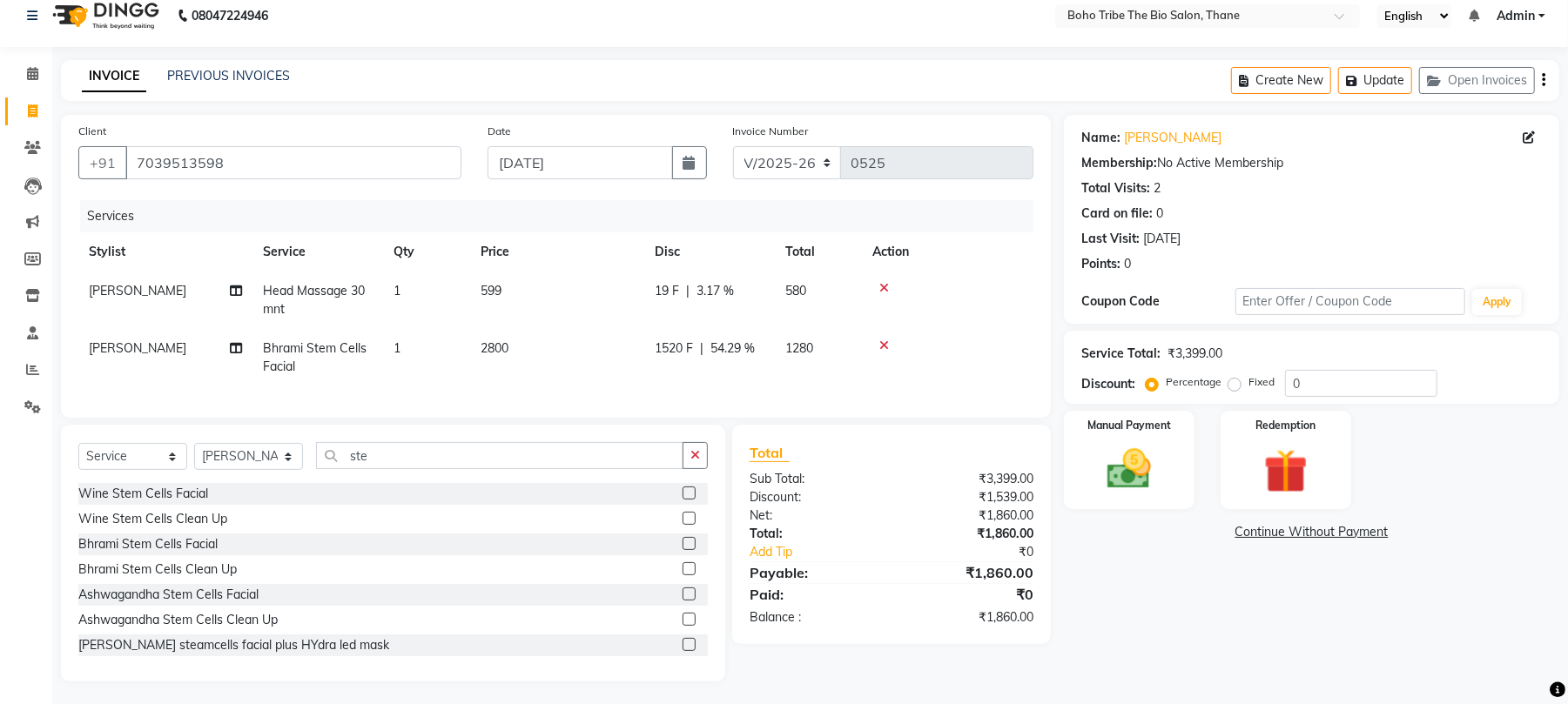
scroll to position [0, 0]
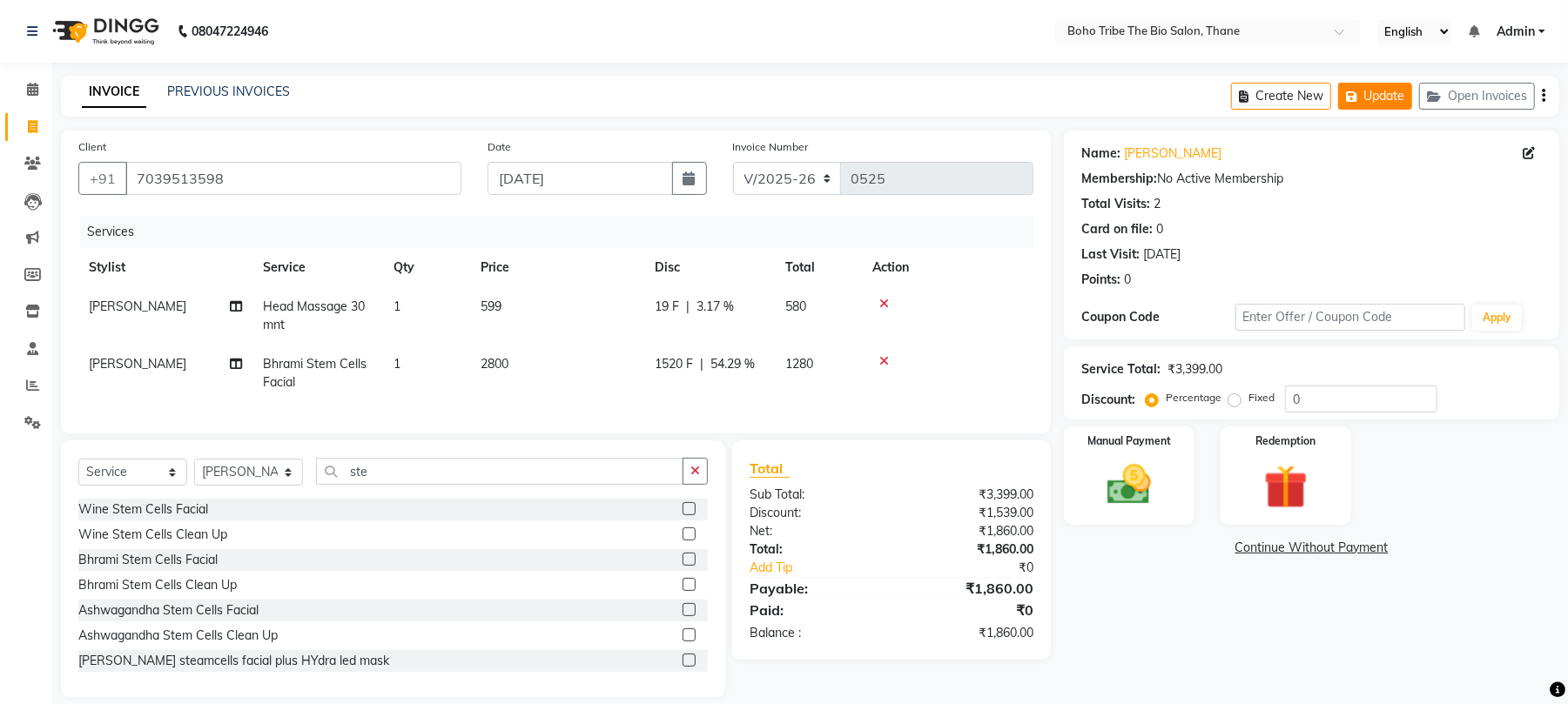
click at [1376, 85] on button "Update" at bounding box center [1375, 96] width 74 height 27
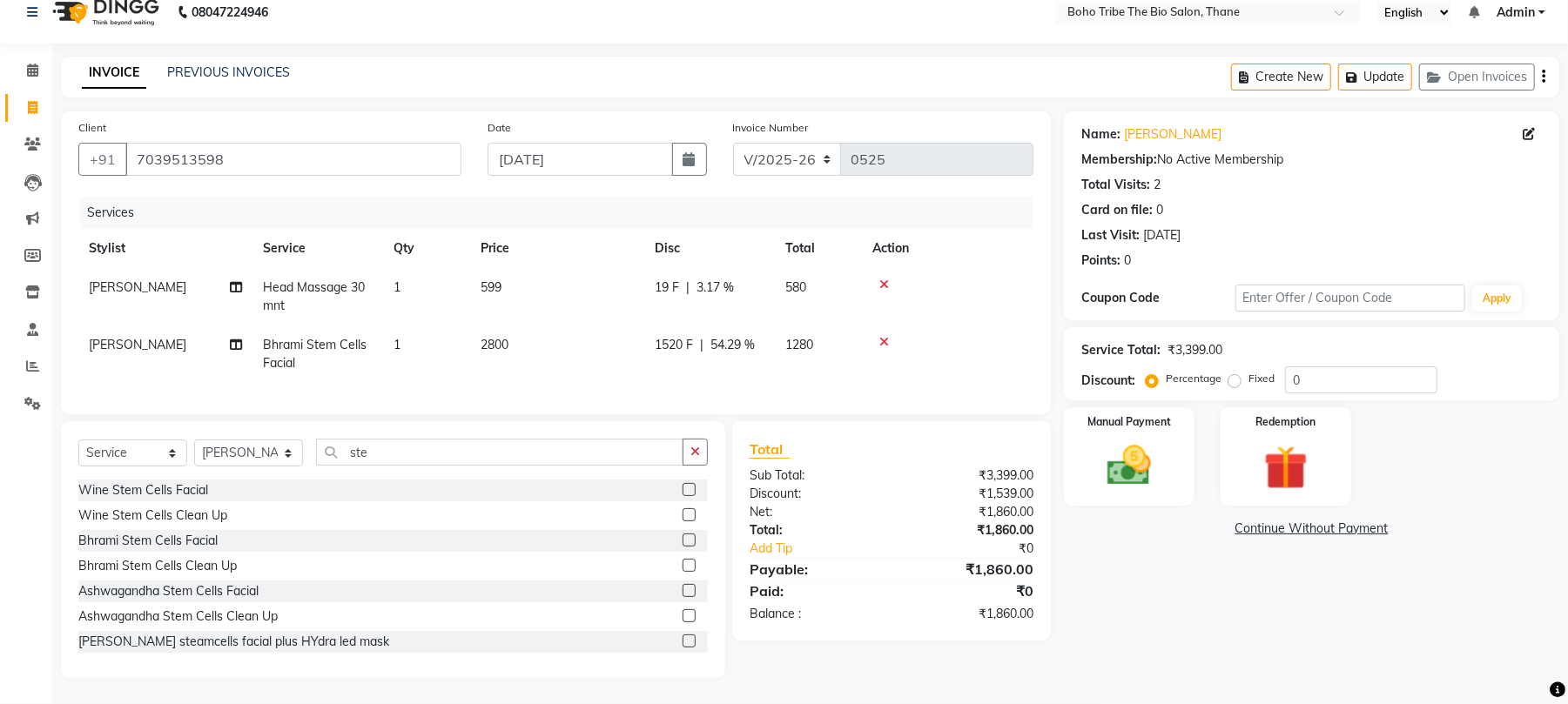
scroll to position [37, 0]
click at [230, 65] on link "PREVIOUS INVOICES" at bounding box center [228, 72] width 122 height 16
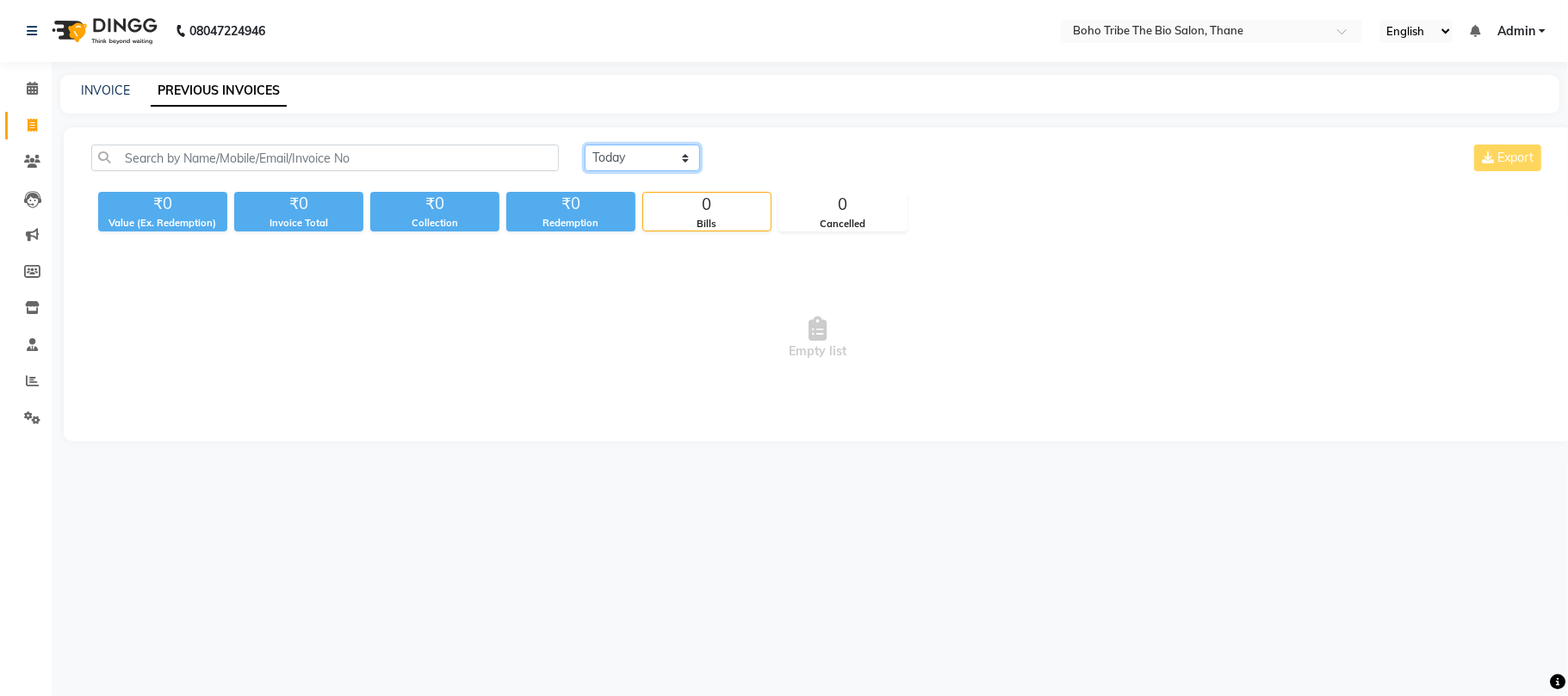
click at [656, 157] on select "Today Yesterday Custom Range" at bounding box center [642, 158] width 115 height 26
select select "range"
click at [585, 144] on select "Today Yesterday Custom Range" at bounding box center [642, 158] width 115 height 26
click at [755, 167] on input "[DATE]" at bounding box center [783, 159] width 120 height 24
select select "9"
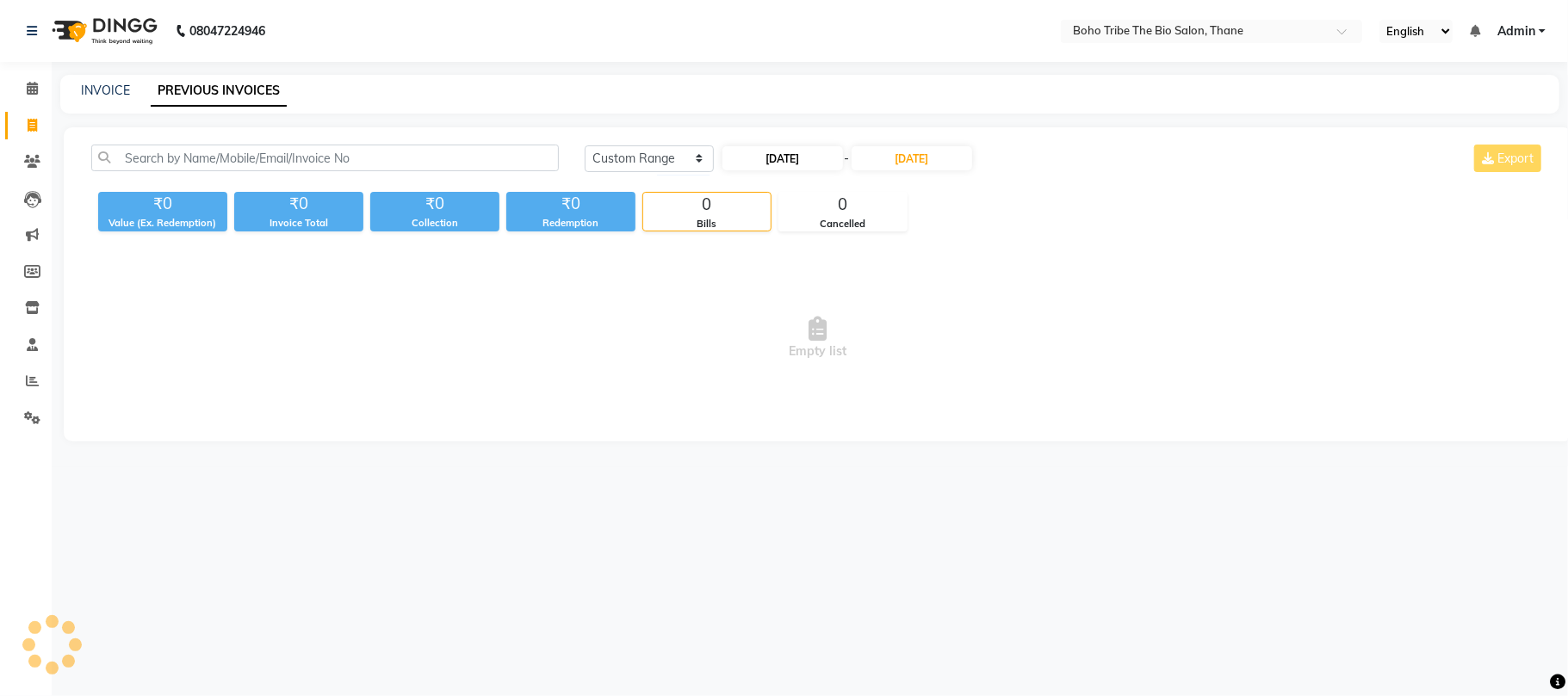
select select "2025"
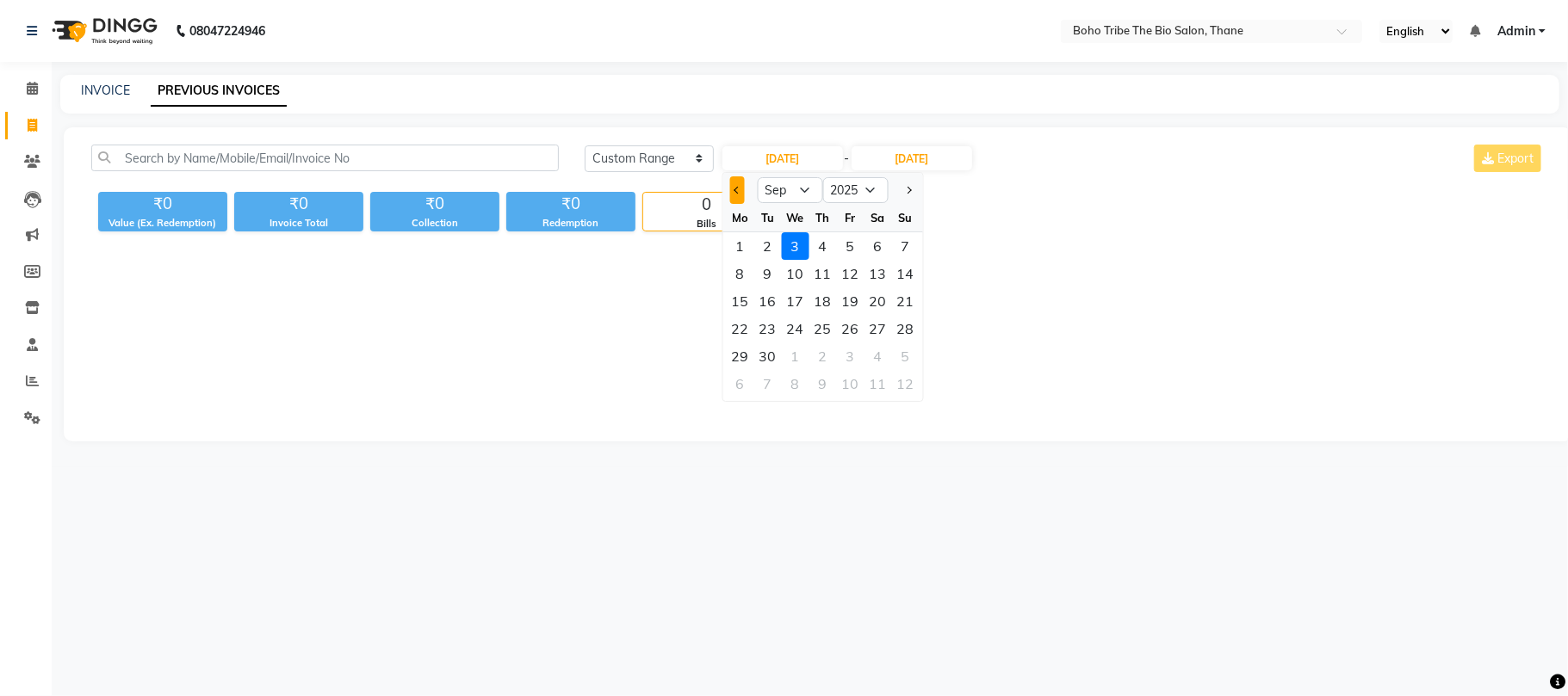
click at [732, 191] on button "Previous month" at bounding box center [737, 189] width 15 height 27
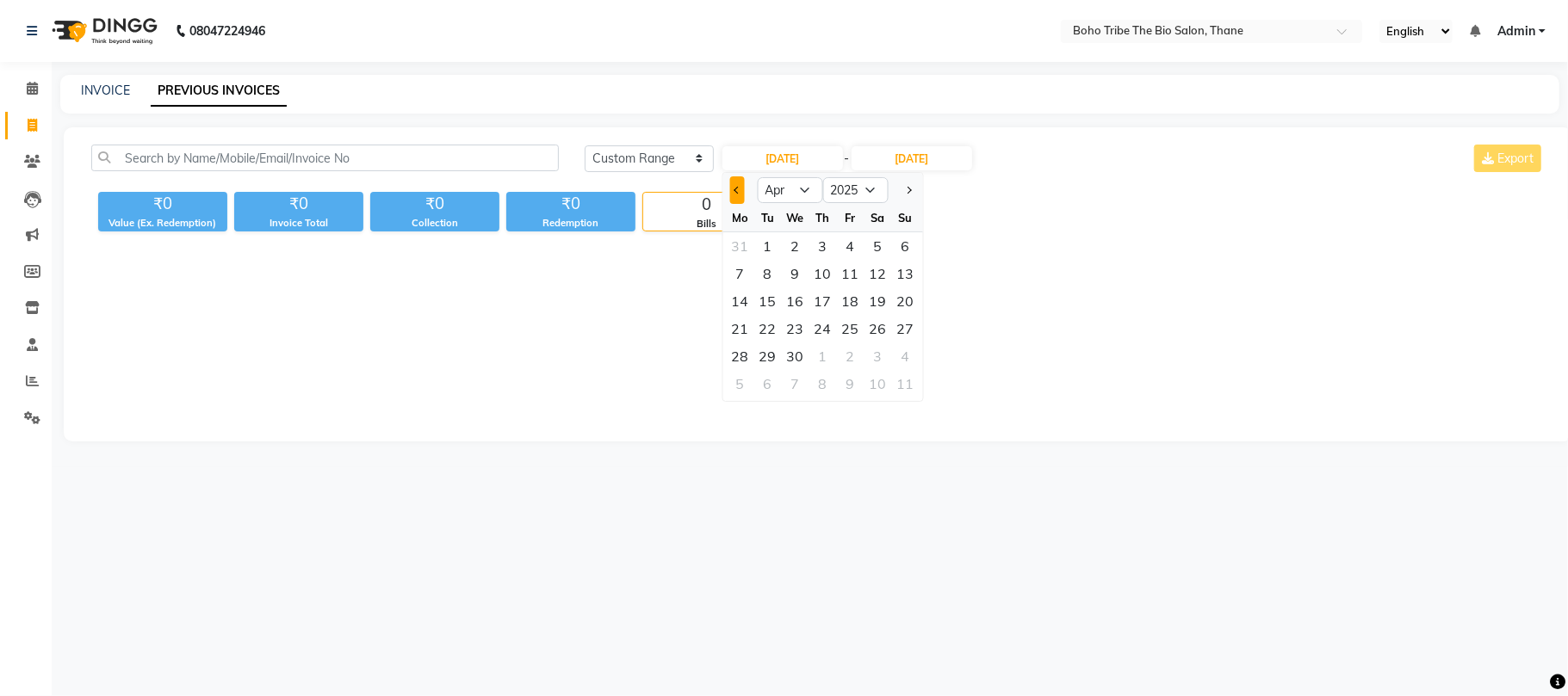
click at [732, 191] on button "Previous month" at bounding box center [737, 189] width 15 height 27
select select "2"
click at [875, 241] on div "1" at bounding box center [876, 246] width 27 height 27
type input "01-02-2025"
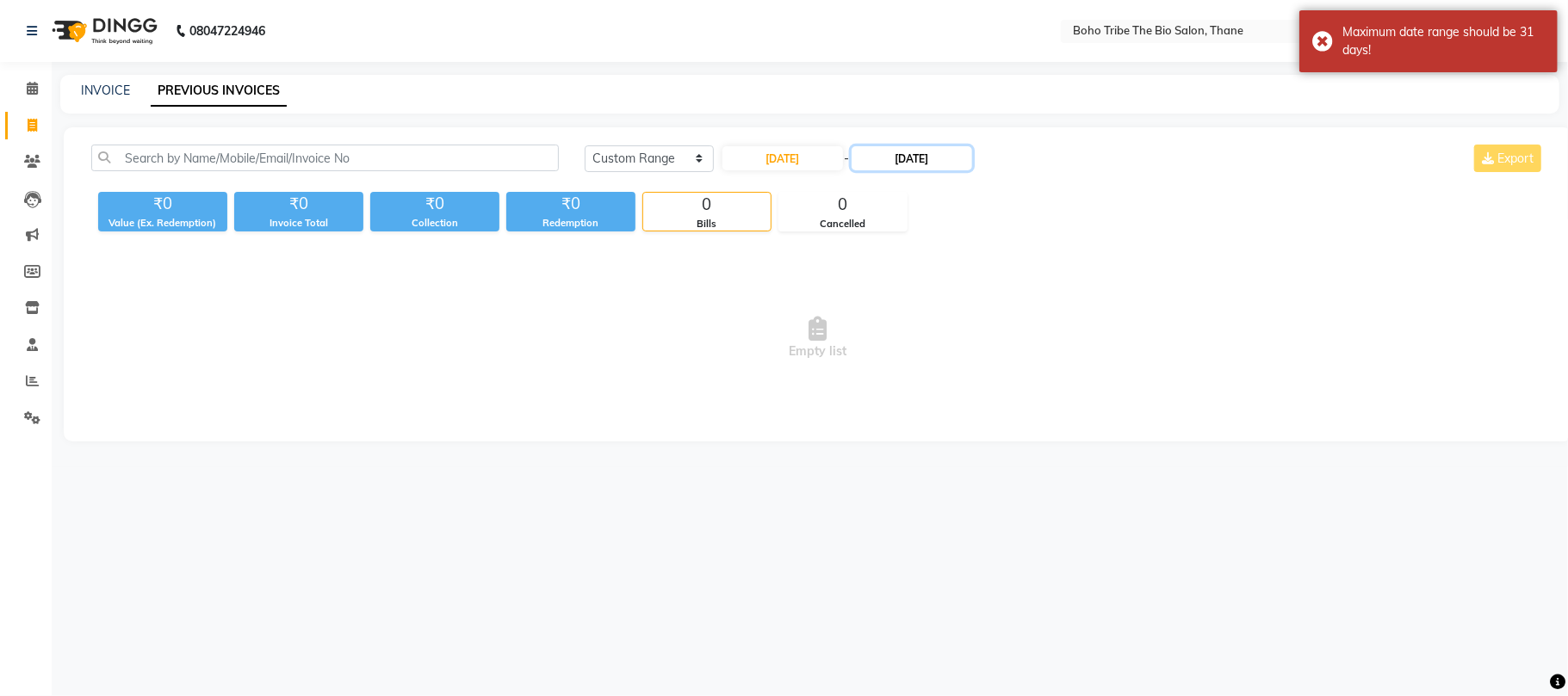
click at [934, 149] on input "[DATE]" at bounding box center [911, 159] width 120 height 24
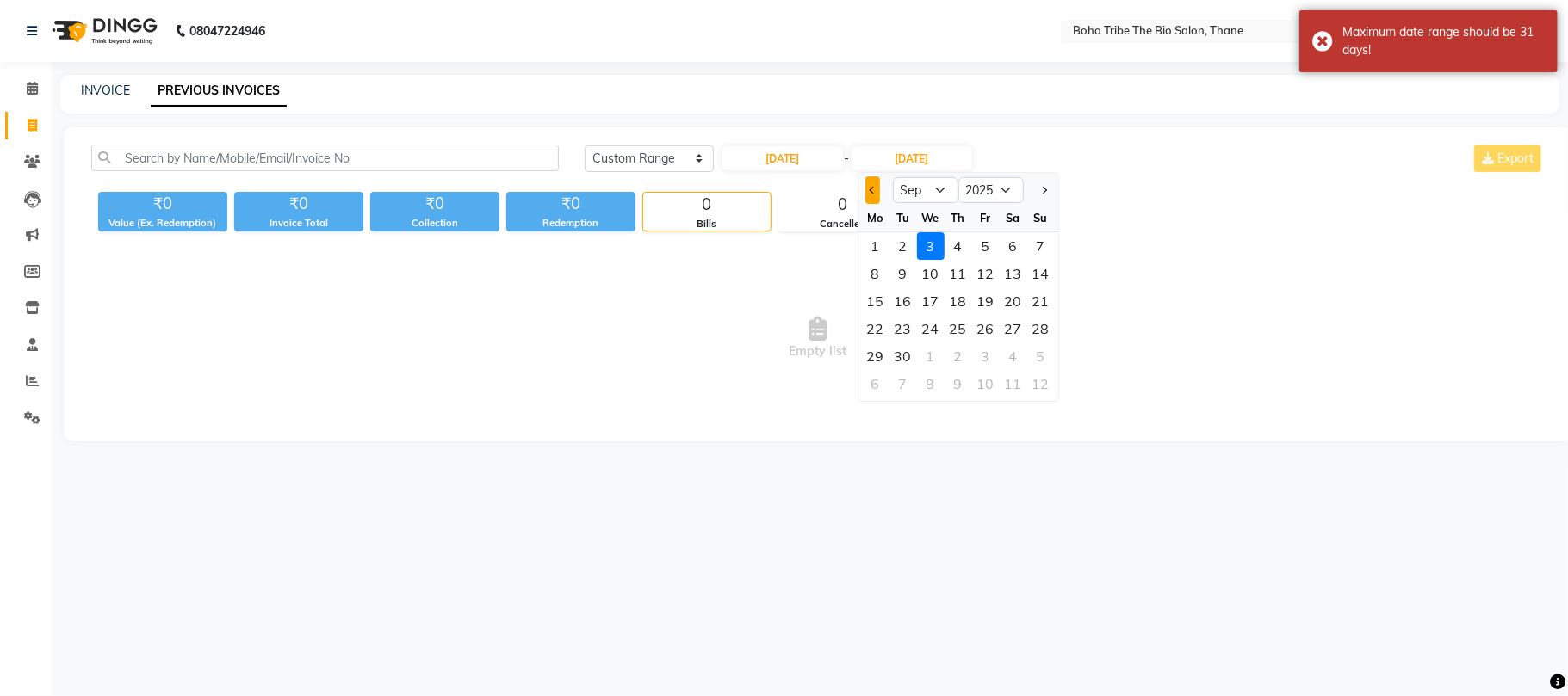
click at [866, 183] on button "Previous month" at bounding box center [873, 189] width 15 height 27
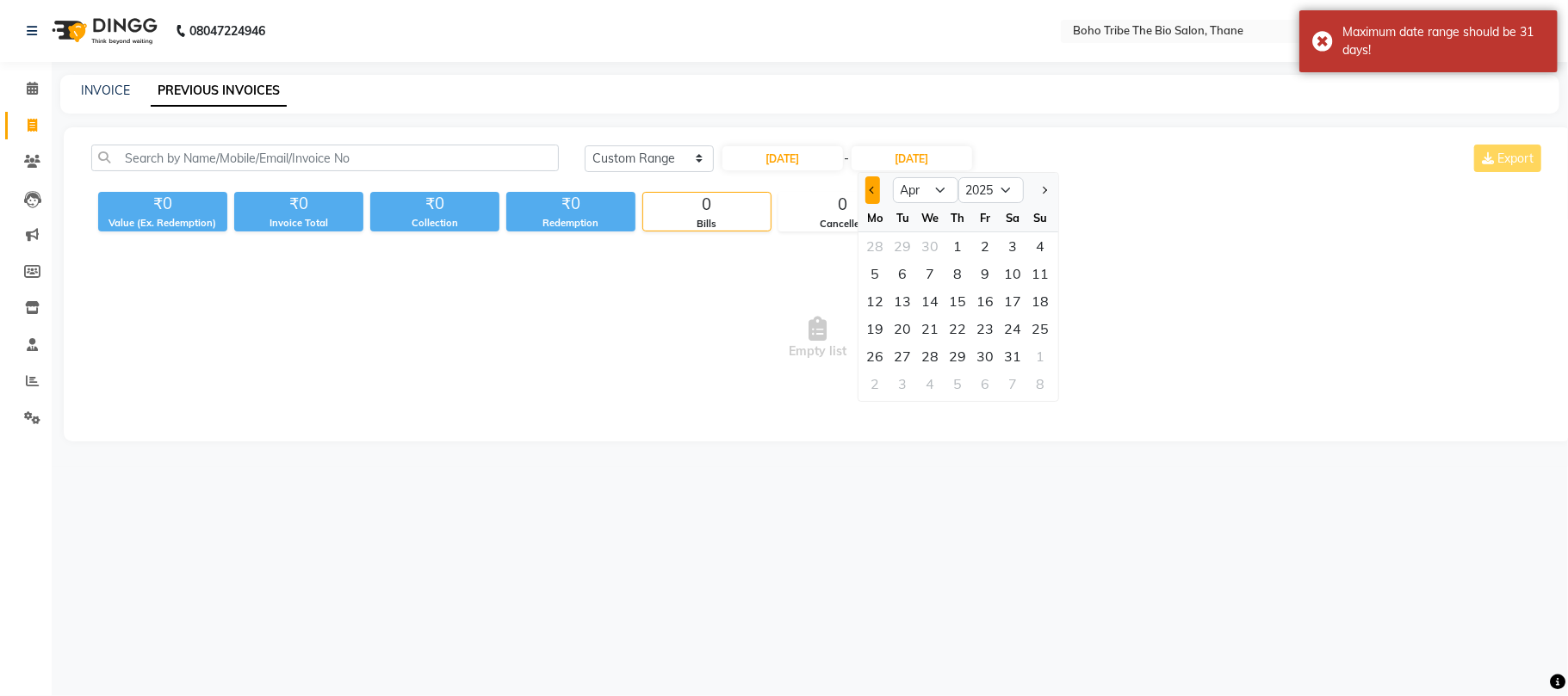
click at [866, 183] on button "Previous month" at bounding box center [873, 189] width 15 height 27
select select "2"
click at [866, 183] on div at bounding box center [875, 189] width 35 height 27
click at [985, 352] on div "28" at bounding box center [985, 356] width 27 height 27
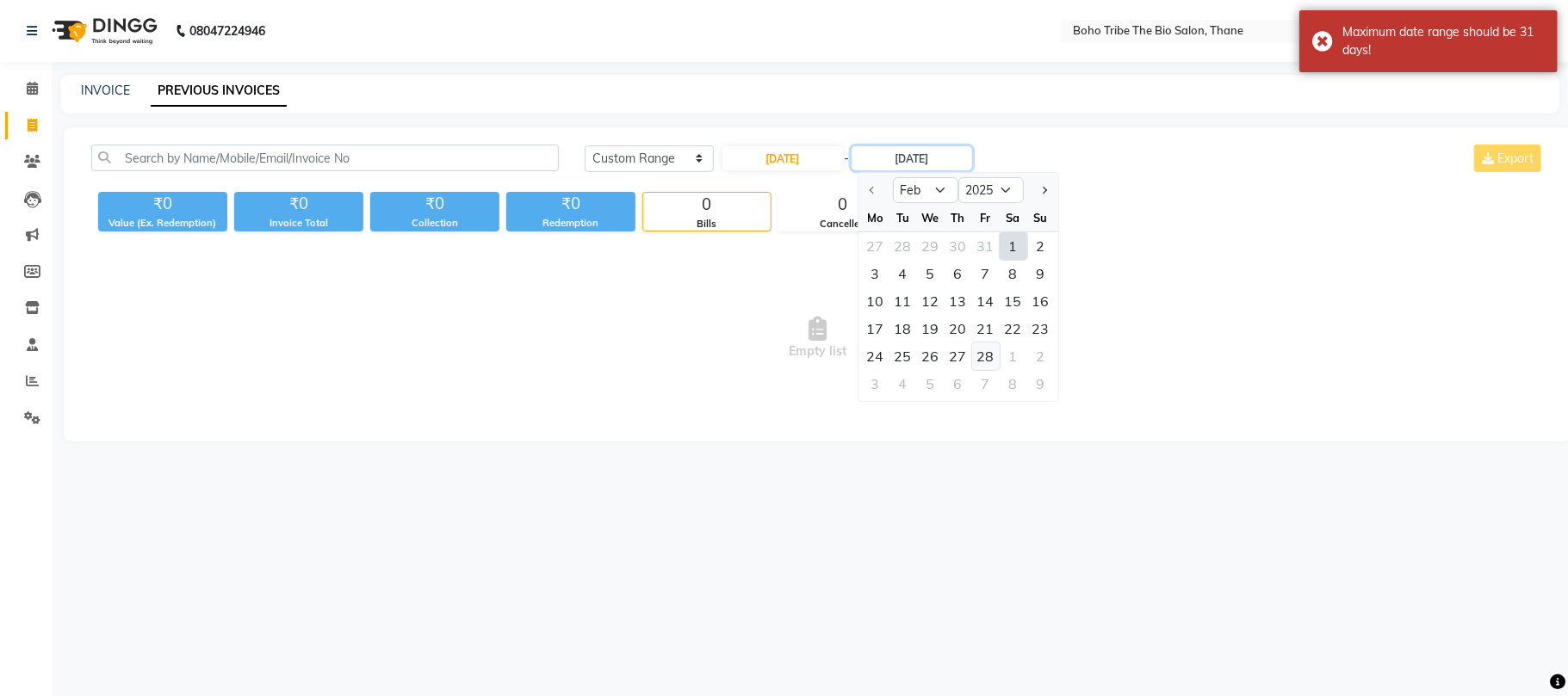
type input "28-02-2025"
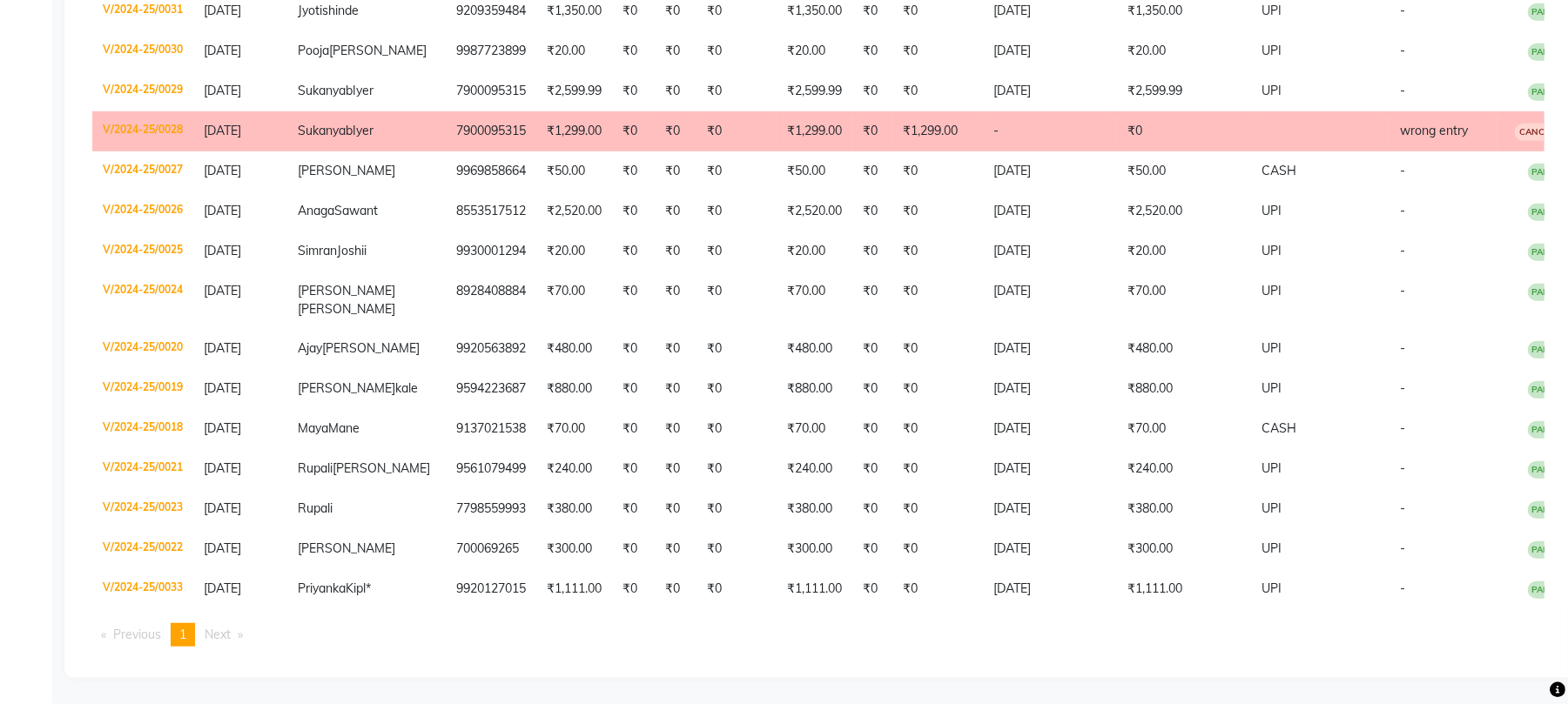
scroll to position [836, 0]
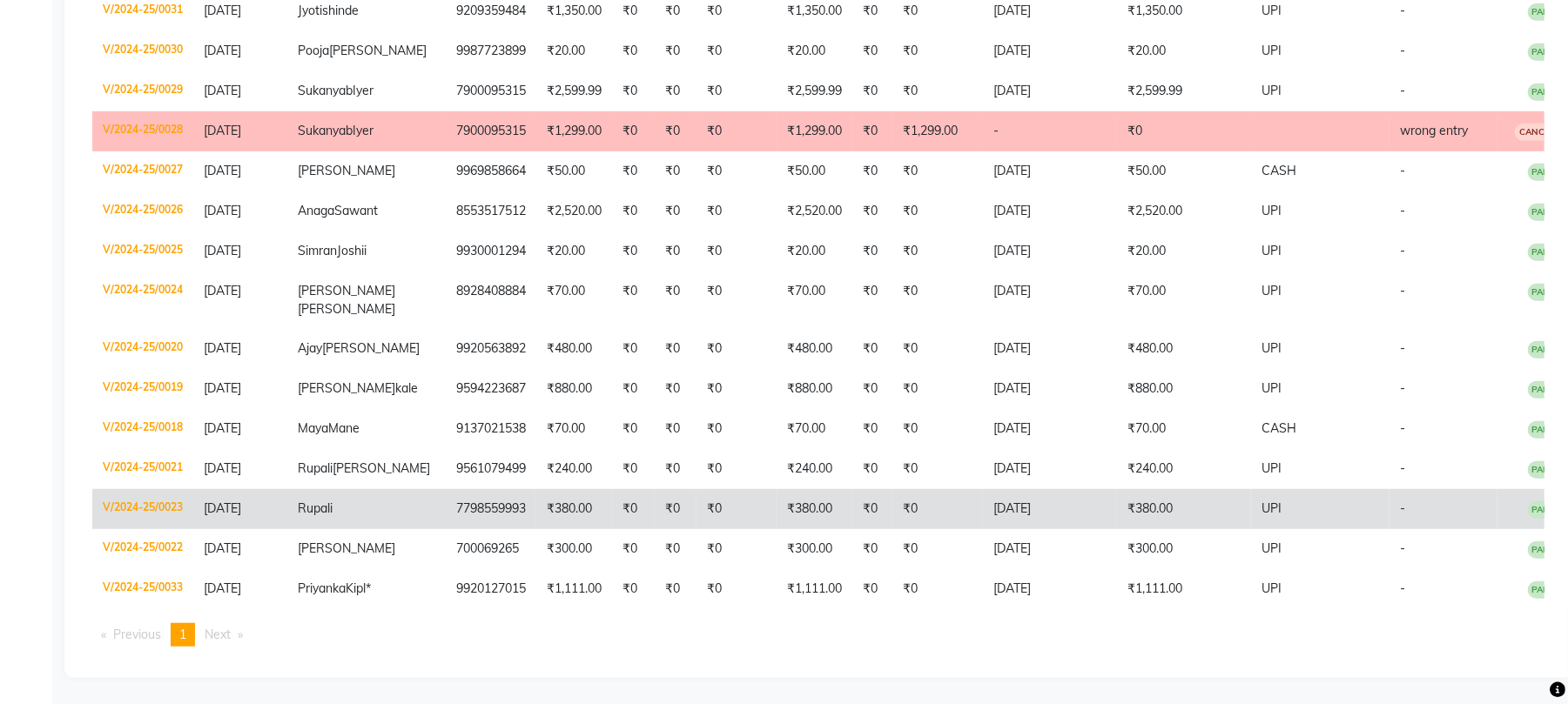
click at [612, 529] on td "₹0" at bounding box center [633, 509] width 43 height 40
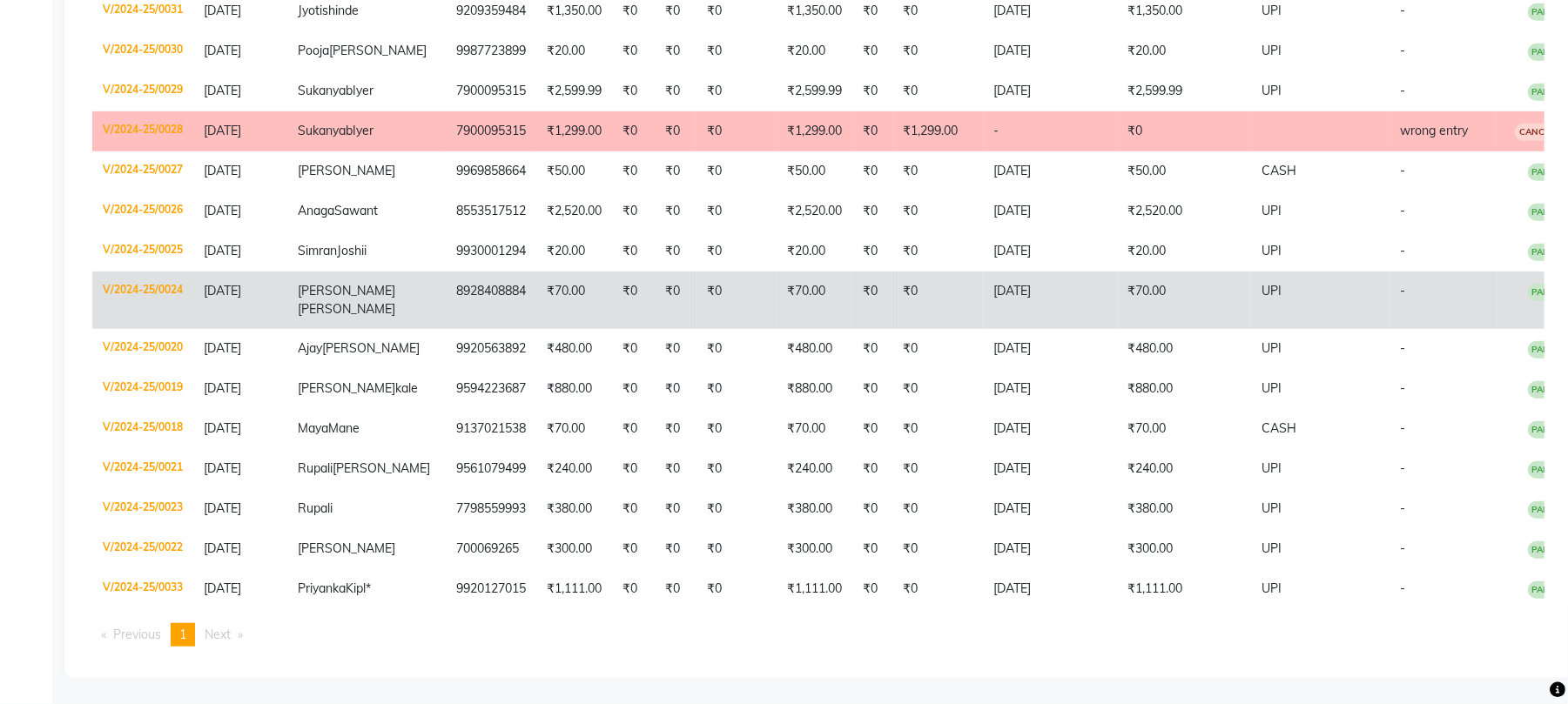
click at [349, 317] on span "Kalgutkar" at bounding box center [346, 308] width 98 height 16
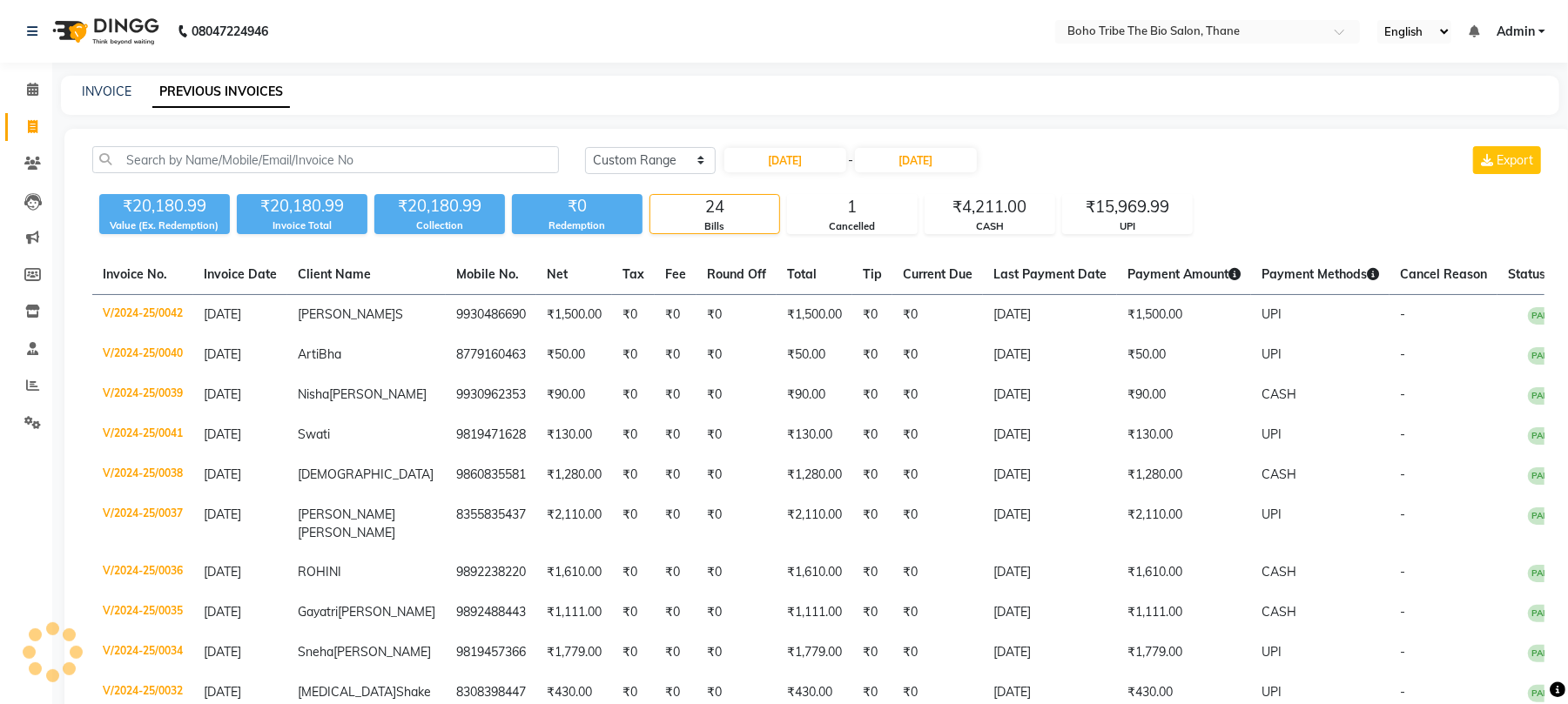
scroll to position [2, 0]
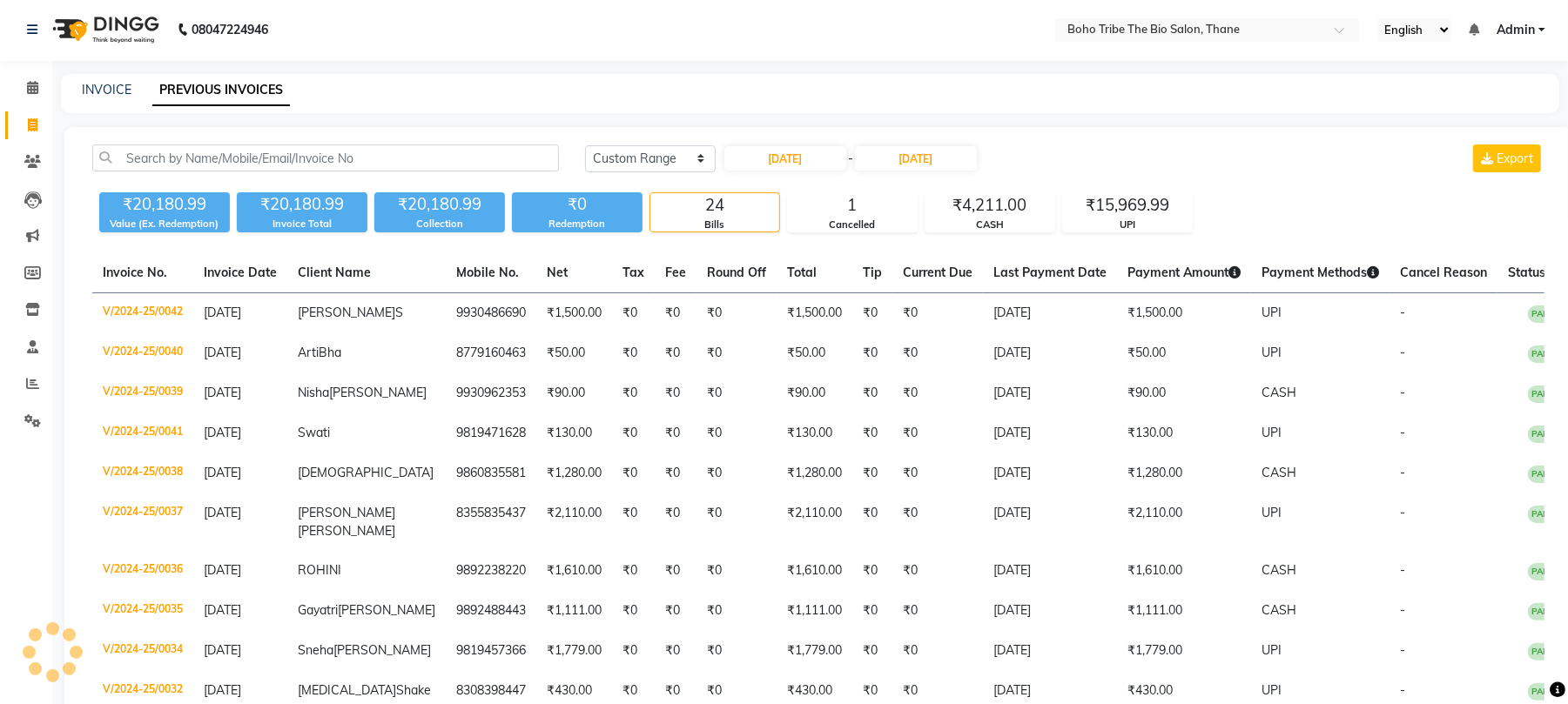
click at [1568, 57] on html "08047224946 Select Location × Boho Tribe The Bio Salon, Thane English ENGLISH E…" at bounding box center [784, 350] width 1568 height 704
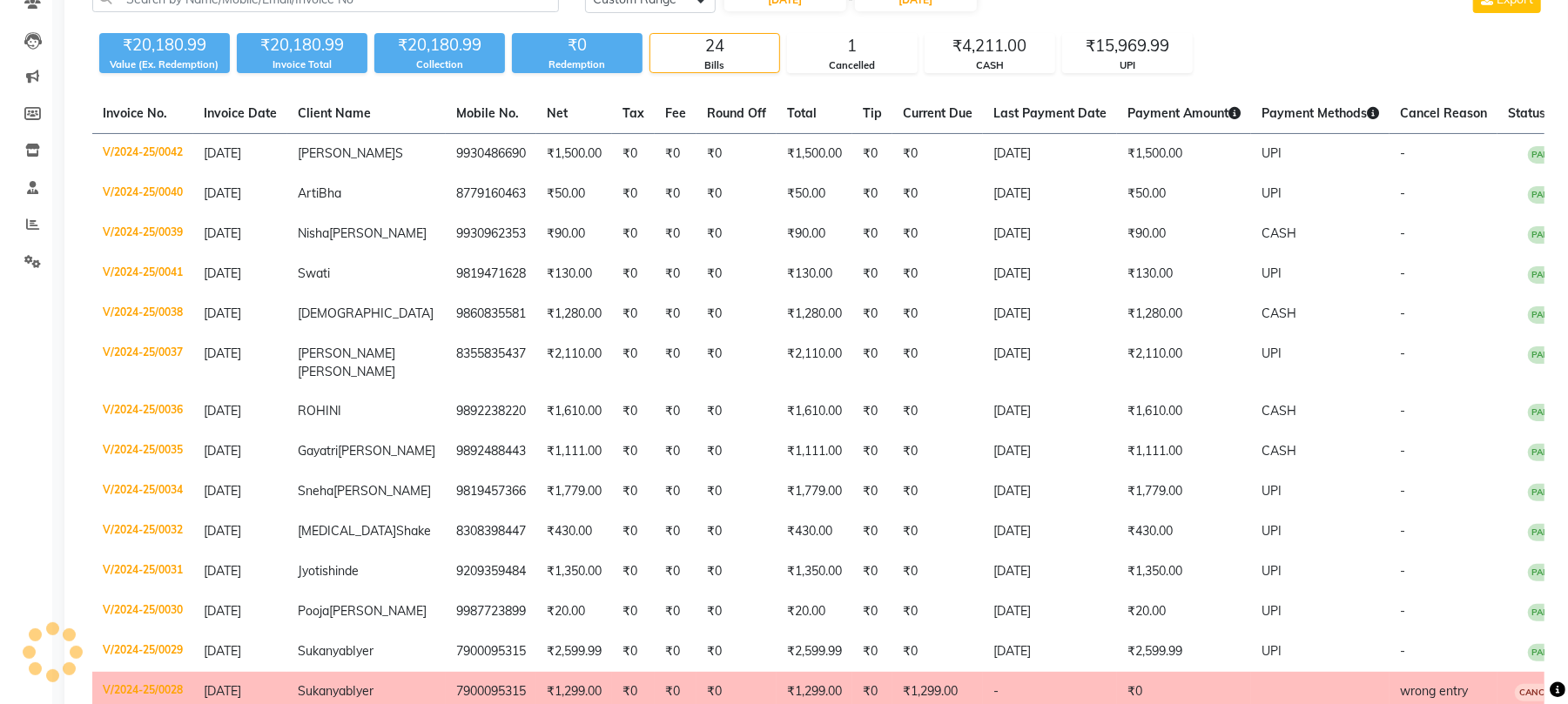
scroll to position [188, 0]
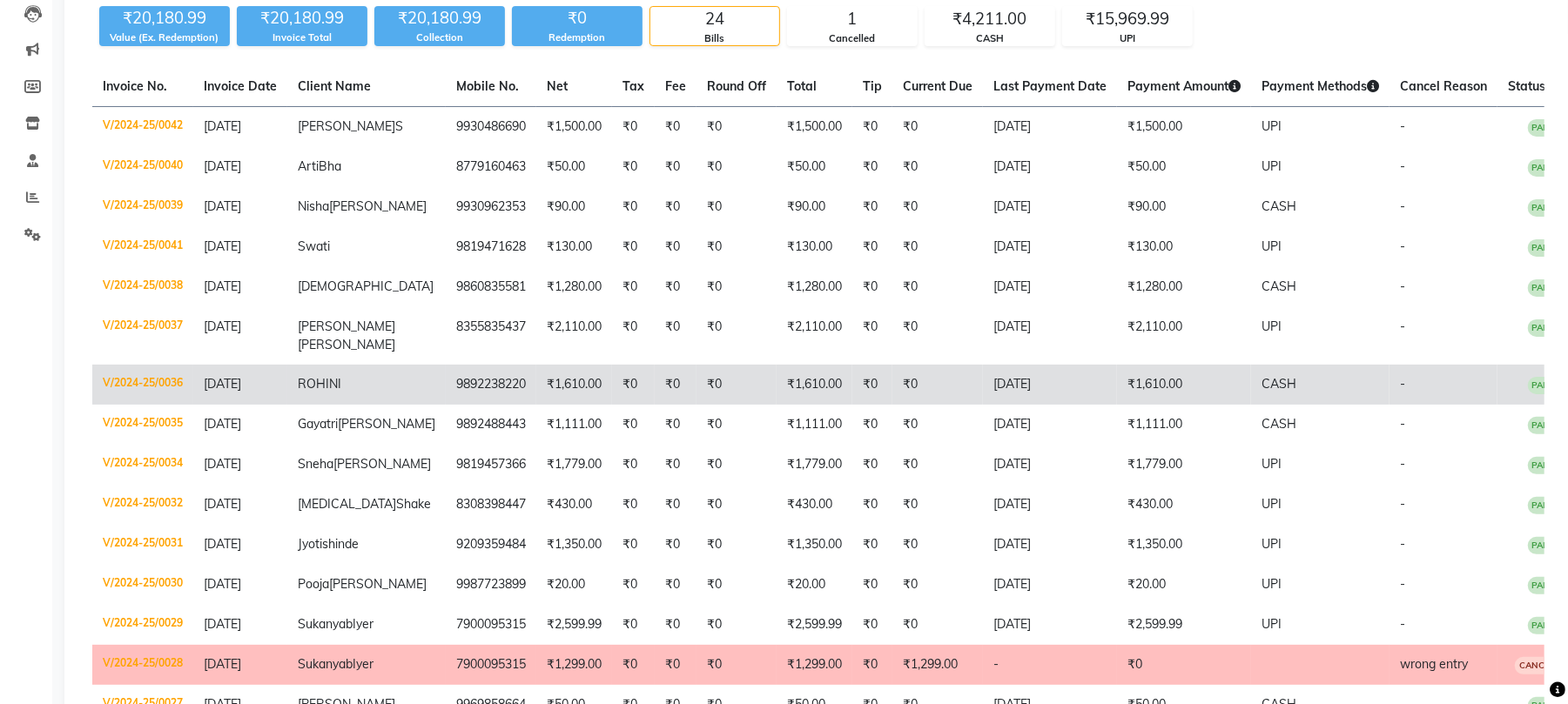
drag, startPoint x: 345, startPoint y: 332, endPoint x: 167, endPoint y: 394, distance: 188.5
click at [167, 394] on td "V/2024-25/0036" at bounding box center [142, 384] width 101 height 40
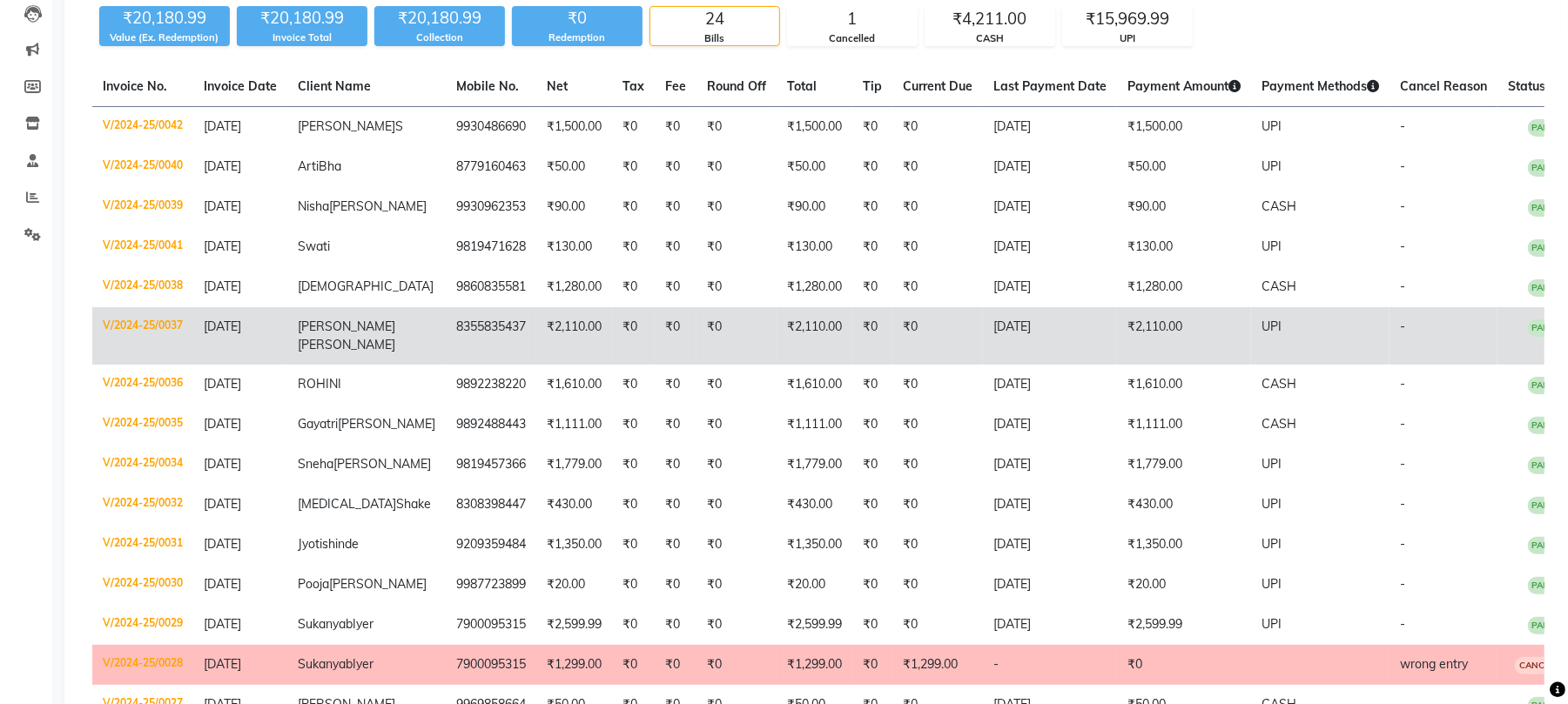
click at [363, 324] on td "Namita sharma" at bounding box center [366, 336] width 159 height 58
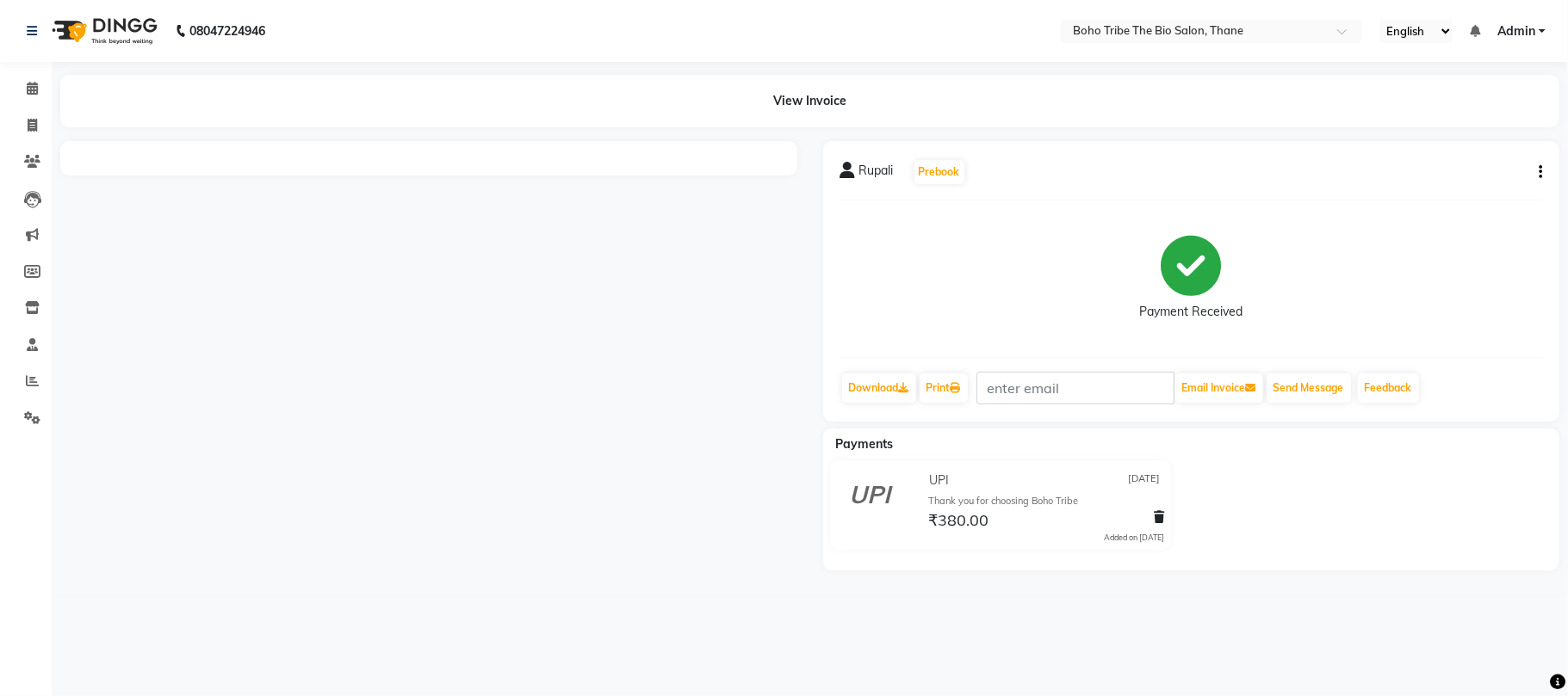
click at [1540, 173] on icon "button" at bounding box center [1541, 172] width 4 height 1
click at [1455, 189] on div "Edit Invoice" at bounding box center [1454, 193] width 118 height 22
select select "service"
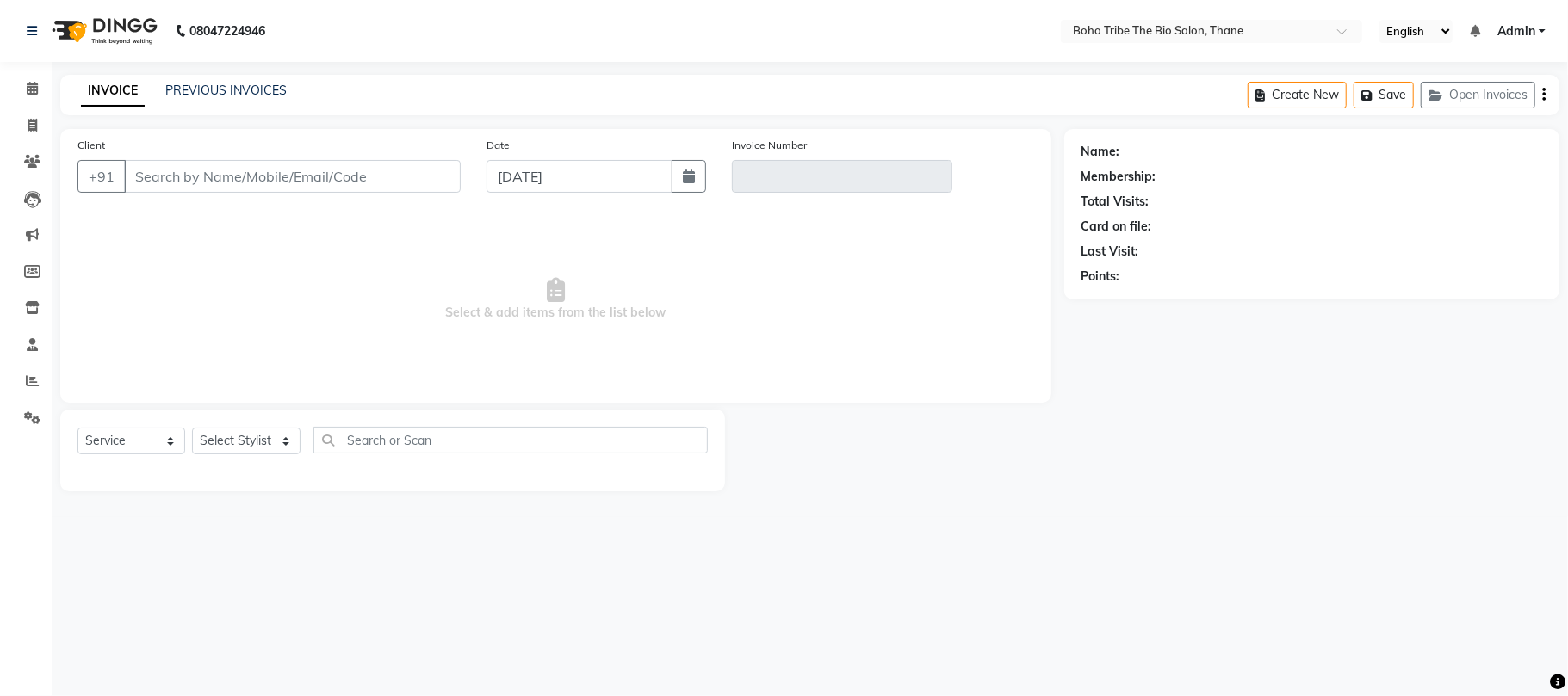
type input "7798559993"
type input "V/2024-25/0023"
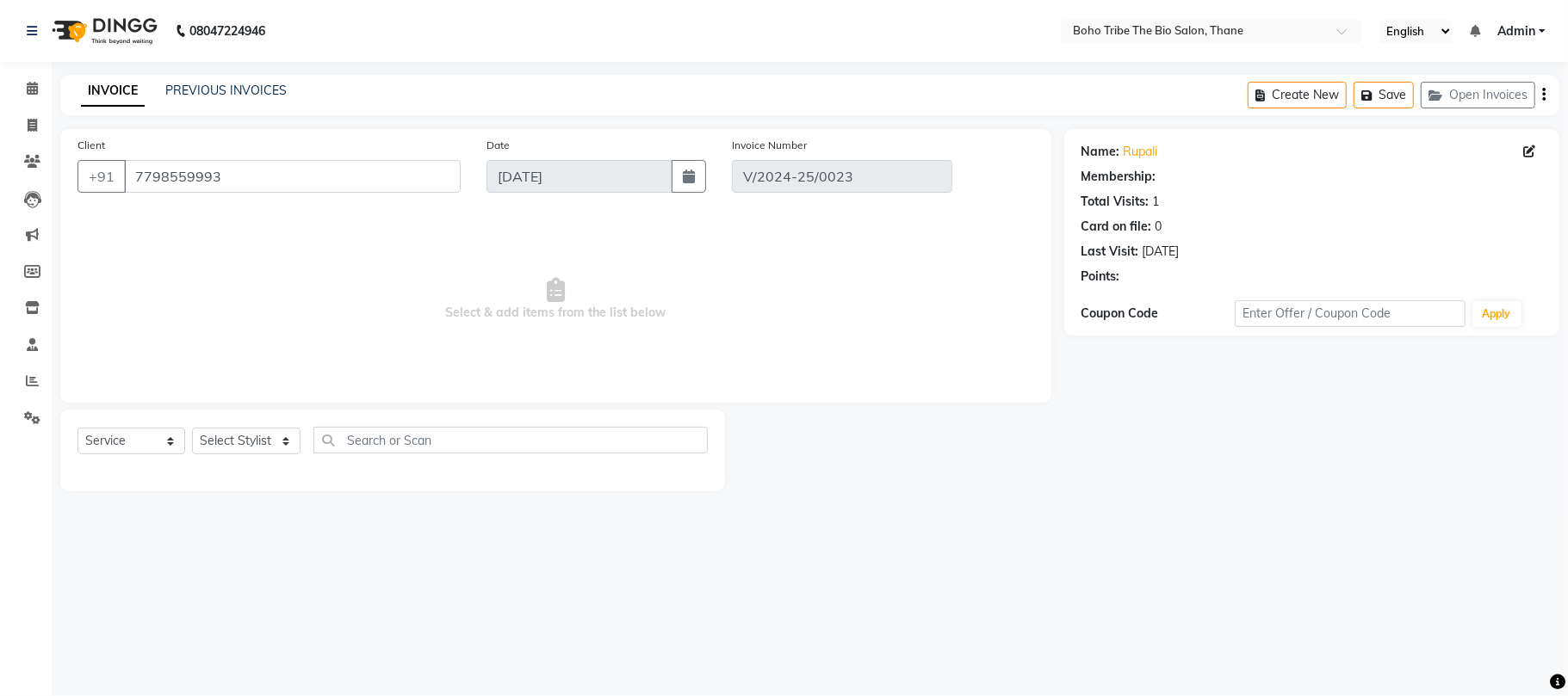
type input "[DATE]"
select select "select"
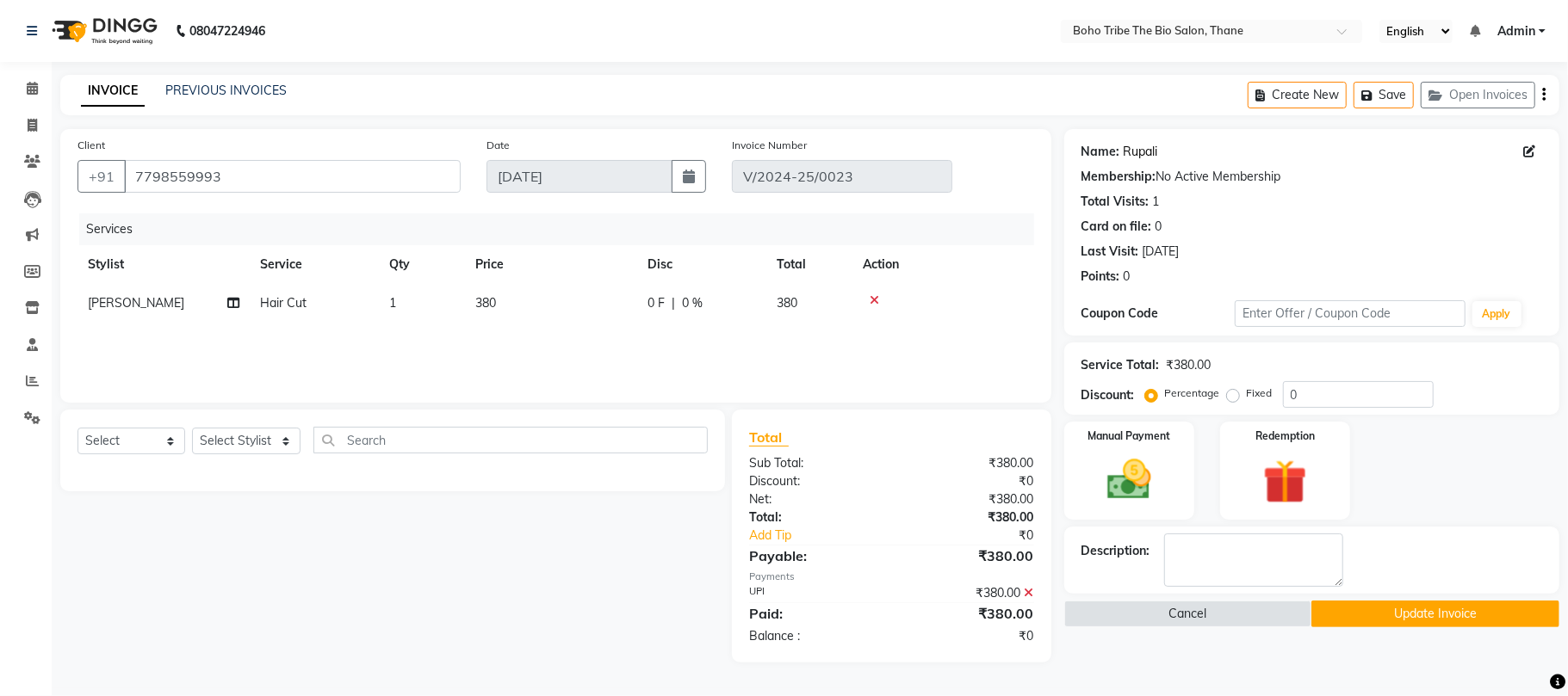
click at [1141, 152] on link "Rupali" at bounding box center [1140, 151] width 35 height 18
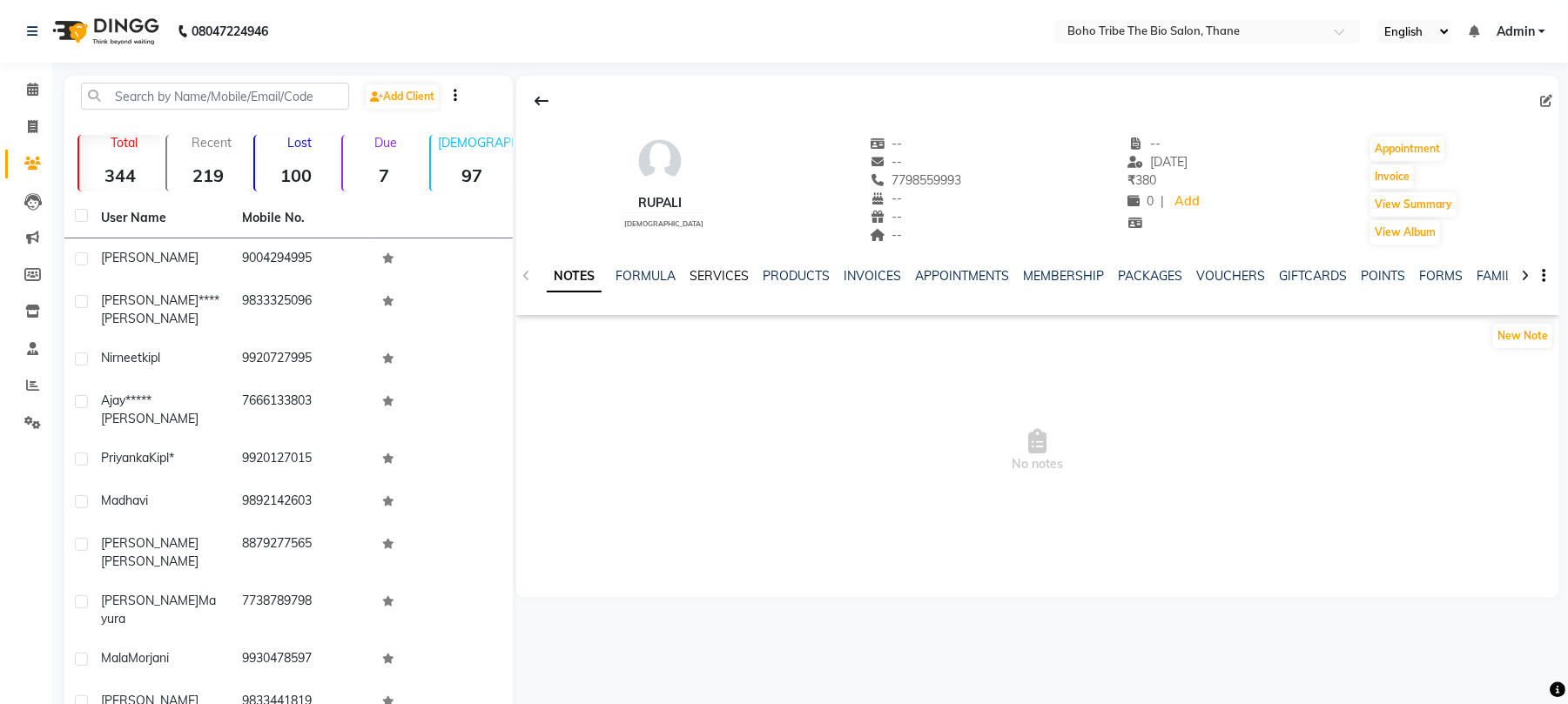
click at [708, 271] on link "SERVICES" at bounding box center [719, 276] width 59 height 16
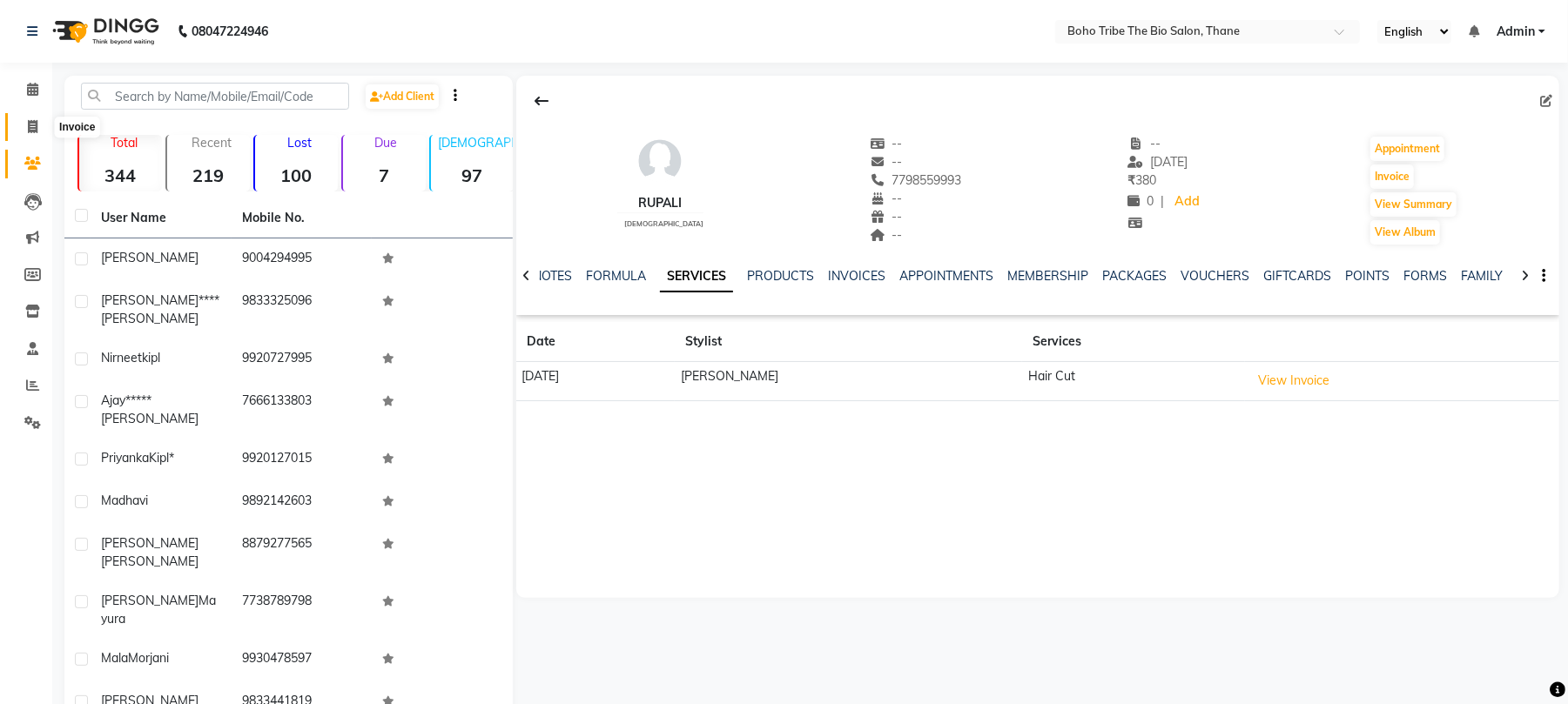
click at [32, 120] on icon at bounding box center [32, 127] width 9 height 13
select select "service"
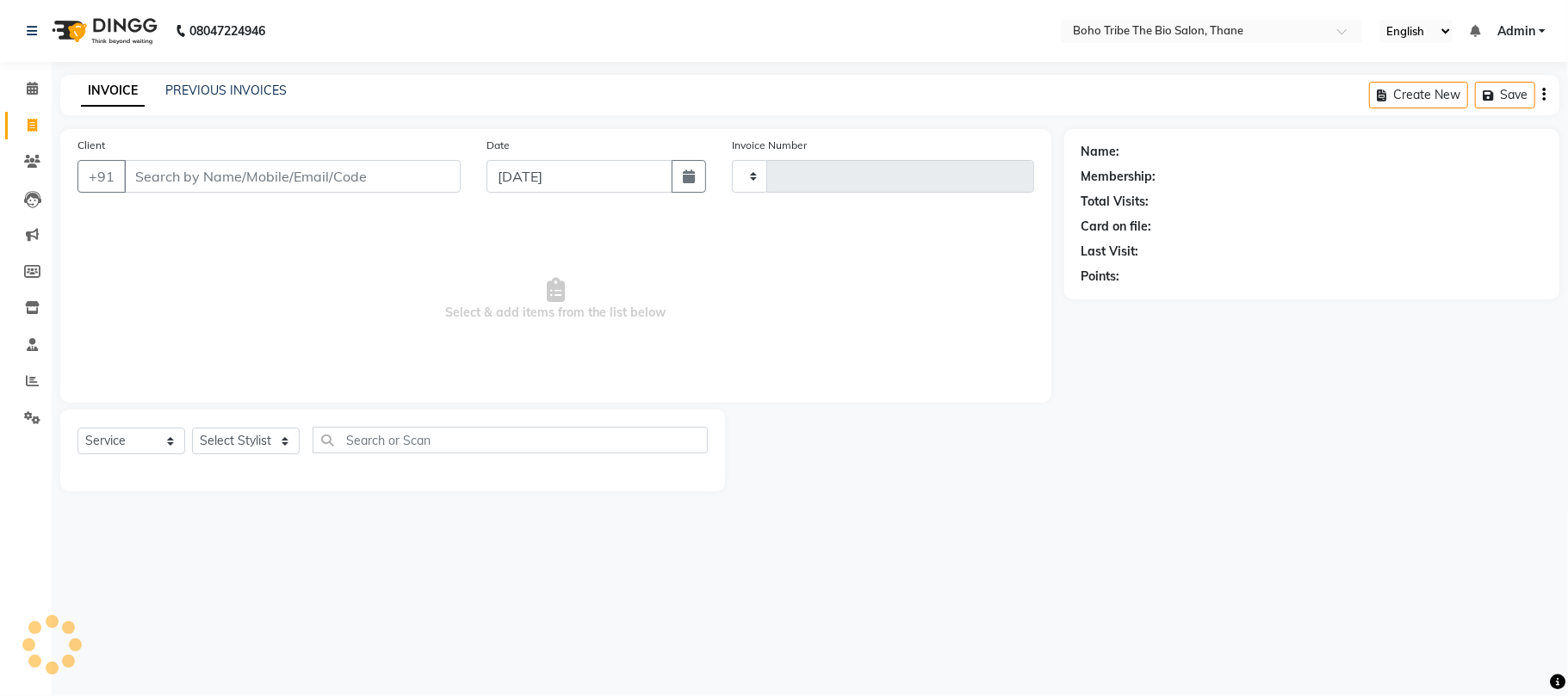
type input "0525"
select select "7406"
click at [352, 171] on input "Client" at bounding box center [292, 176] width 337 height 33
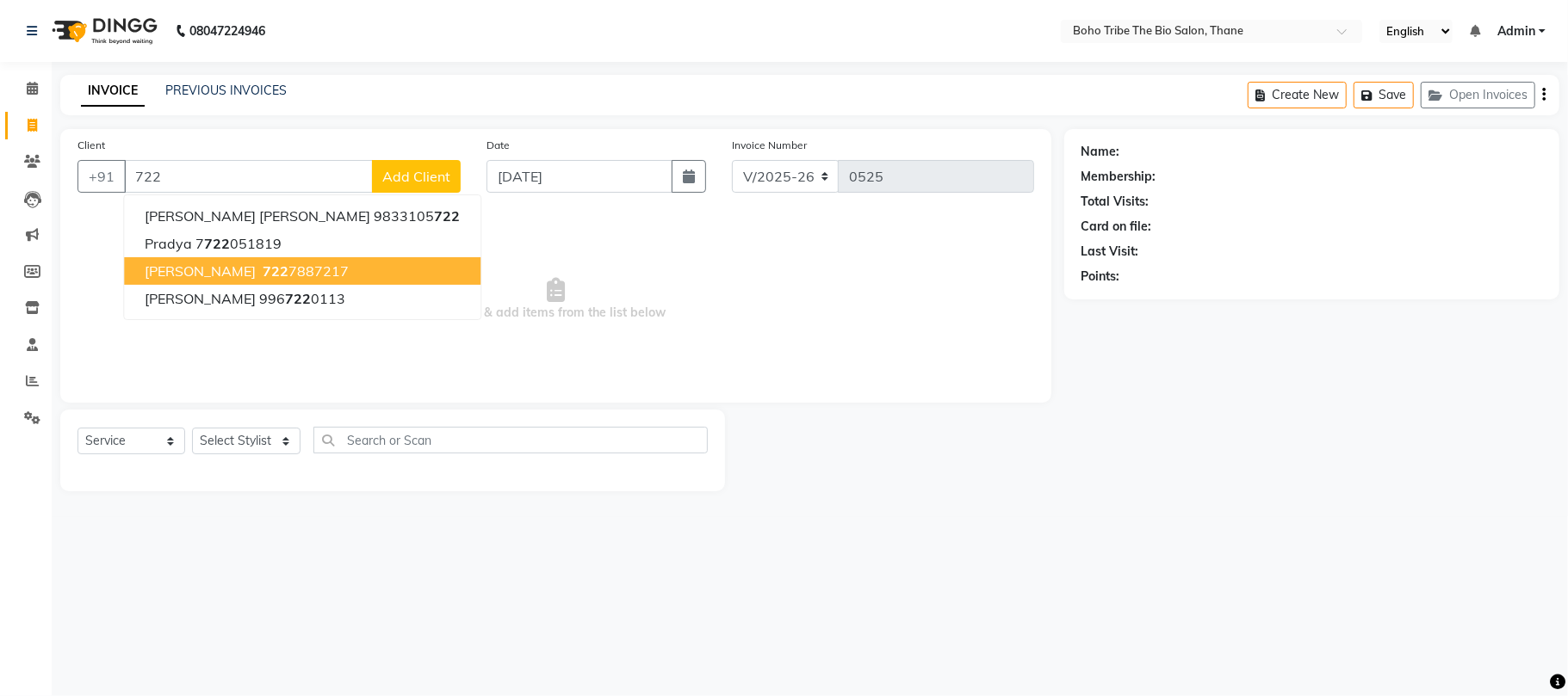
click at [253, 280] on button "Harshita Tripathi 722 7887217" at bounding box center [302, 270] width 357 height 27
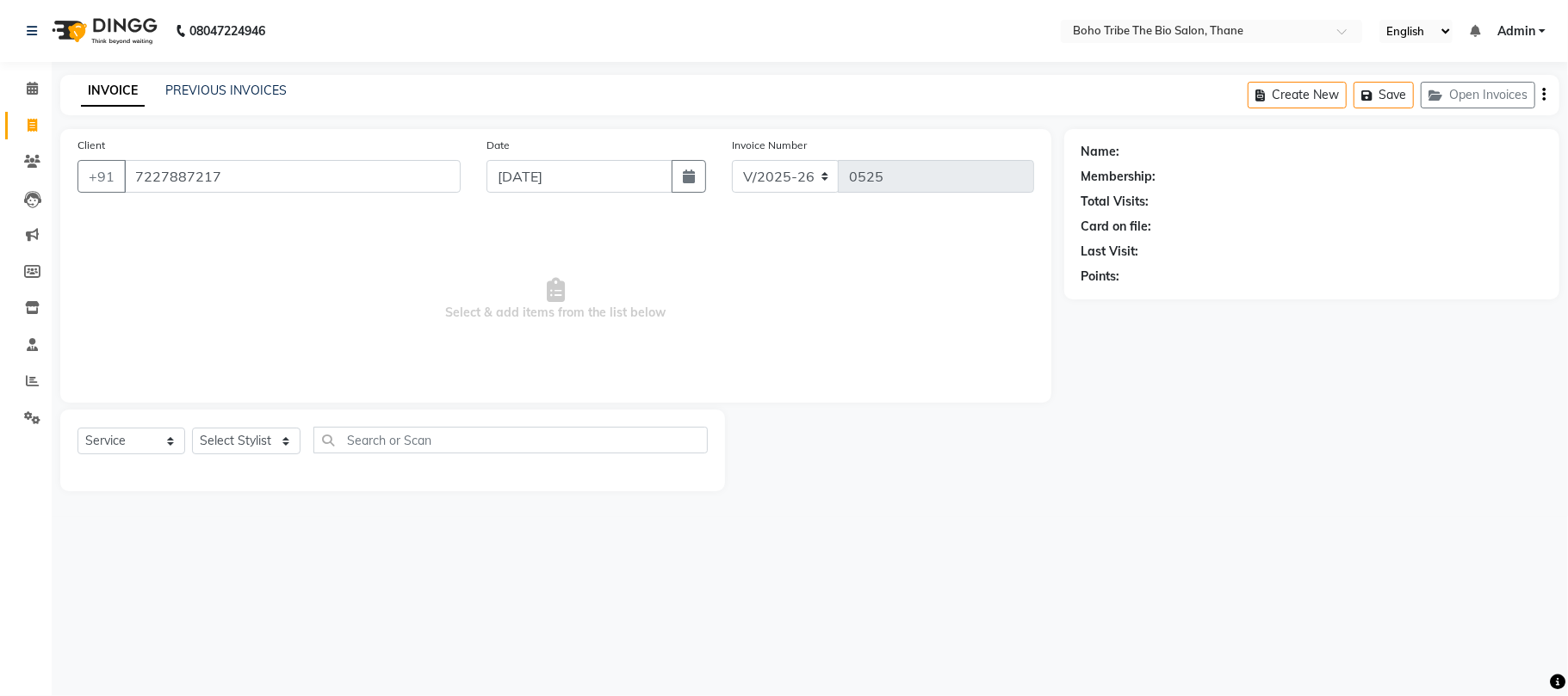
type input "7227887217"
click at [1157, 149] on link "Harshita Tripathi" at bounding box center [1171, 151] width 97 height 18
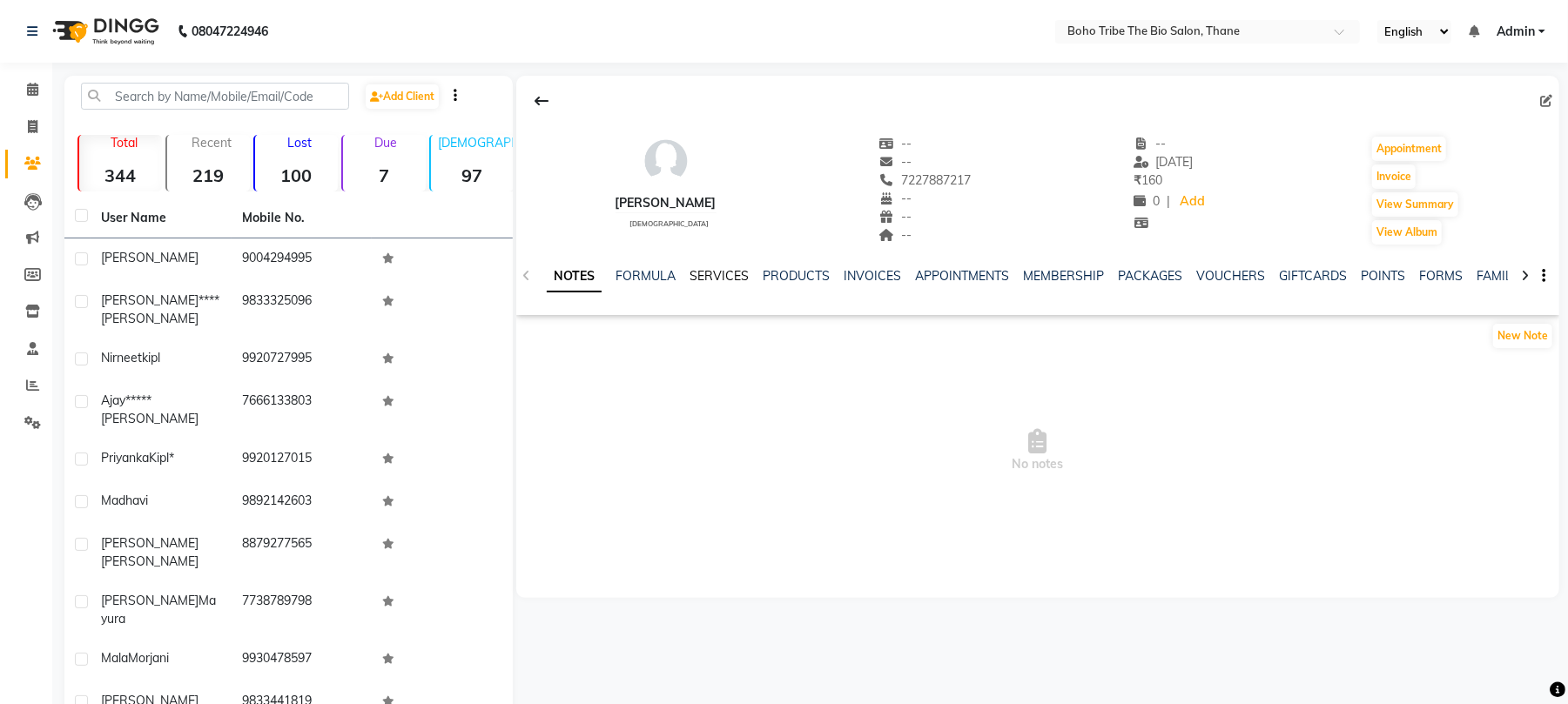
click at [713, 277] on link "SERVICES" at bounding box center [719, 276] width 59 height 16
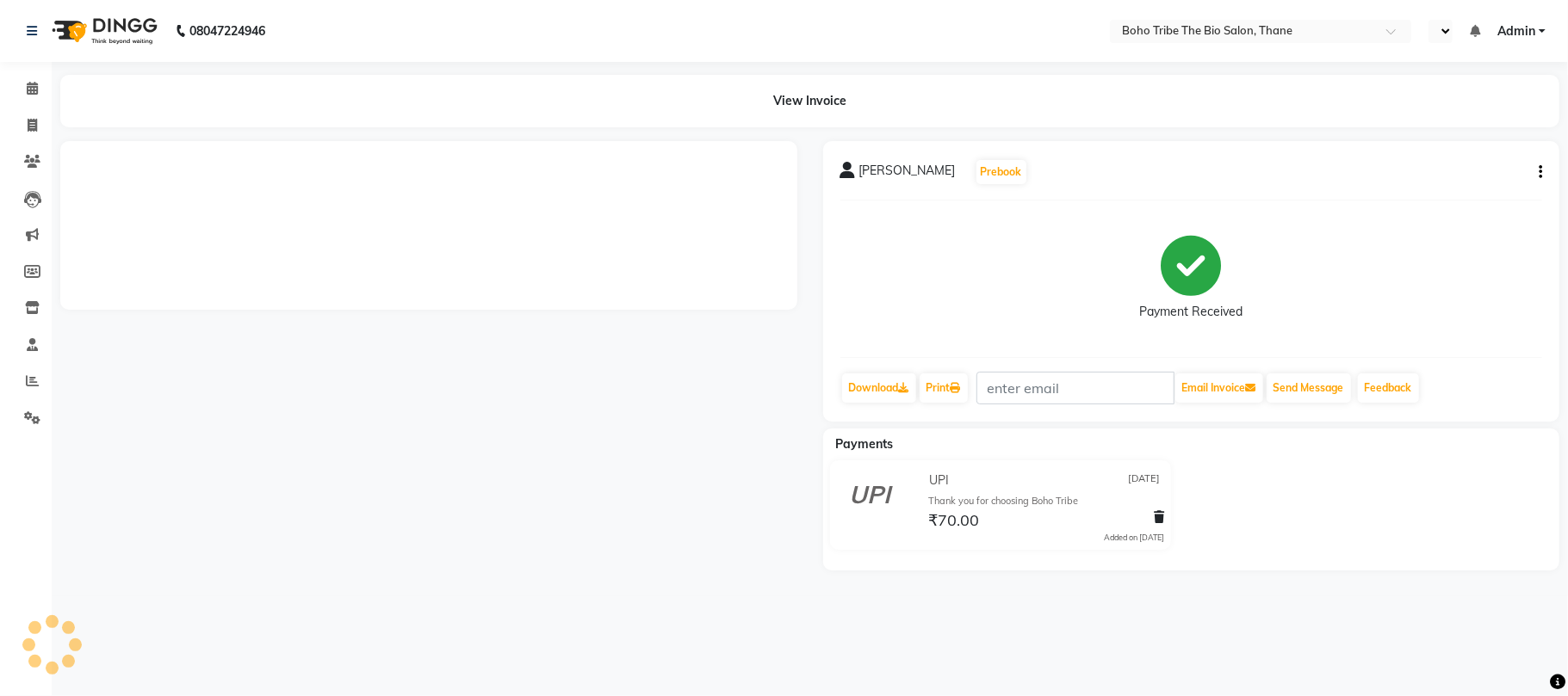
select select "en"
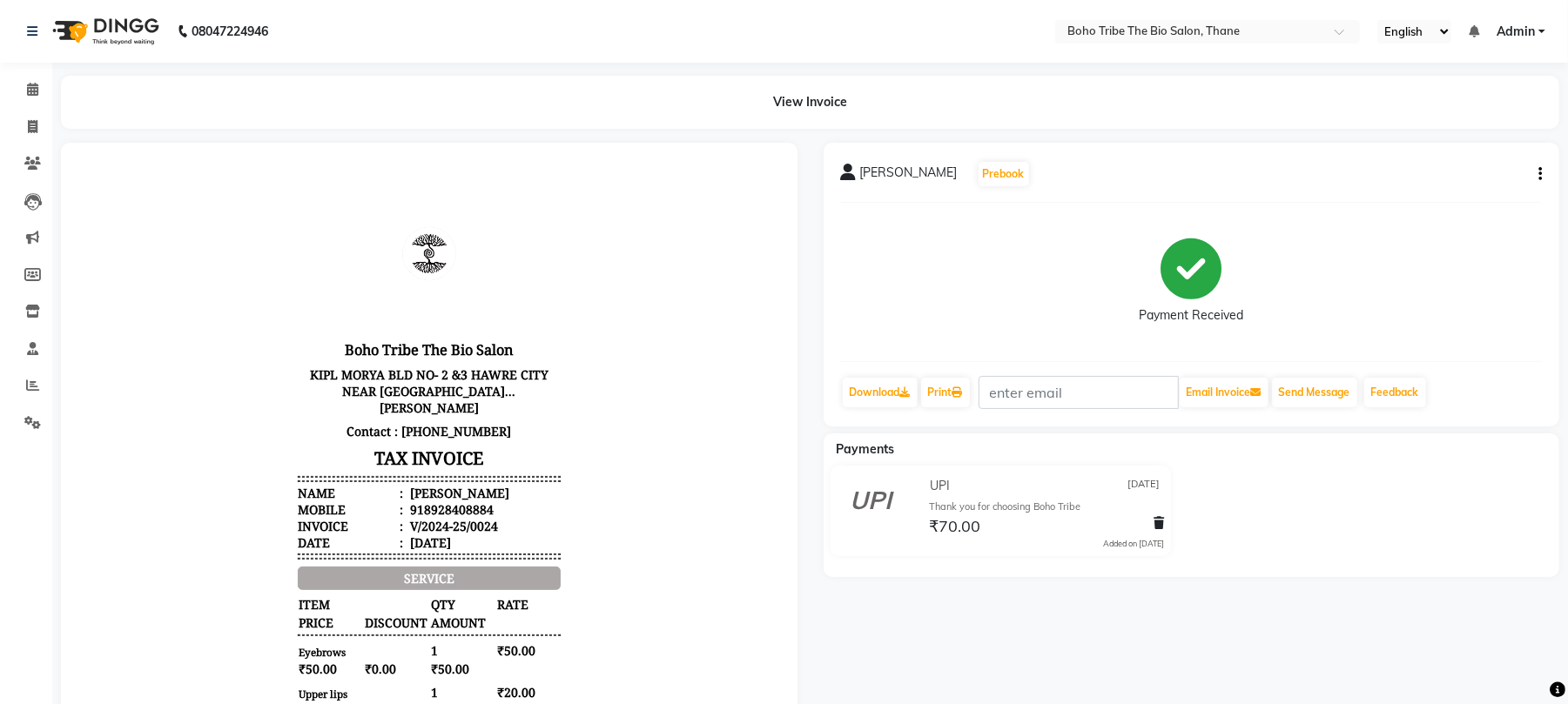
click at [1535, 174] on button "button" at bounding box center [1537, 174] width 10 height 18
click at [1439, 195] on div "Edit Invoice" at bounding box center [1453, 195] width 120 height 22
select select "service"
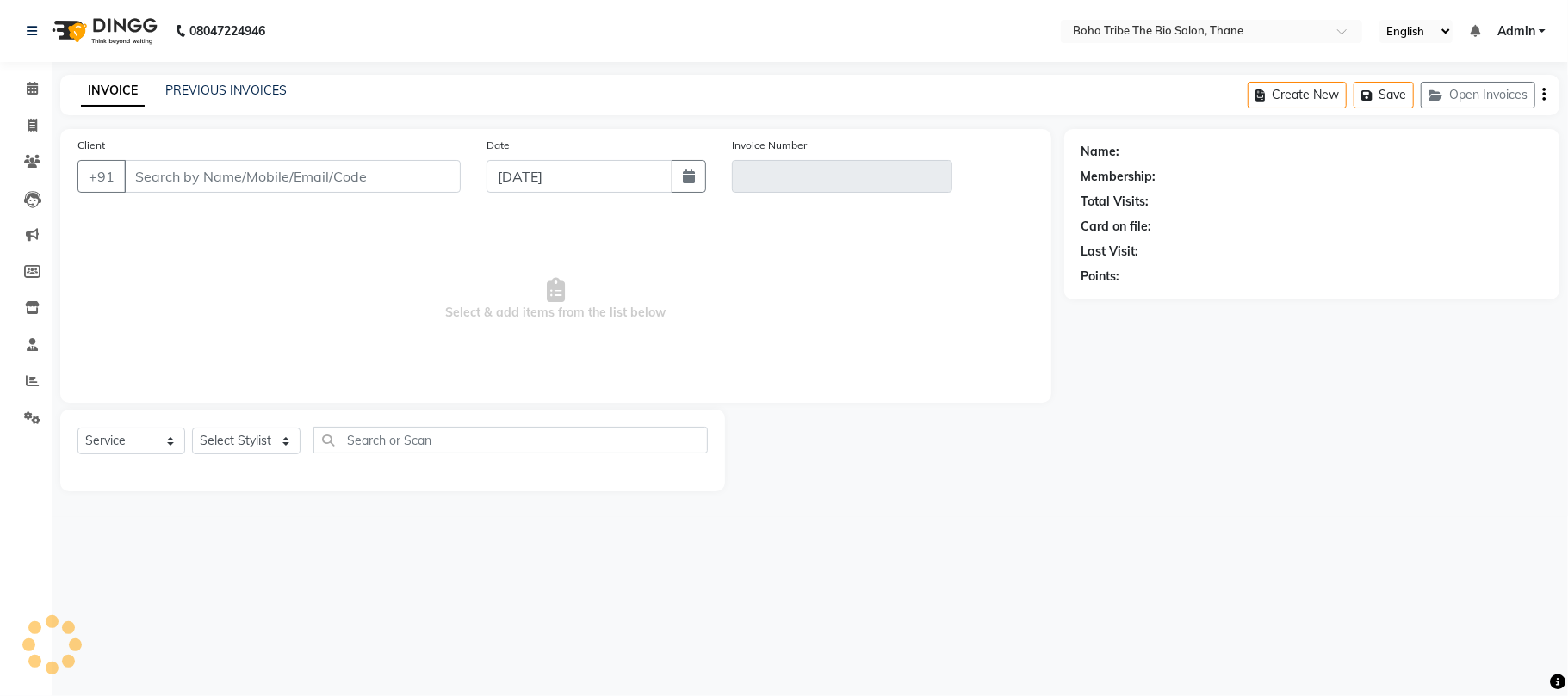
type input "8928408884"
type input "V/2024-25/0024"
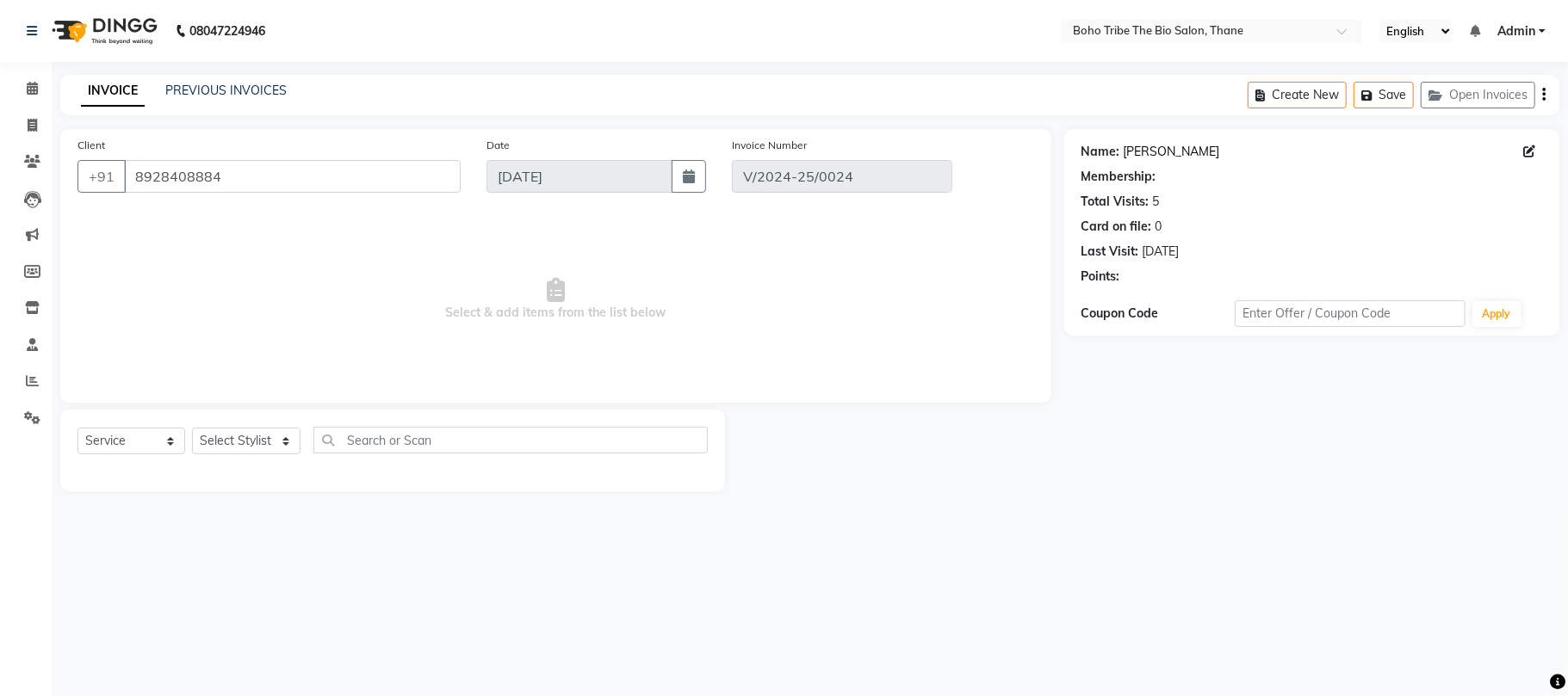
type input "[DATE]"
select select "select"
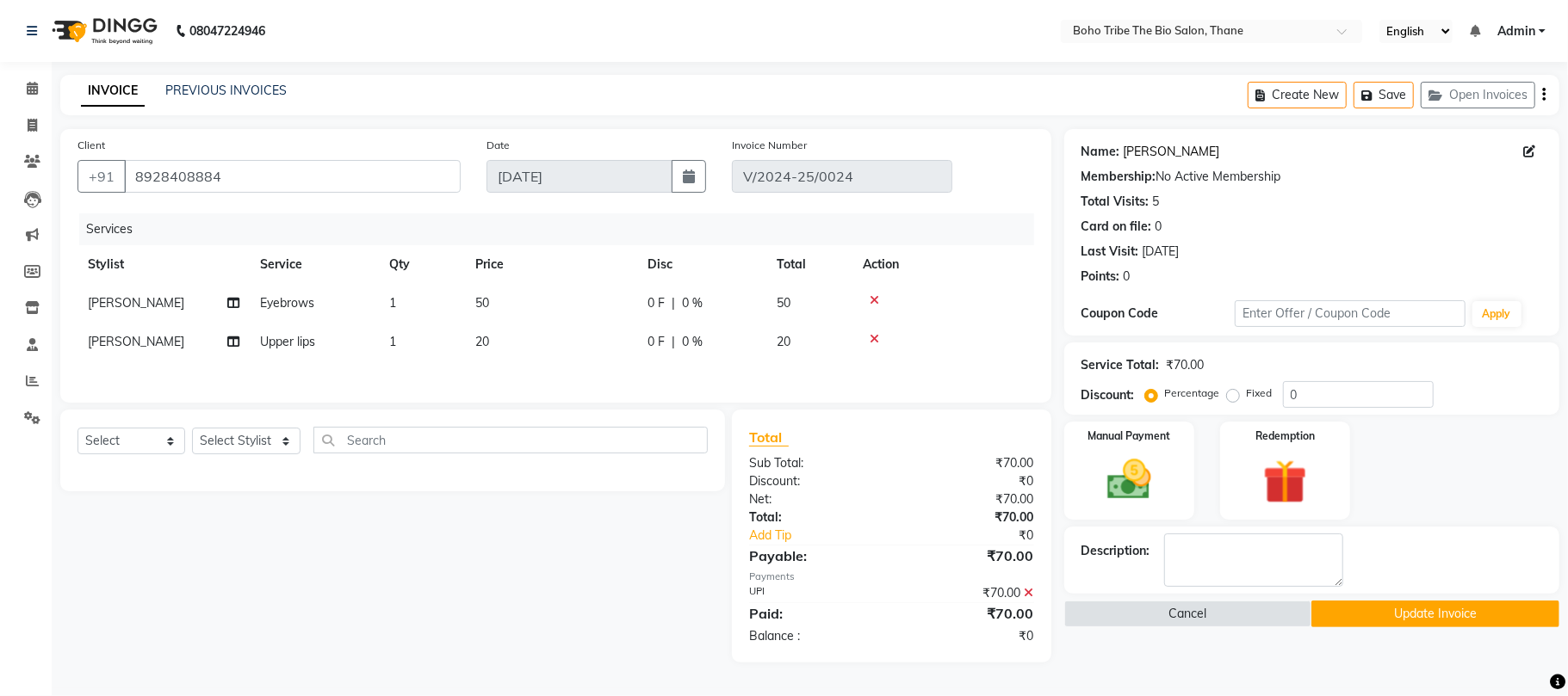
click at [1185, 144] on link "[PERSON_NAME]" at bounding box center [1171, 151] width 97 height 18
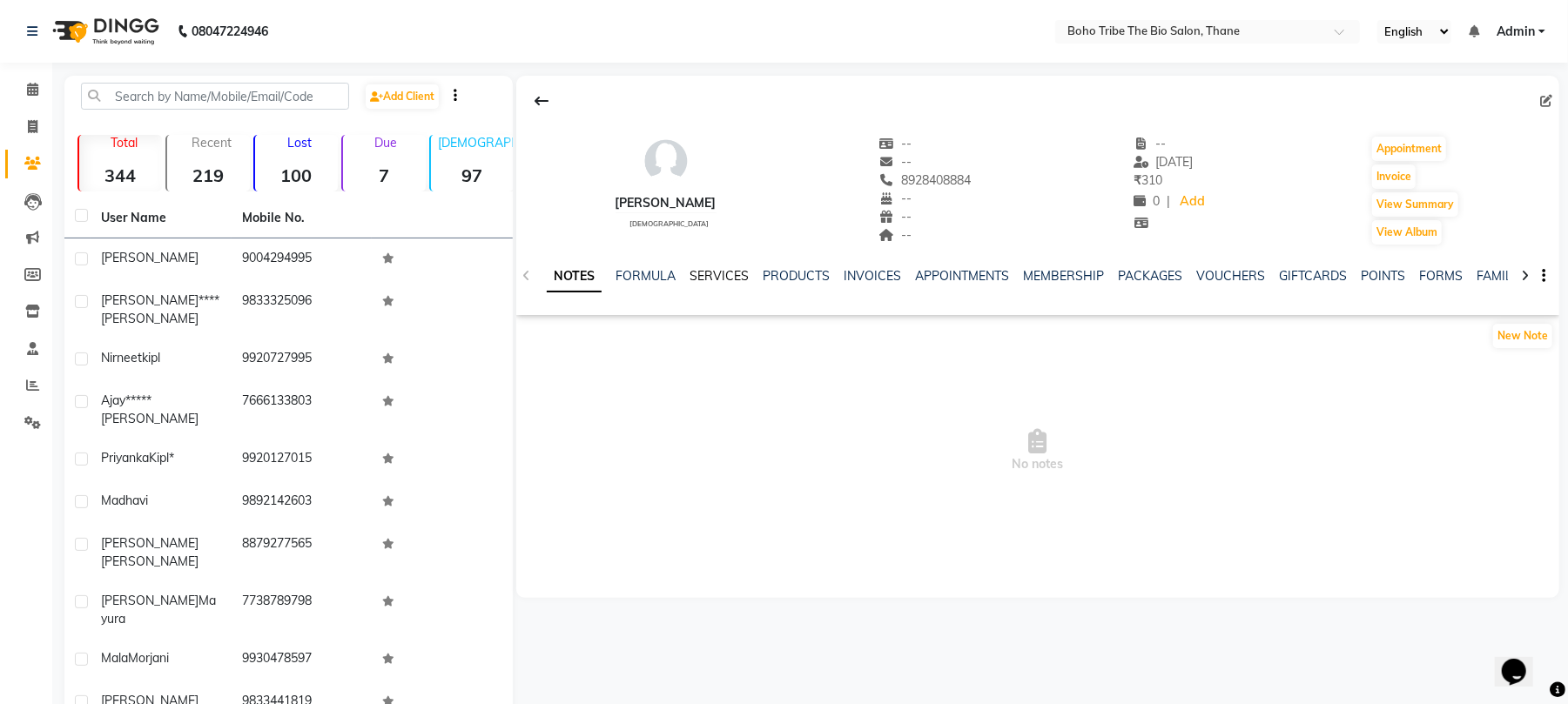
click at [716, 279] on link "SERVICES" at bounding box center [719, 276] width 59 height 16
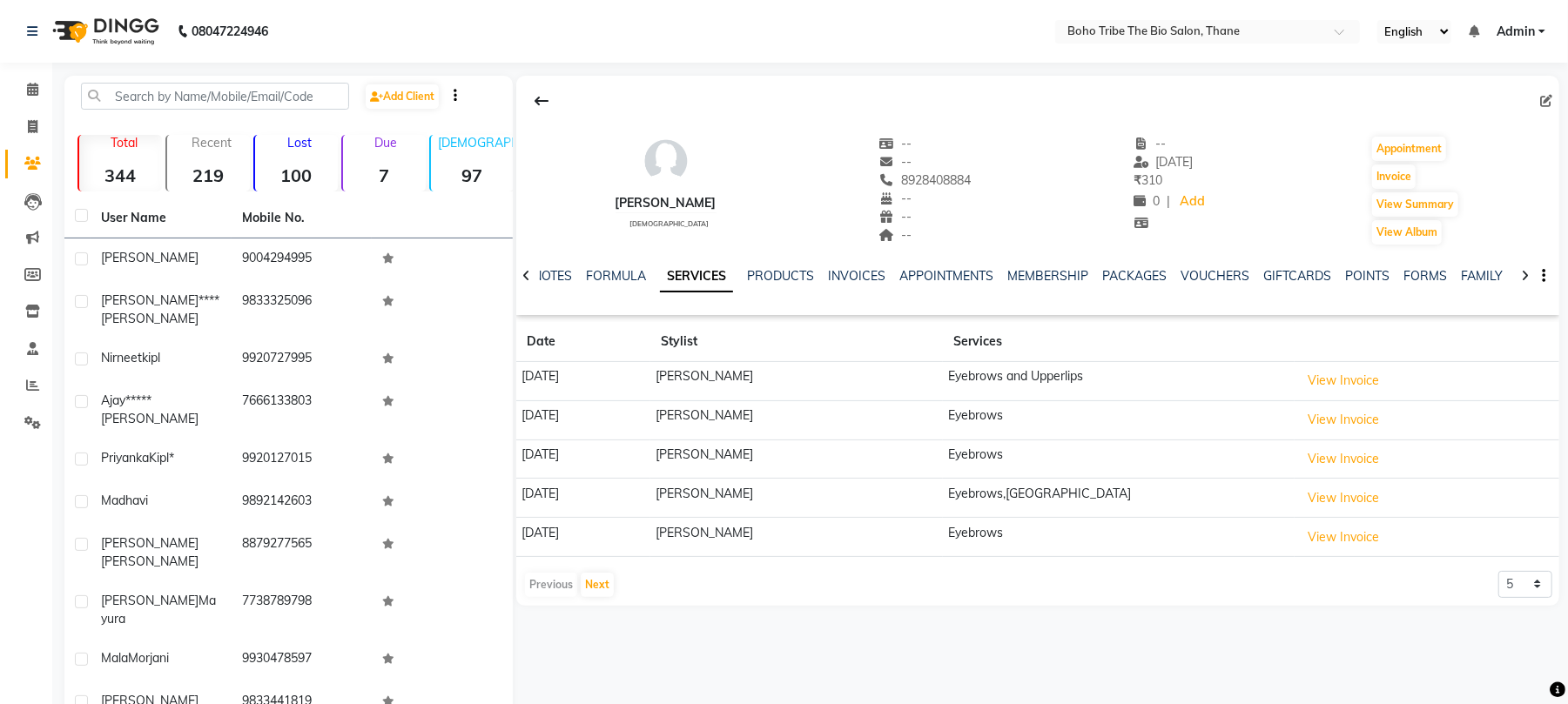
click at [716, 279] on link "SERVICES" at bounding box center [696, 276] width 73 height 31
drag, startPoint x: 716, startPoint y: 279, endPoint x: 848, endPoint y: 406, distance: 183.2
click at [848, 406] on div "[PERSON_NAME] [DEMOGRAPHIC_DATA] -- -- 8928408884 -- -- -- -- [DATE] ₹ 310 0 | …" at bounding box center [1037, 341] width 1043 height 530
